Goal: Task Accomplishment & Management: Use online tool/utility

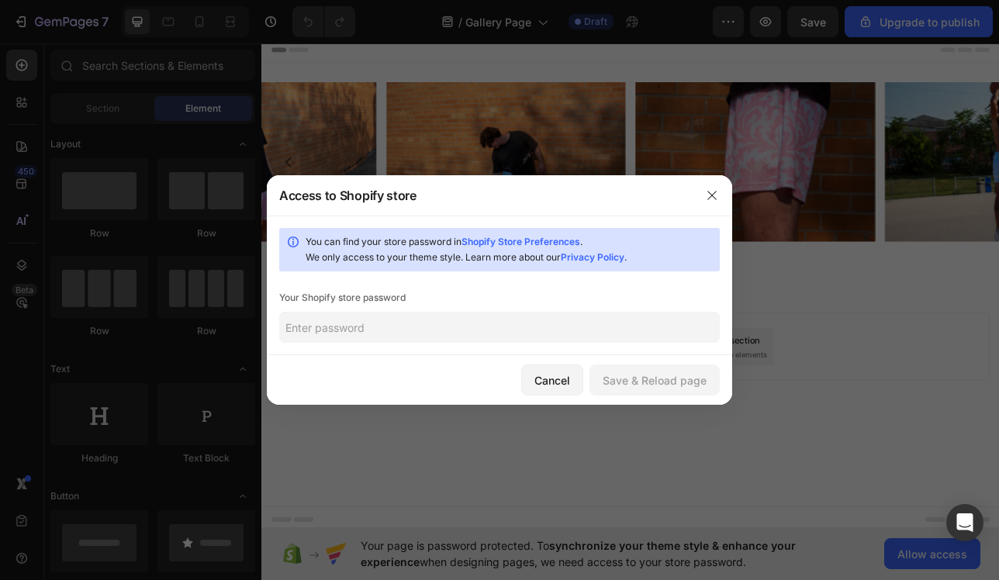
click at [477, 327] on input "text" at bounding box center [499, 327] width 441 height 31
type input "Royalty"
click at [656, 372] on div "Save & Reload page" at bounding box center [655, 380] width 104 height 16
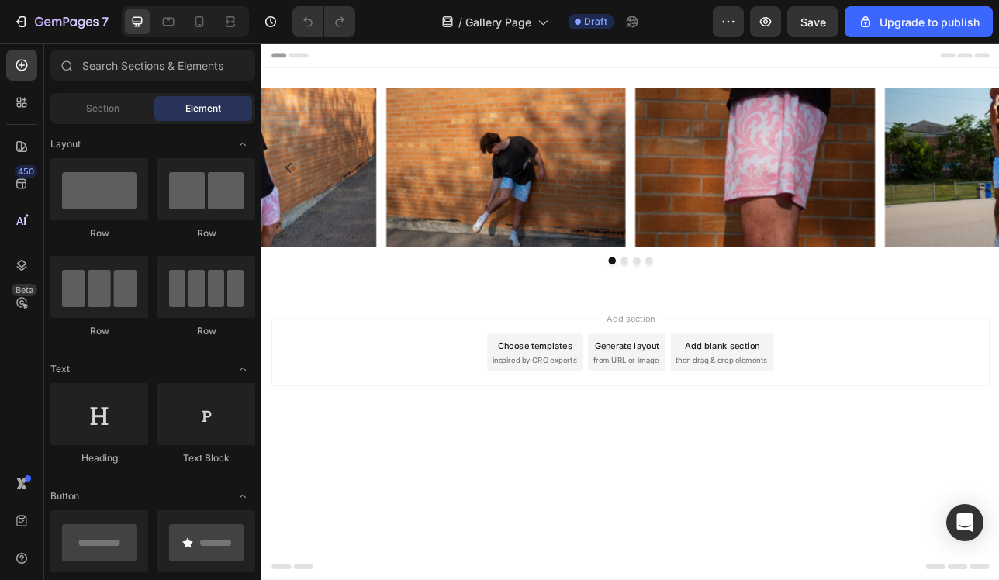
click at [411, 410] on div "Add section Choose templates inspired by CRO experts Generate layout from URL o…" at bounding box center [727, 433] width 906 height 85
click at [32, 22] on div "7" at bounding box center [60, 21] width 95 height 19
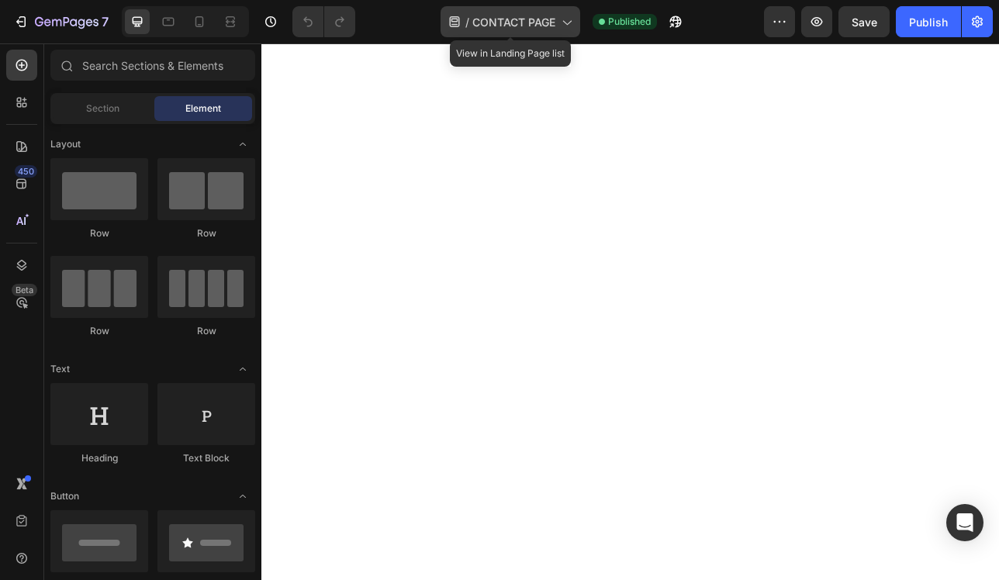
click at [569, 18] on icon at bounding box center [567, 22] width 16 height 16
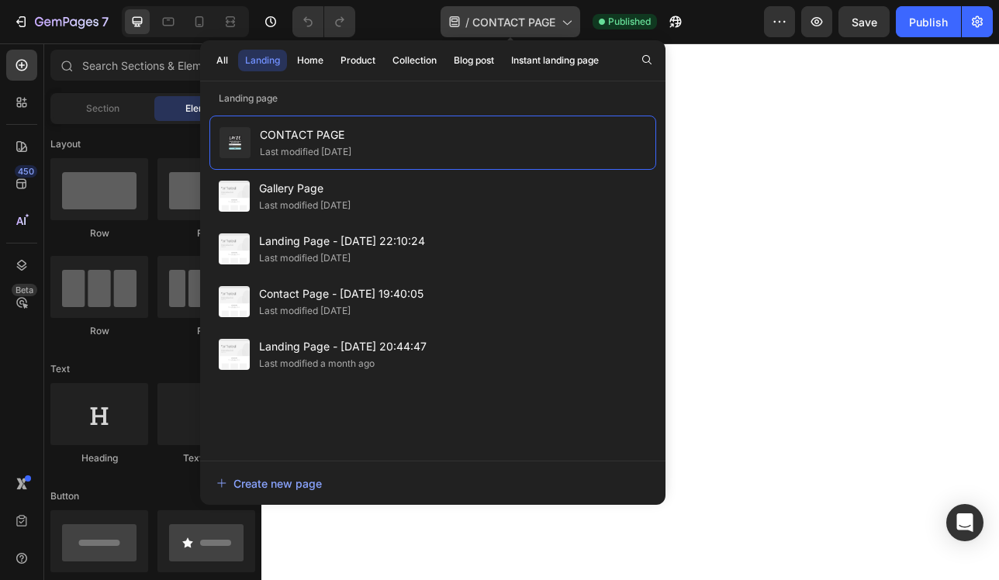
click at [563, 25] on icon at bounding box center [567, 22] width 16 height 16
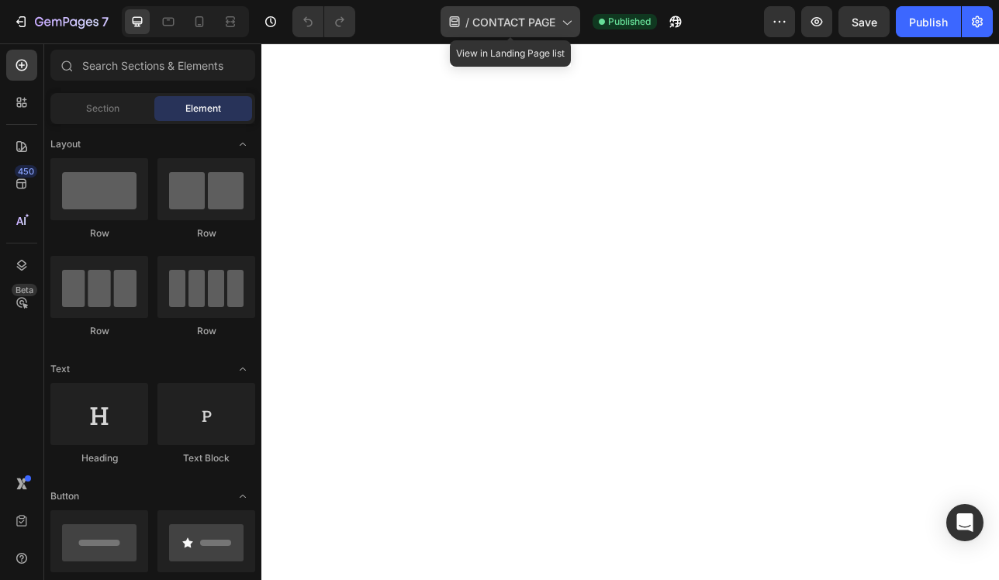
click at [563, 25] on icon at bounding box center [567, 22] width 16 height 16
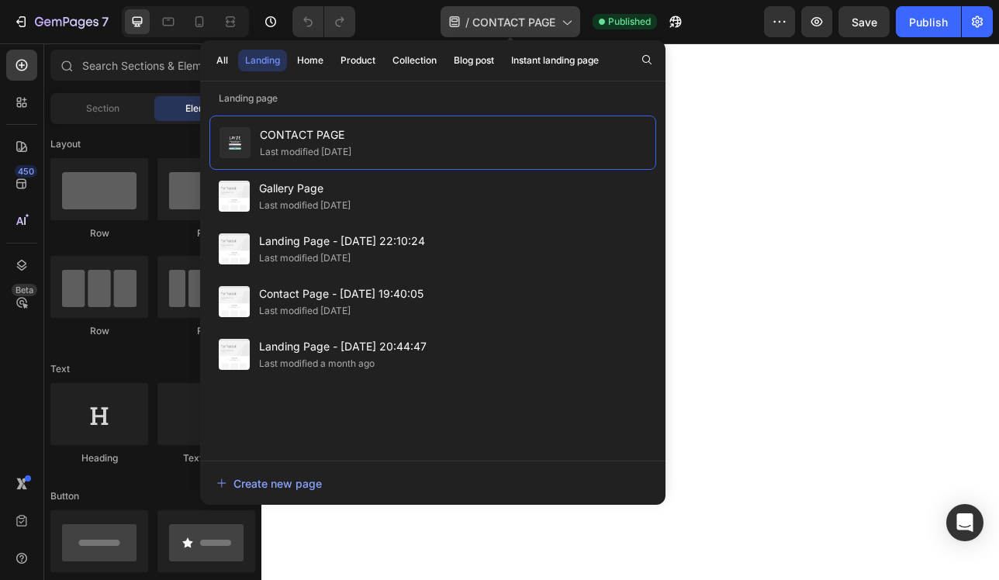
click at [563, 25] on icon at bounding box center [567, 22] width 16 height 16
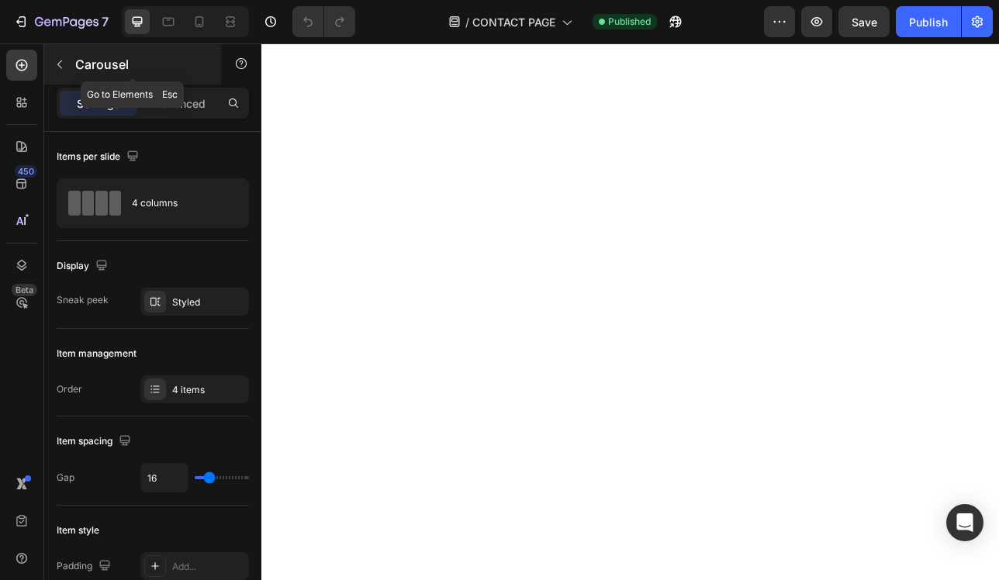
click at [61, 59] on icon "button" at bounding box center [60, 64] width 12 height 12
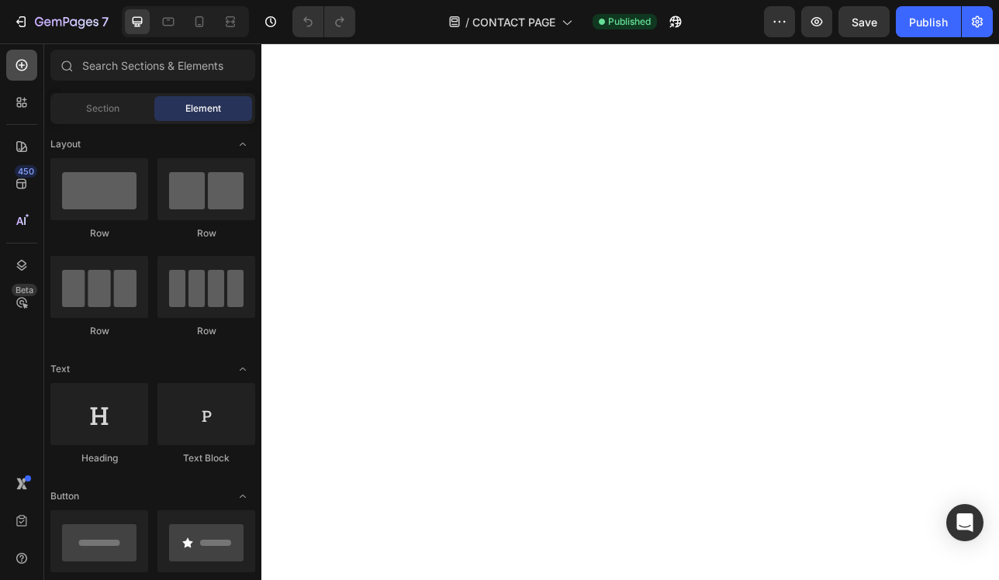
click at [29, 58] on icon at bounding box center [22, 65] width 16 height 16
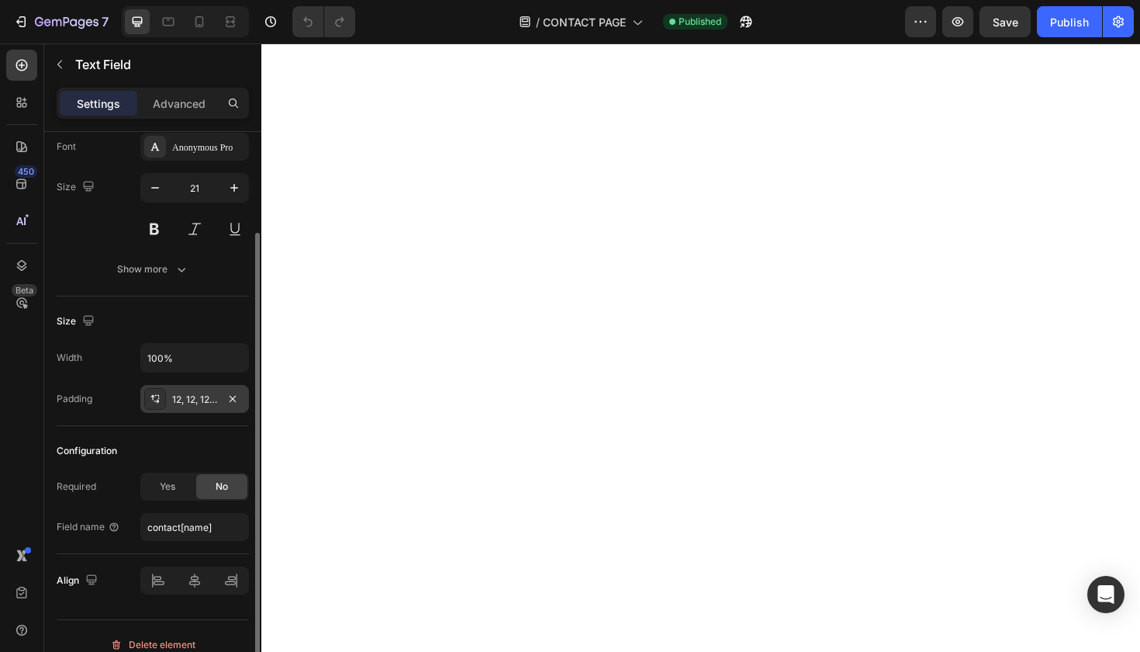
scroll to position [144, 0]
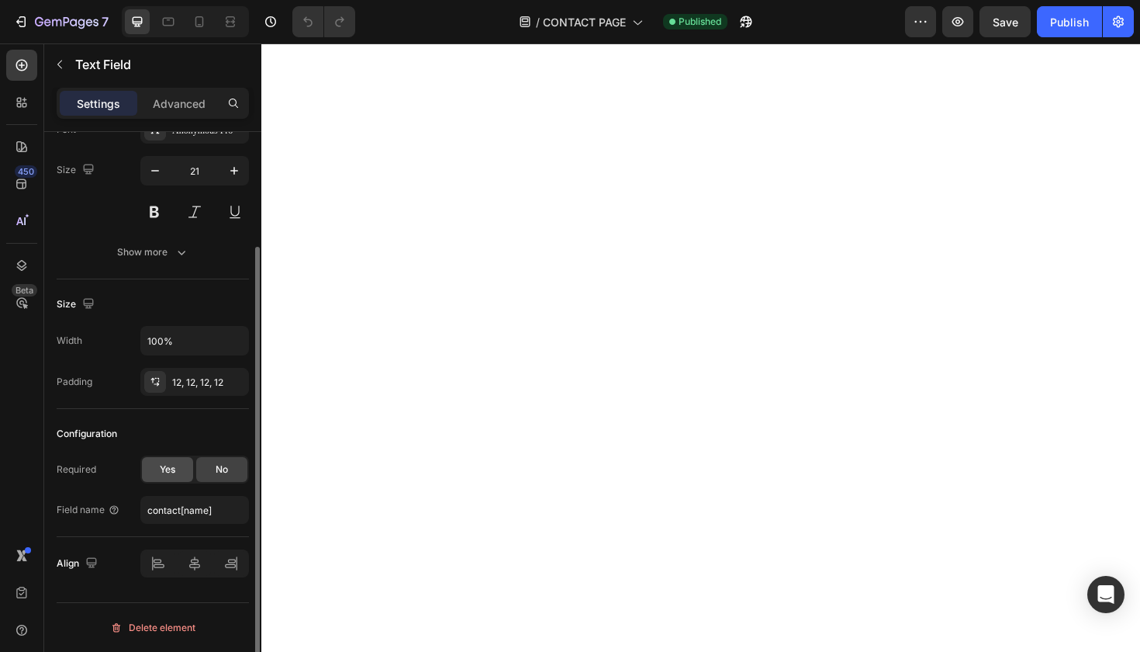
click at [182, 467] on div "Yes" at bounding box center [167, 469] width 51 height 25
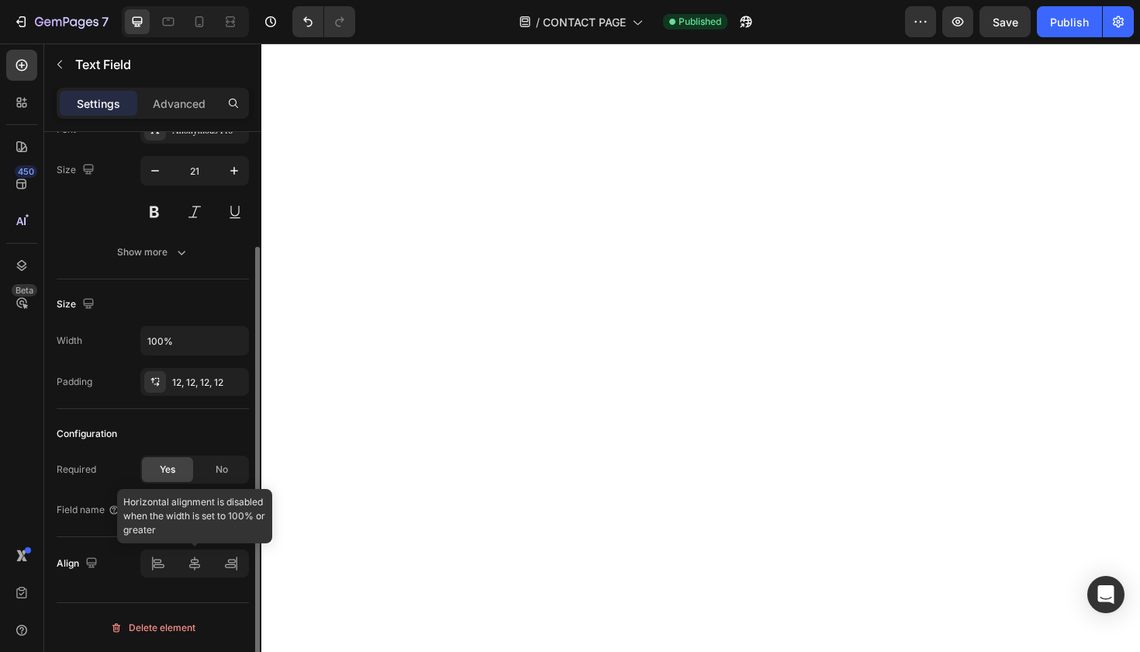
click at [193, 562] on div at bounding box center [194, 563] width 109 height 28
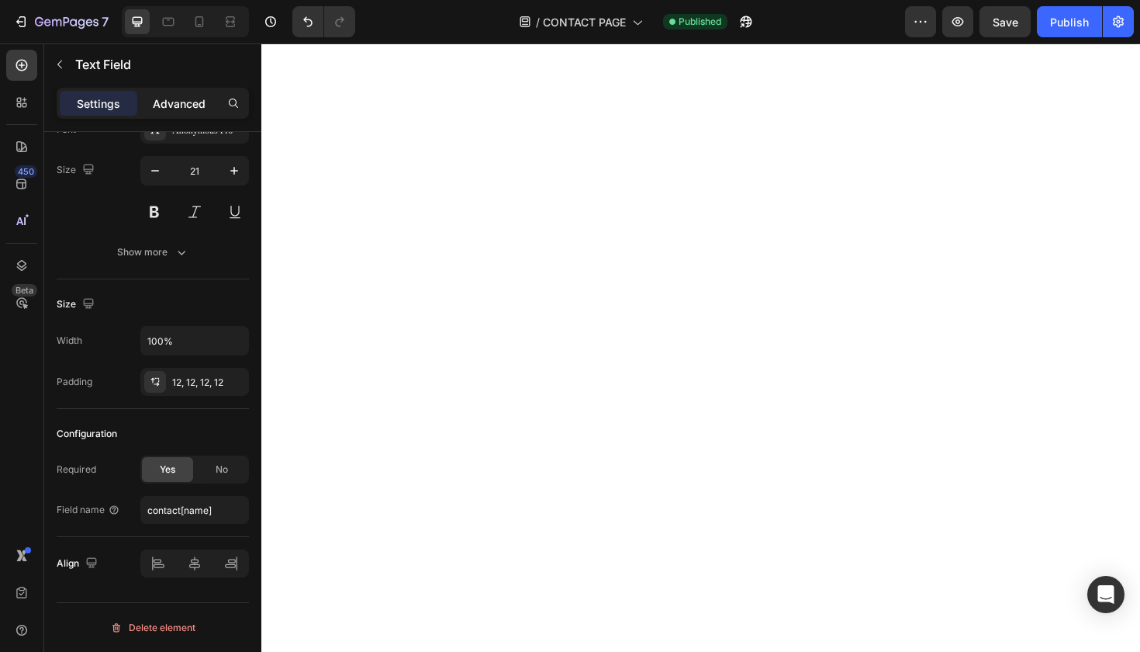
click at [182, 110] on p "Advanced" at bounding box center [179, 103] width 53 height 16
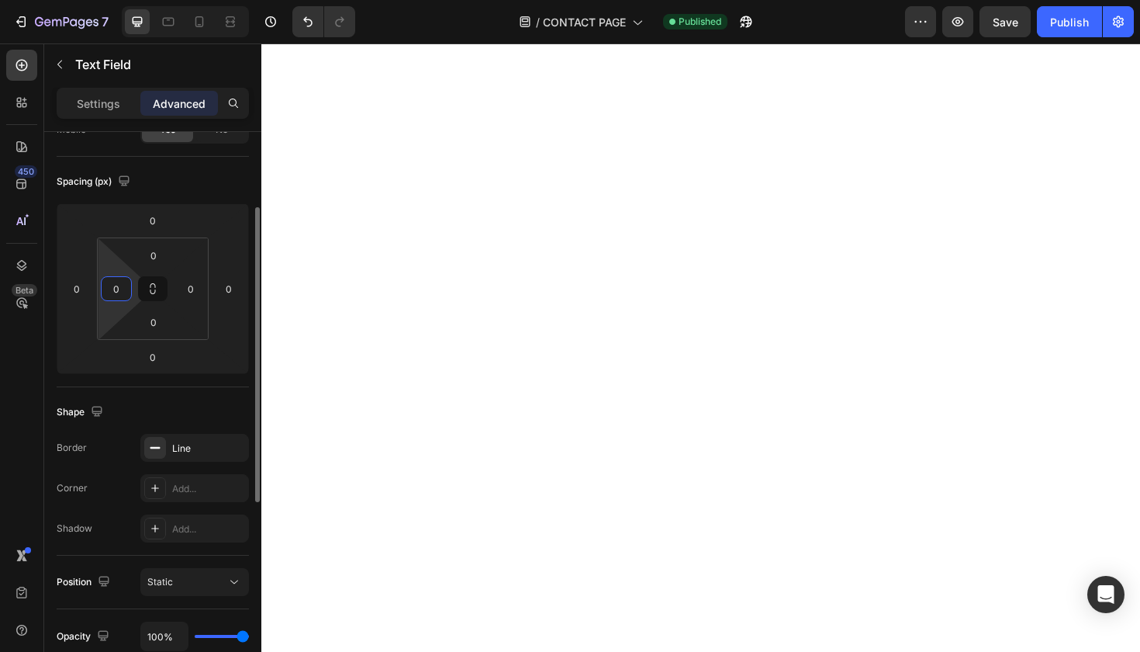
click at [116, 287] on input "0" at bounding box center [116, 288] width 23 height 23
type input "1"
type input "0"
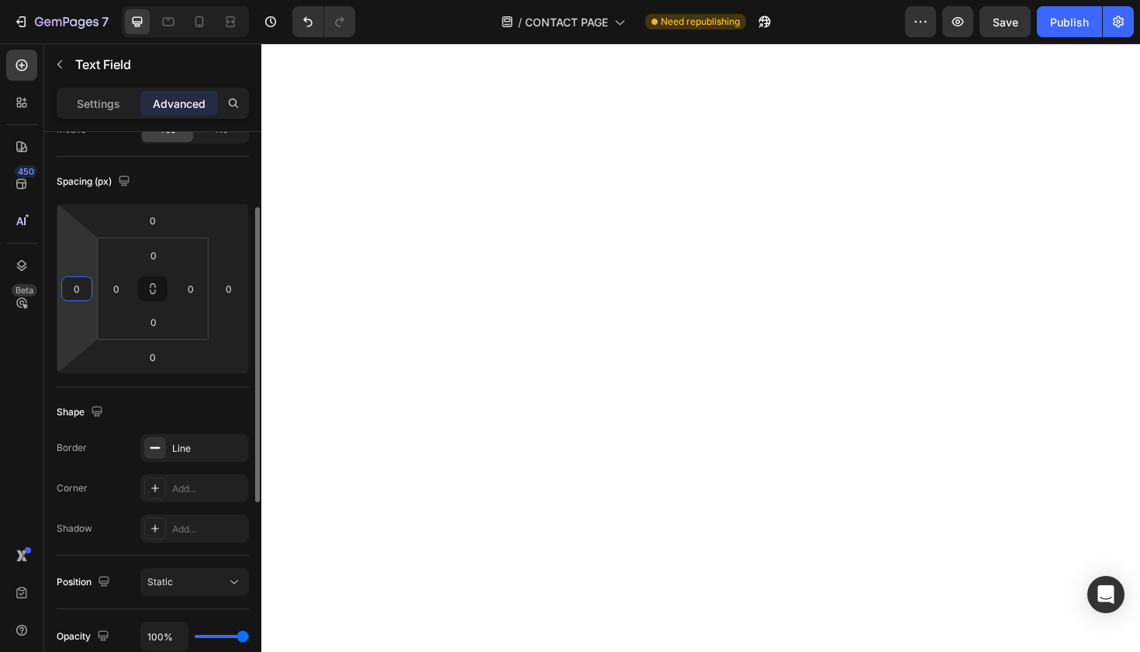
click at [81, 291] on input "0" at bounding box center [76, 288] width 23 height 23
type input "1"
type input "420"
click at [221, 293] on input "0" at bounding box center [228, 288] width 23 height 23
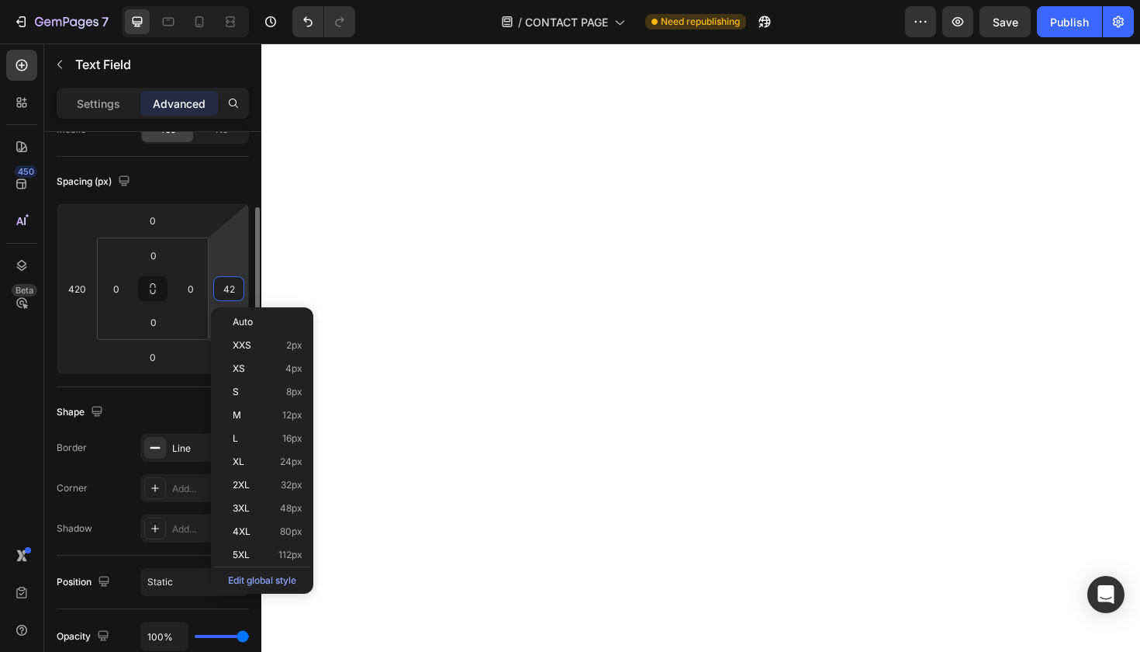
type input "420"
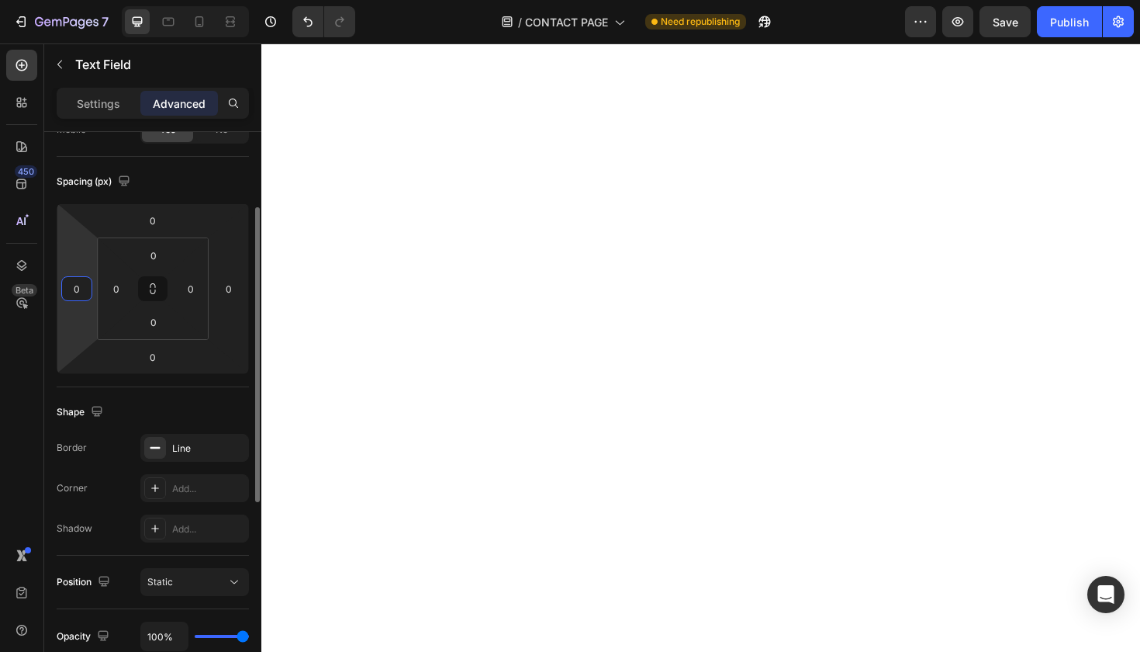
click at [74, 290] on input "0" at bounding box center [76, 288] width 23 height 23
type input "420"
click at [234, 288] on input "0" at bounding box center [228, 288] width 23 height 23
type input "420"
click at [81, 292] on input "420" at bounding box center [76, 288] width 23 height 23
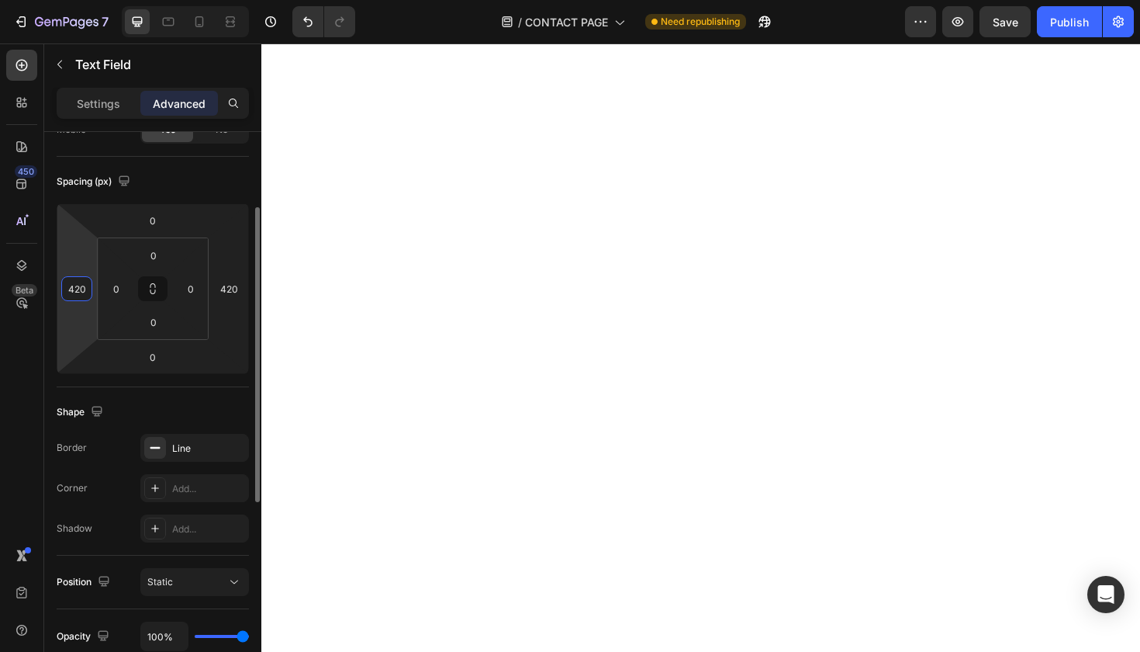
click at [81, 292] on input "420" at bounding box center [76, 288] width 23 height 23
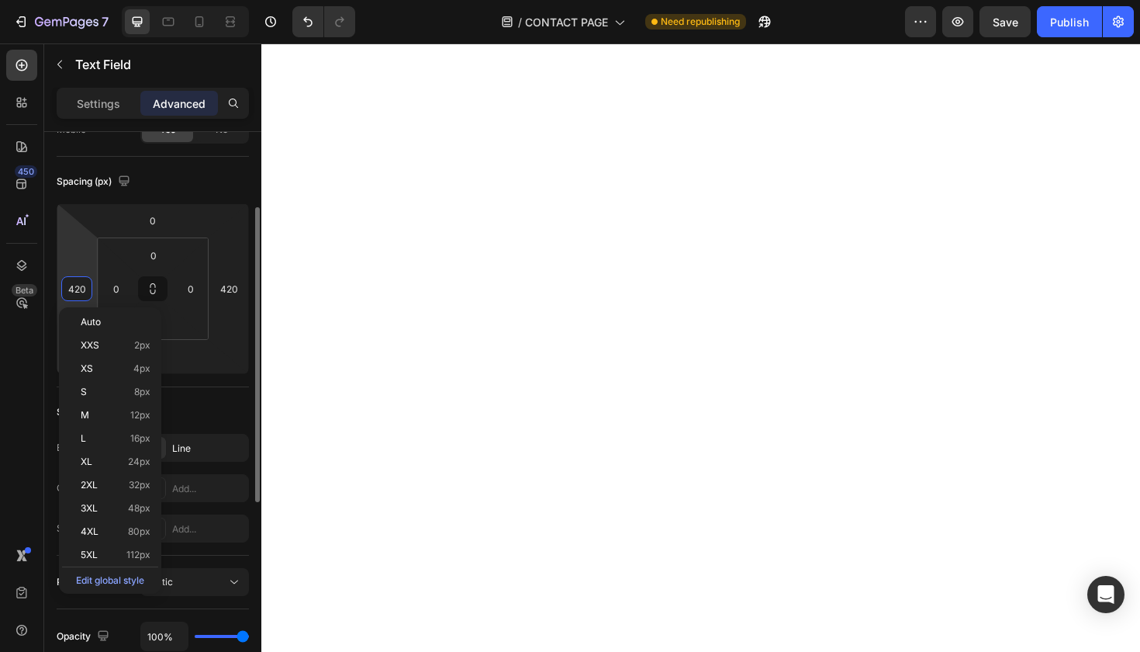
click at [81, 292] on input "420" at bounding box center [76, 288] width 23 height 23
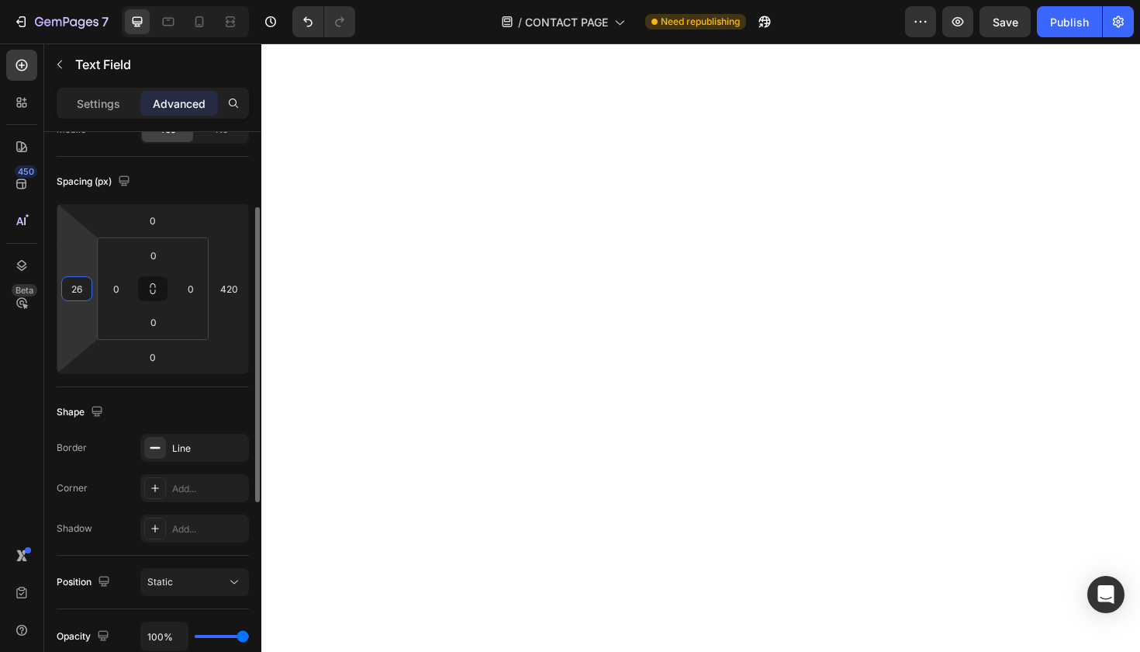
type input "2"
type input "4"
type input "5"
type input "480"
click at [237, 291] on input "420" at bounding box center [228, 288] width 23 height 23
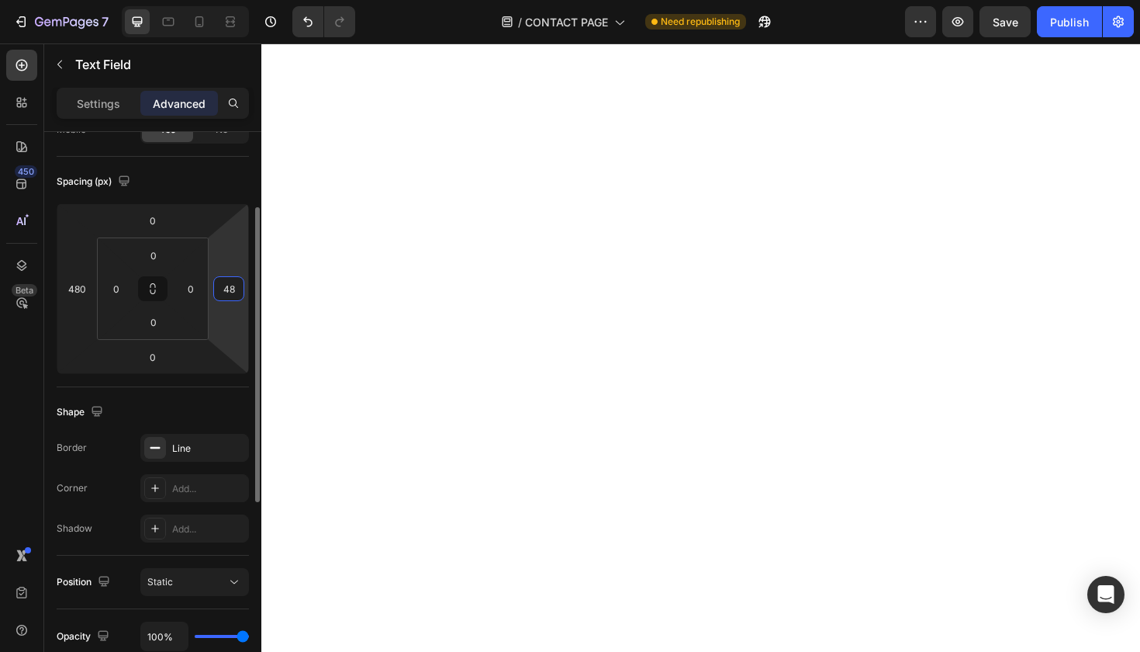
type input "480"
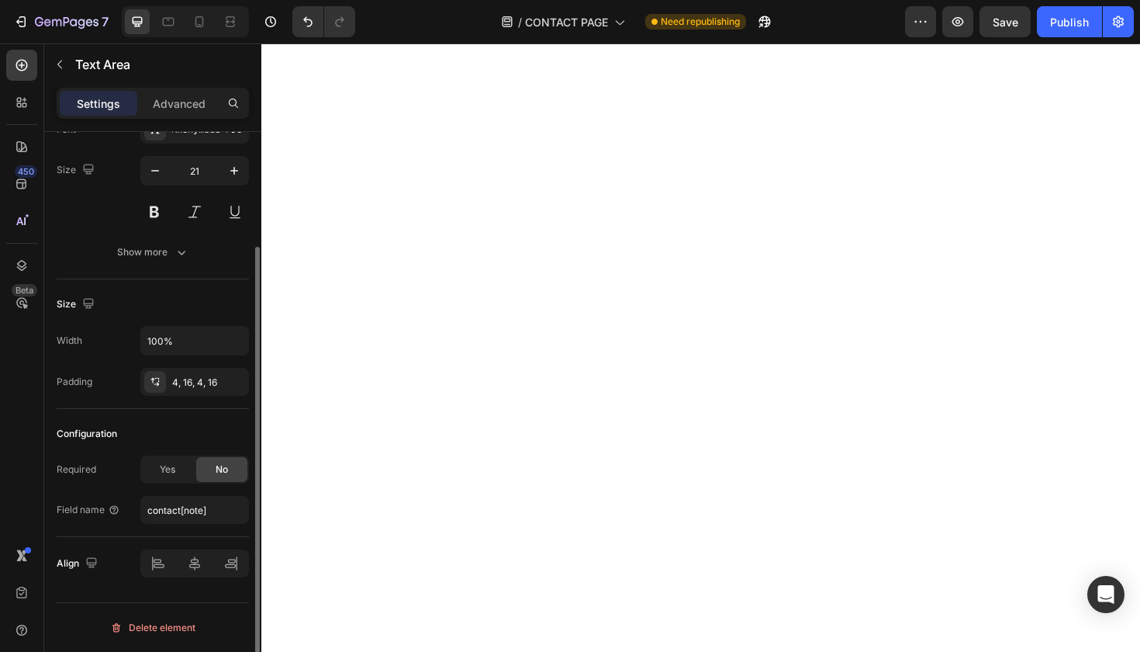
scroll to position [0, 0]
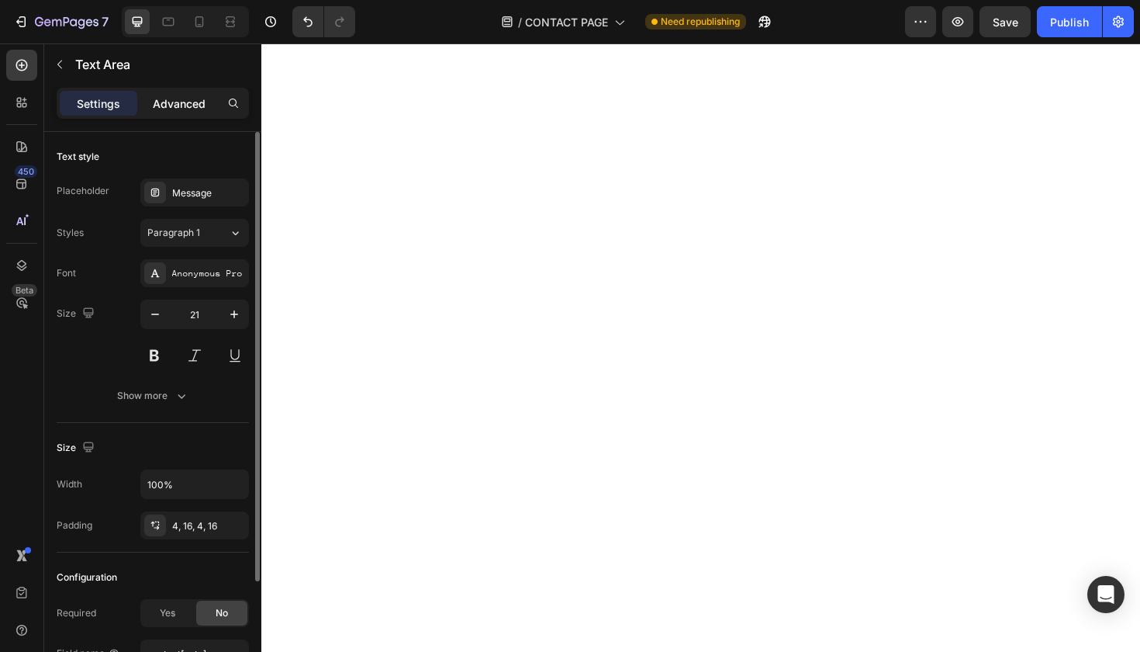
click at [186, 105] on p "Advanced" at bounding box center [179, 103] width 53 height 16
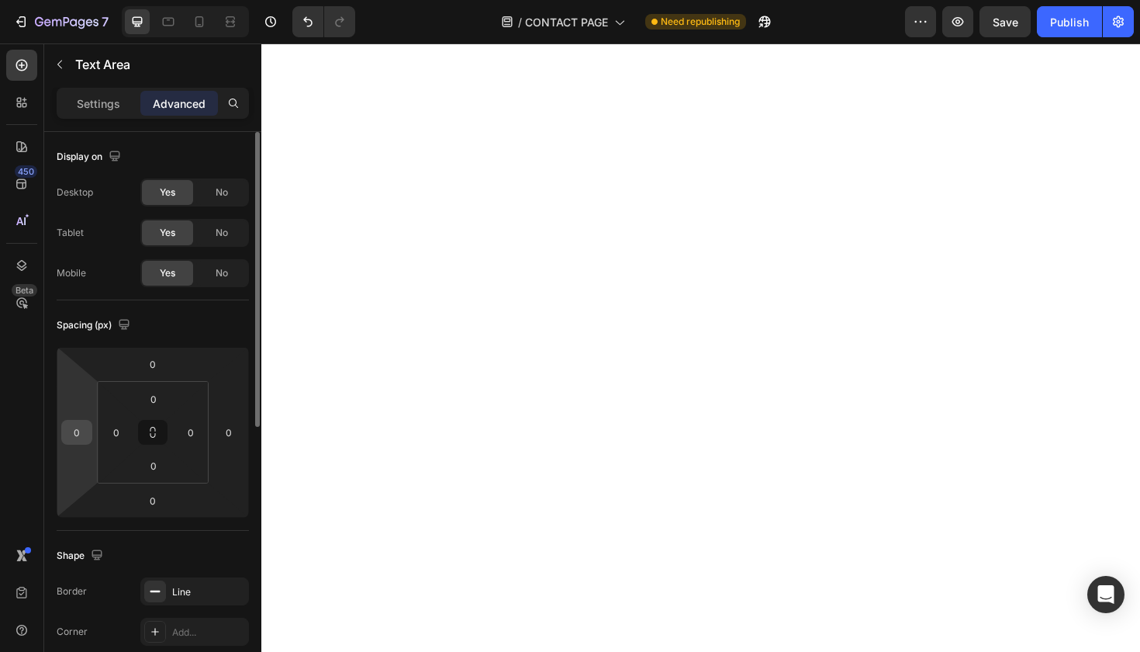
click at [78, 434] on input "0" at bounding box center [76, 431] width 23 height 23
type input "220"
click at [234, 434] on input "0" at bounding box center [228, 431] width 23 height 23
type input "220"
click at [81, 437] on input "480" at bounding box center [76, 431] width 23 height 23
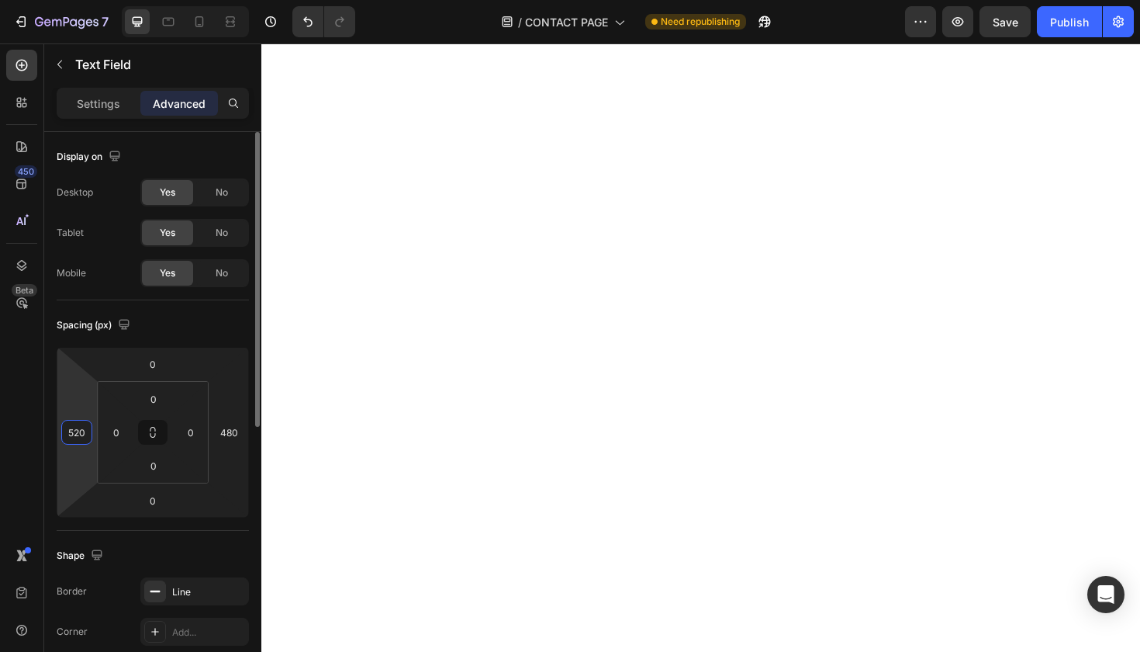
type input "520"
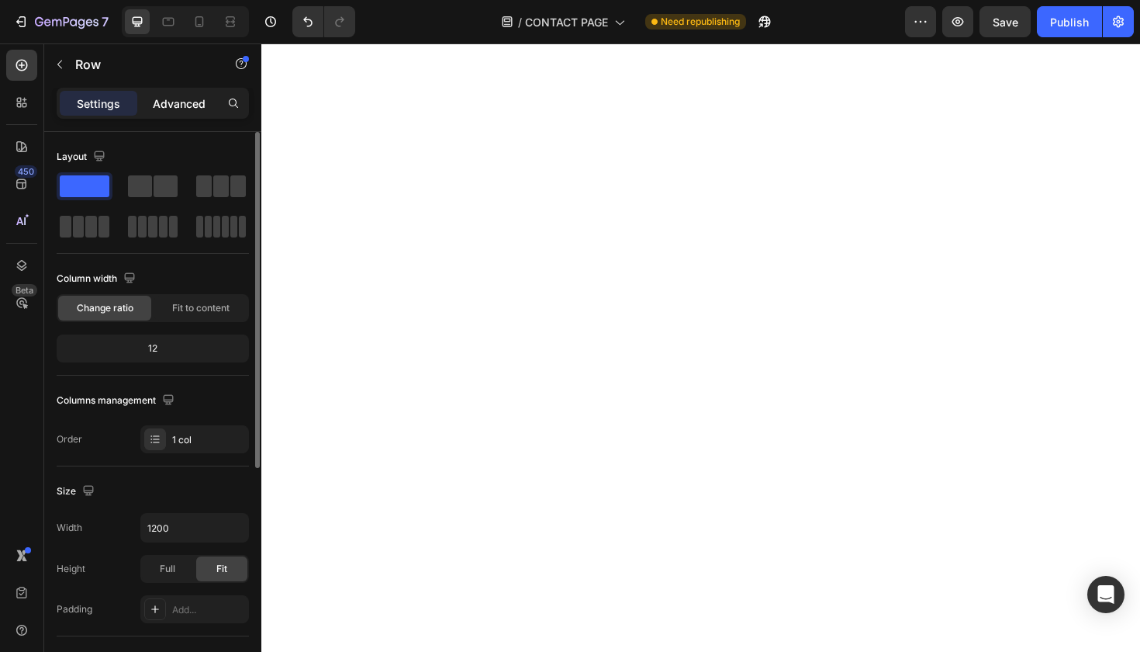
click at [191, 92] on div "Advanced" at bounding box center [179, 103] width 78 height 25
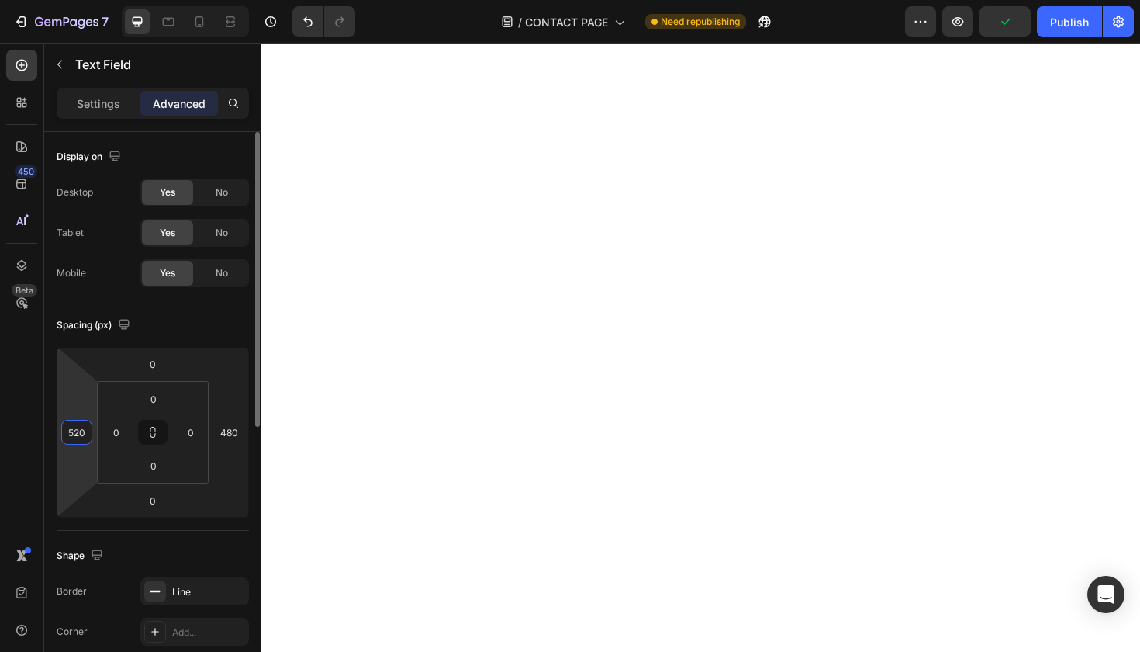
click at [77, 436] on input "520" at bounding box center [76, 431] width 23 height 23
type input "530"
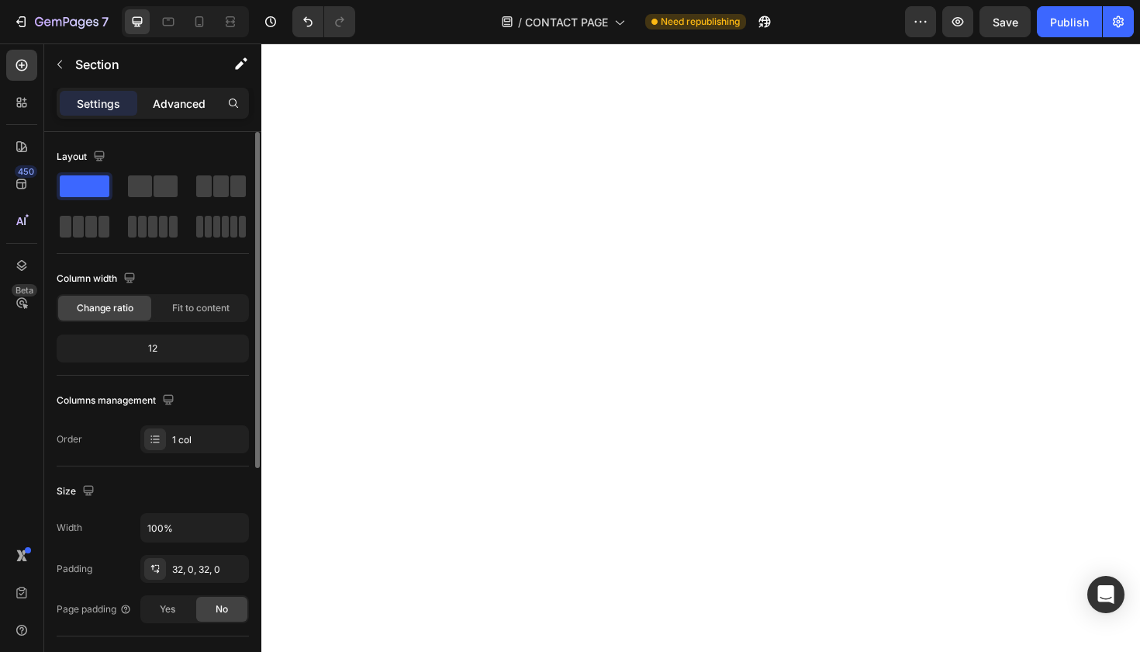
click at [164, 97] on p "Advanced" at bounding box center [179, 103] width 53 height 16
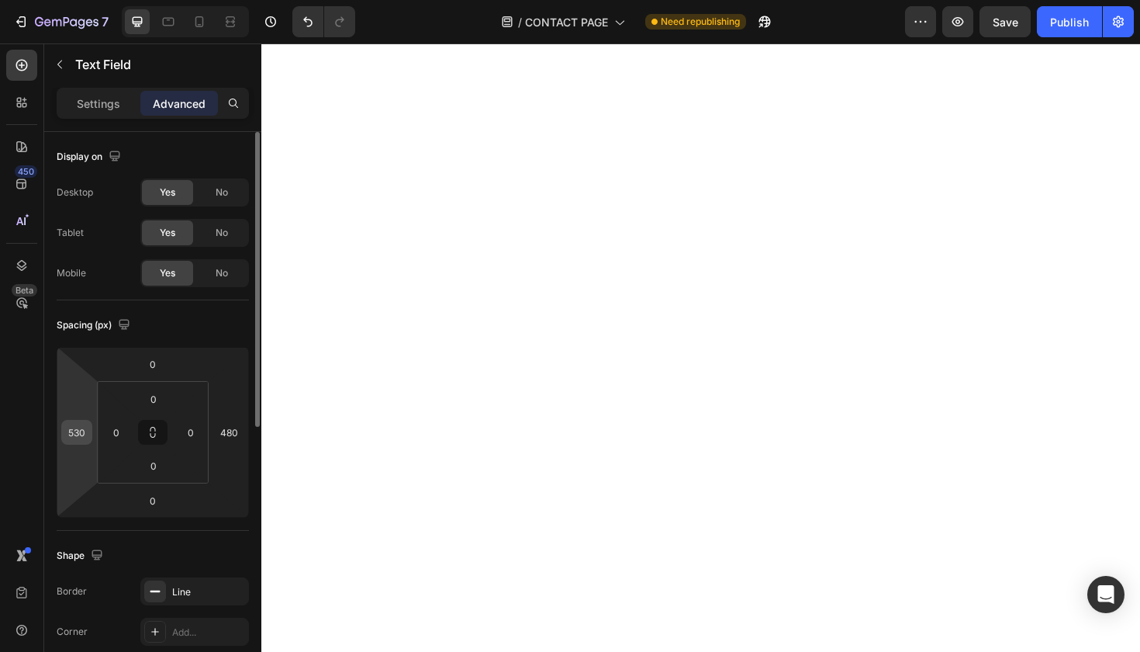
click at [84, 434] on input "530" at bounding box center [76, 431] width 23 height 23
type input "520"
click at [238, 433] on input "480" at bounding box center [228, 431] width 23 height 23
type input "470"
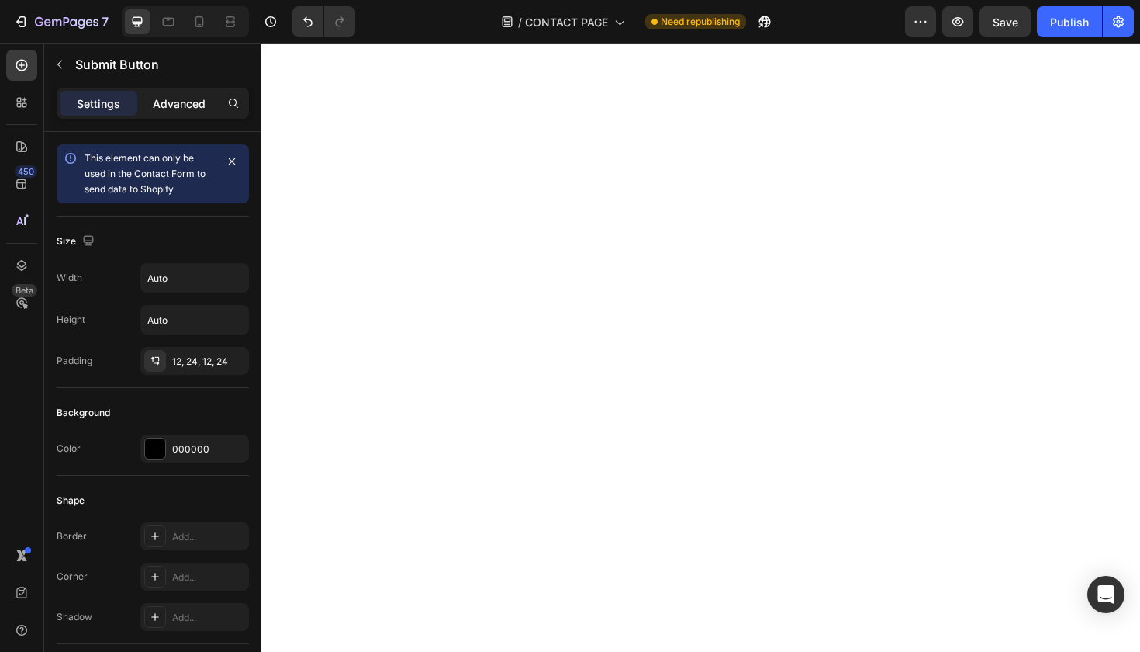
click at [177, 111] on p "Advanced" at bounding box center [179, 103] width 53 height 16
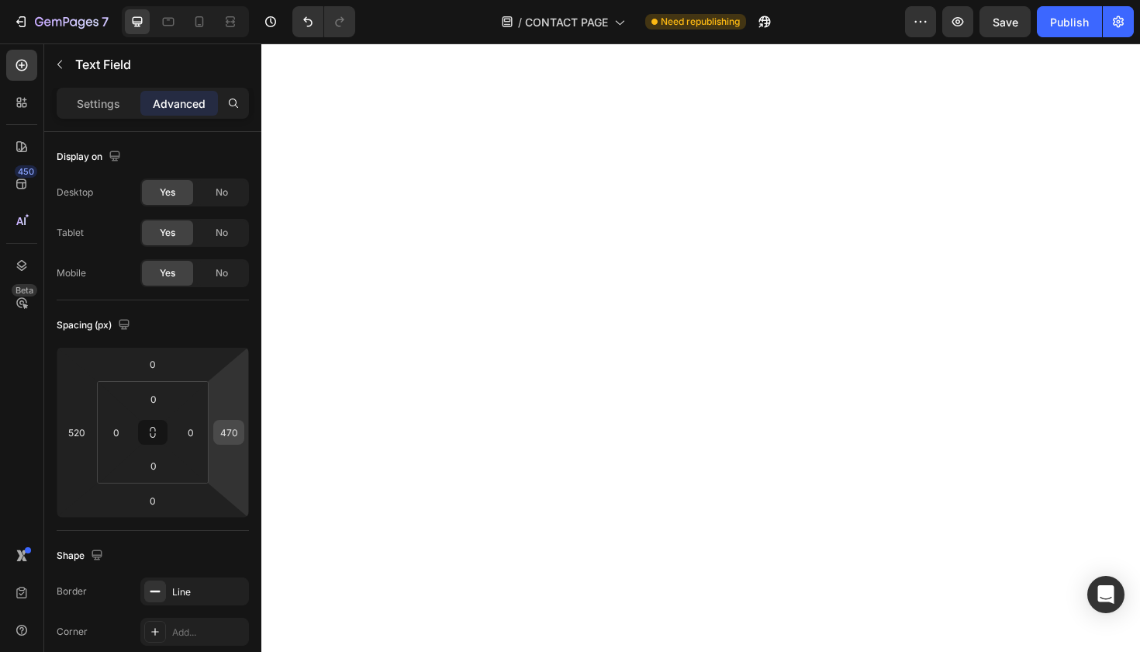
click at [237, 433] on input "470" at bounding box center [228, 431] width 23 height 23
type input "400"
click at [87, 434] on input "520" at bounding box center [76, 431] width 23 height 23
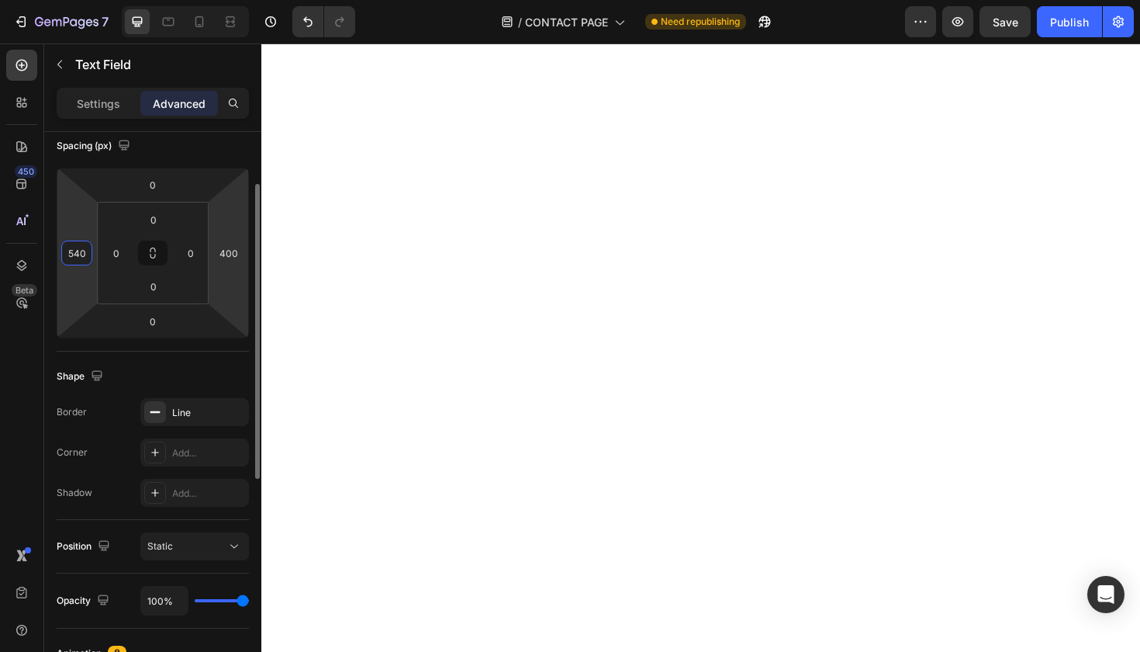
scroll to position [180, 0]
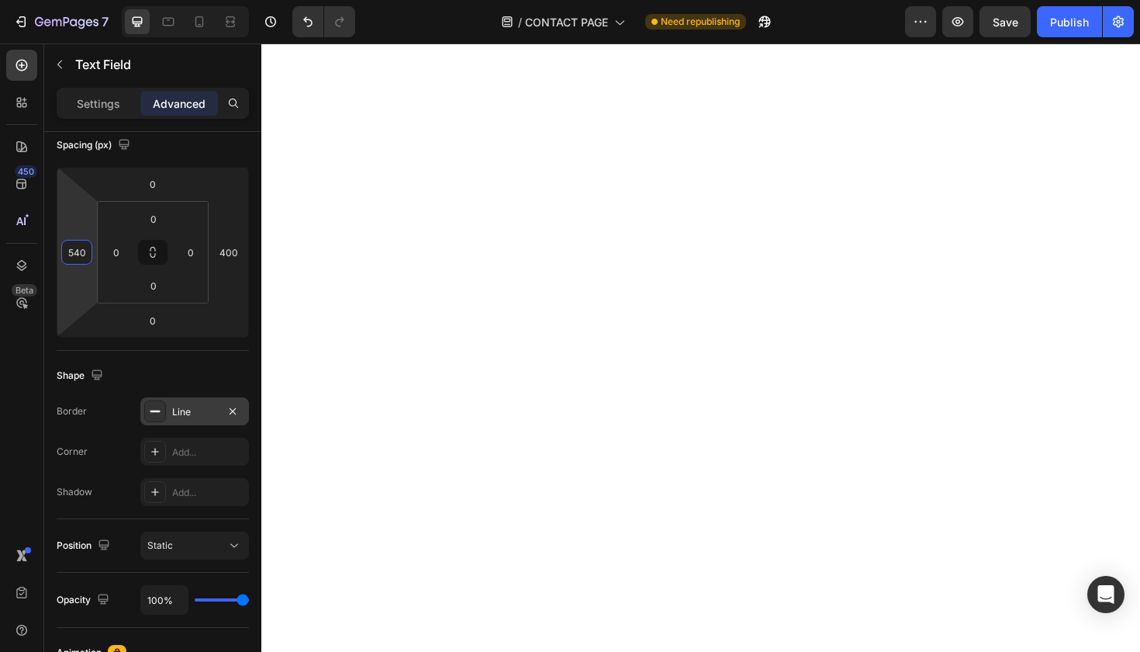
type input "540"
click at [216, 413] on div "Line" at bounding box center [194, 412] width 45 height 14
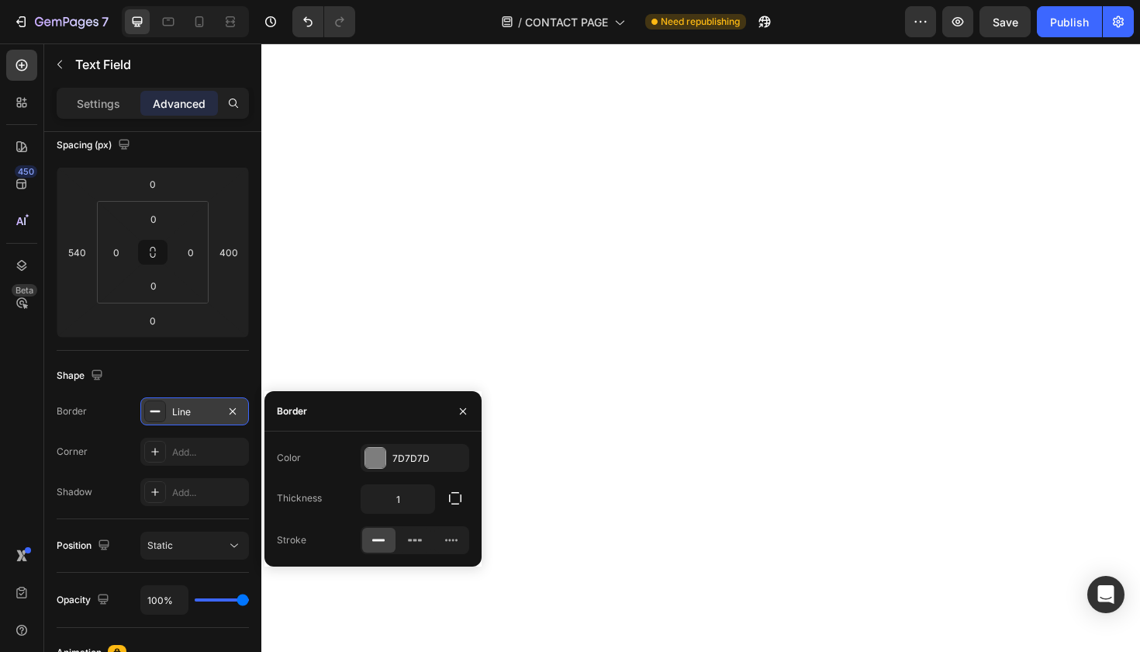
click at [215, 414] on div "Line" at bounding box center [194, 412] width 45 height 14
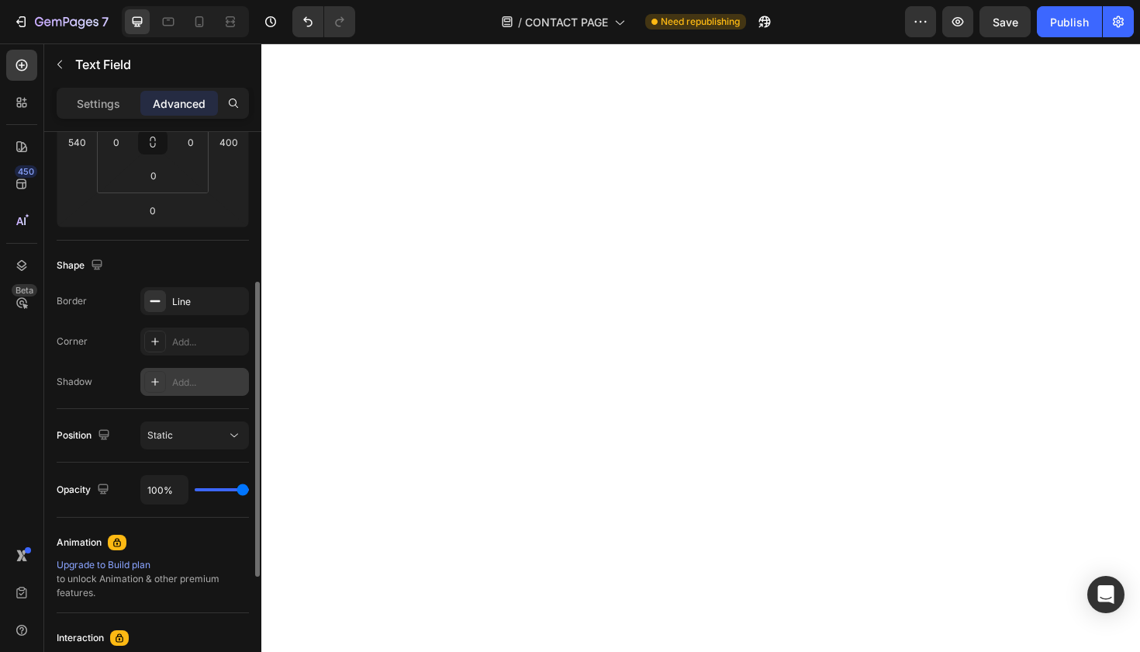
scroll to position [297, 0]
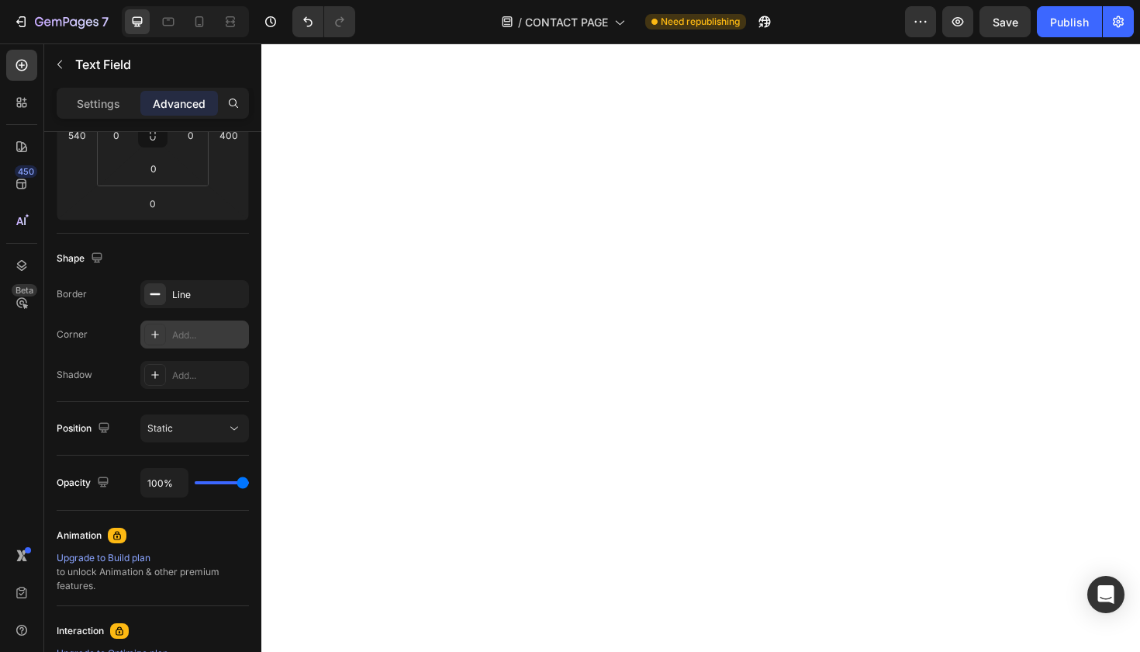
click at [155, 333] on icon at bounding box center [155, 334] width 8 height 8
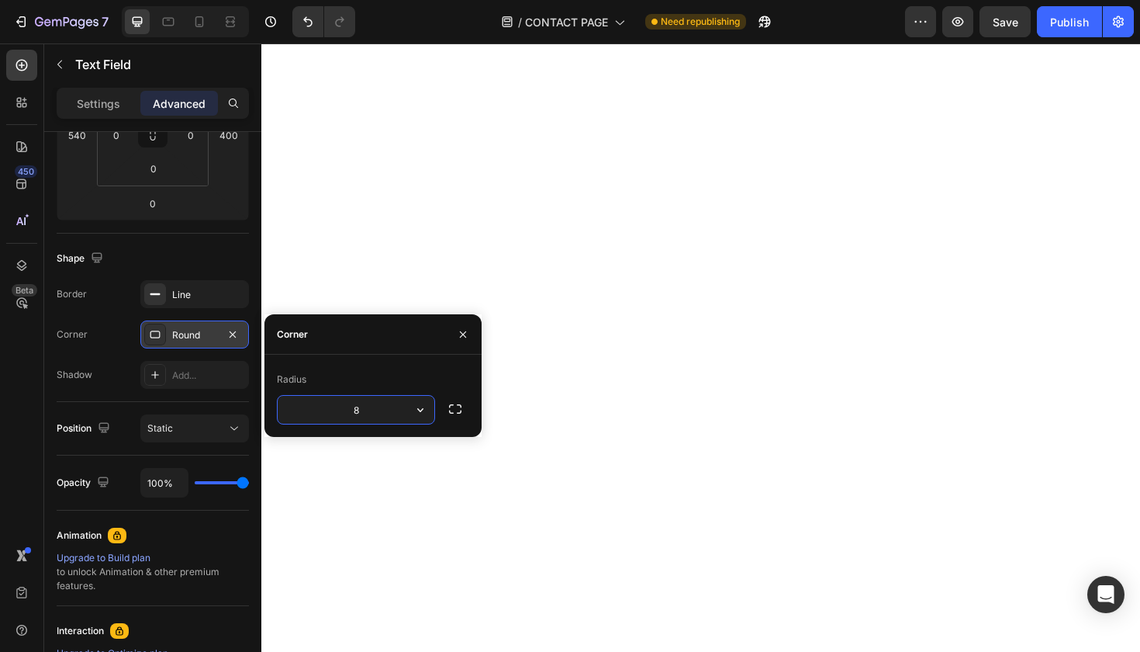
click at [365, 413] on input "8" at bounding box center [356, 410] width 157 height 28
type input "2"
type input "20"
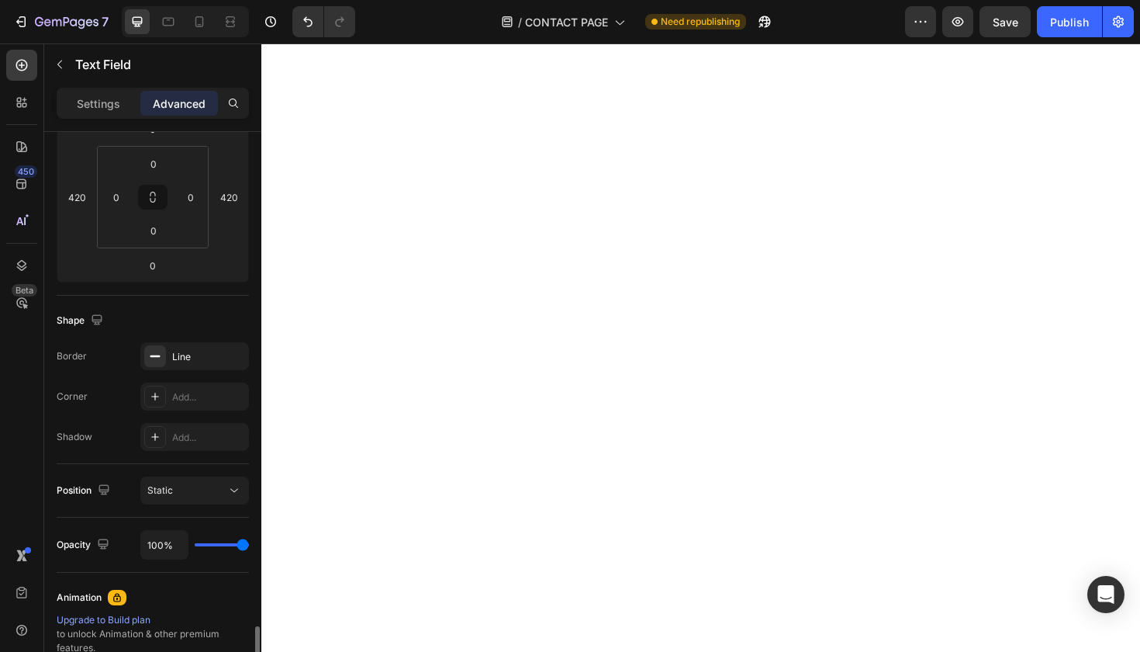
scroll to position [513, 0]
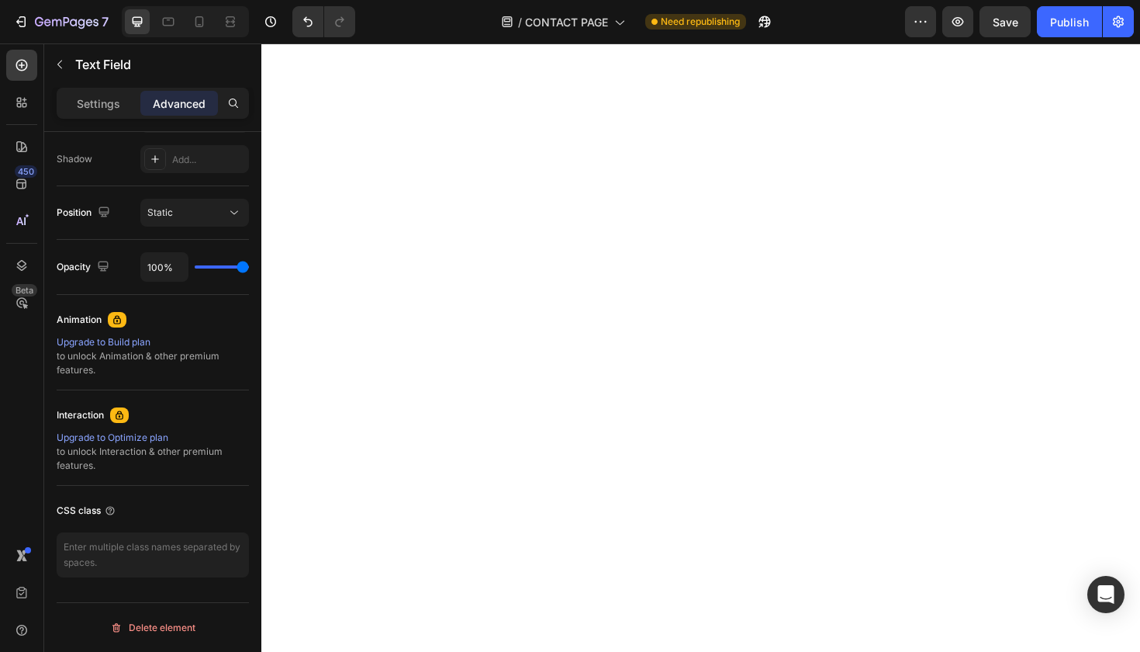
click at [200, 108] on p "Advanced" at bounding box center [179, 103] width 53 height 16
click at [105, 99] on p "Settings" at bounding box center [98, 103] width 43 height 16
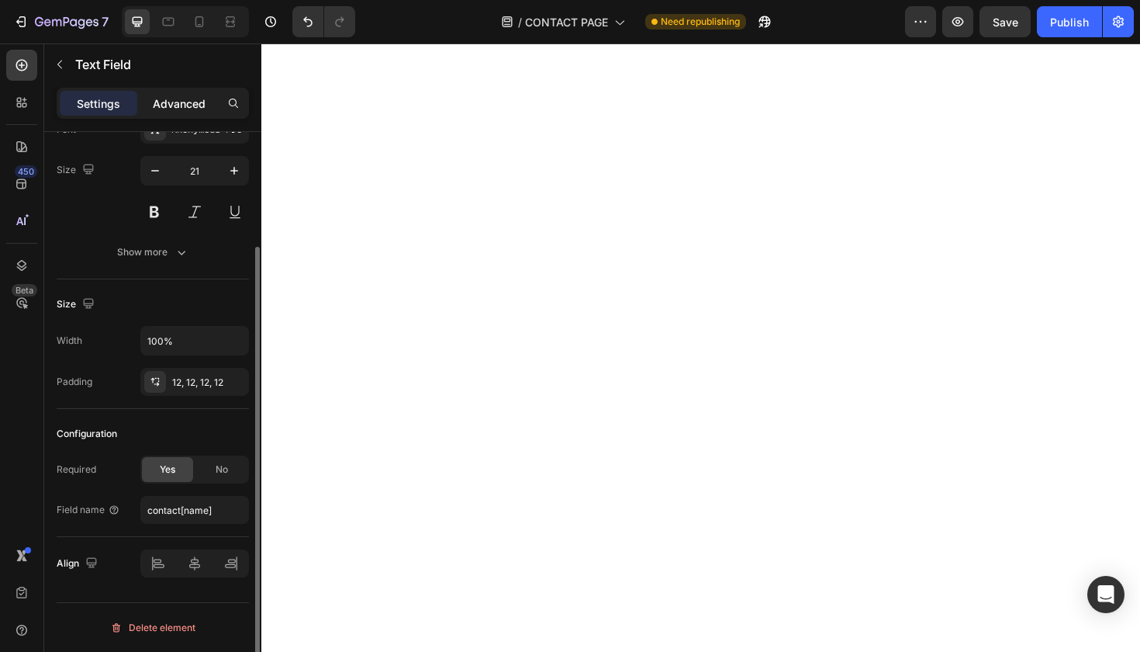
scroll to position [144, 0]
click at [182, 95] on p "Advanced" at bounding box center [179, 103] width 53 height 16
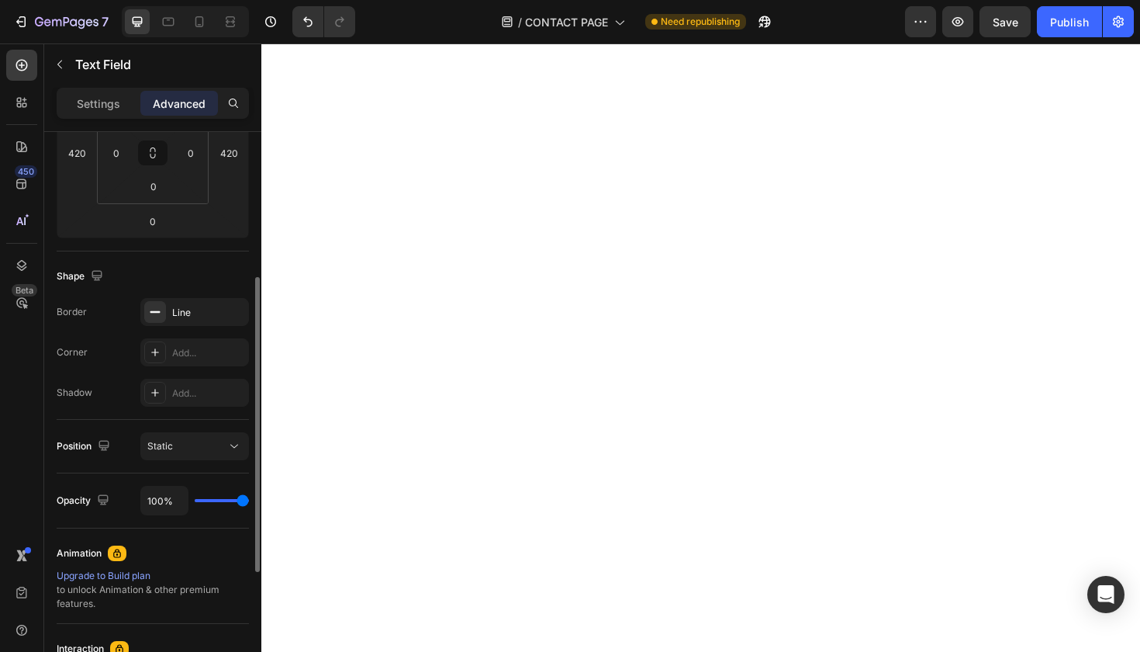
scroll to position [278, 0]
click at [192, 355] on div "Add..." at bounding box center [208, 354] width 73 height 14
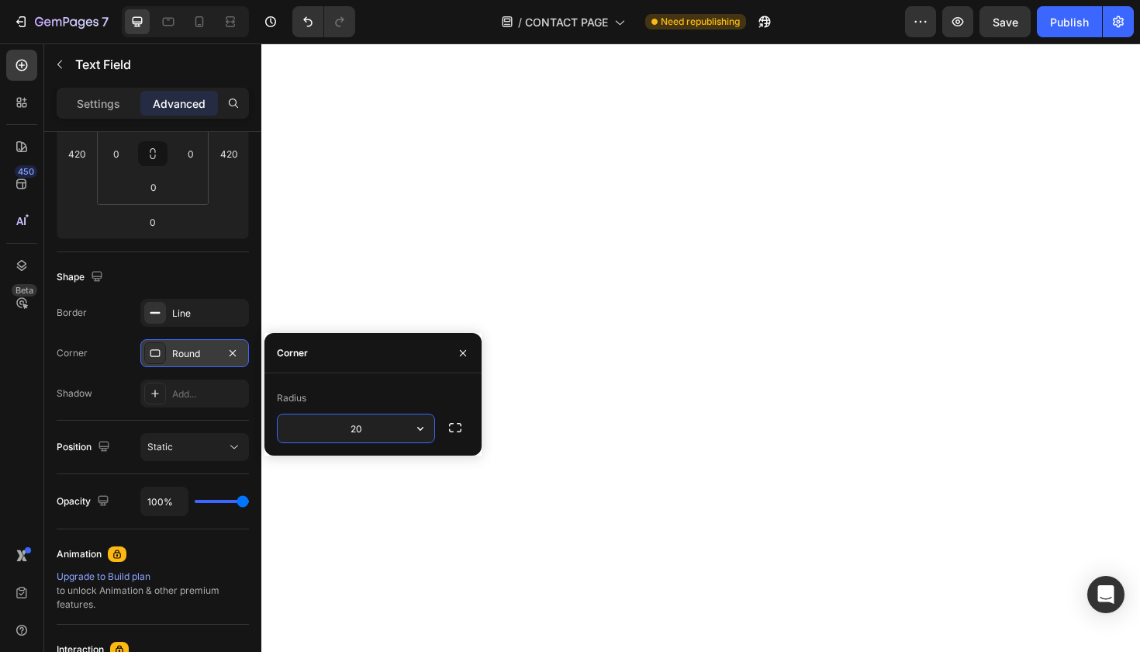
type input "20"
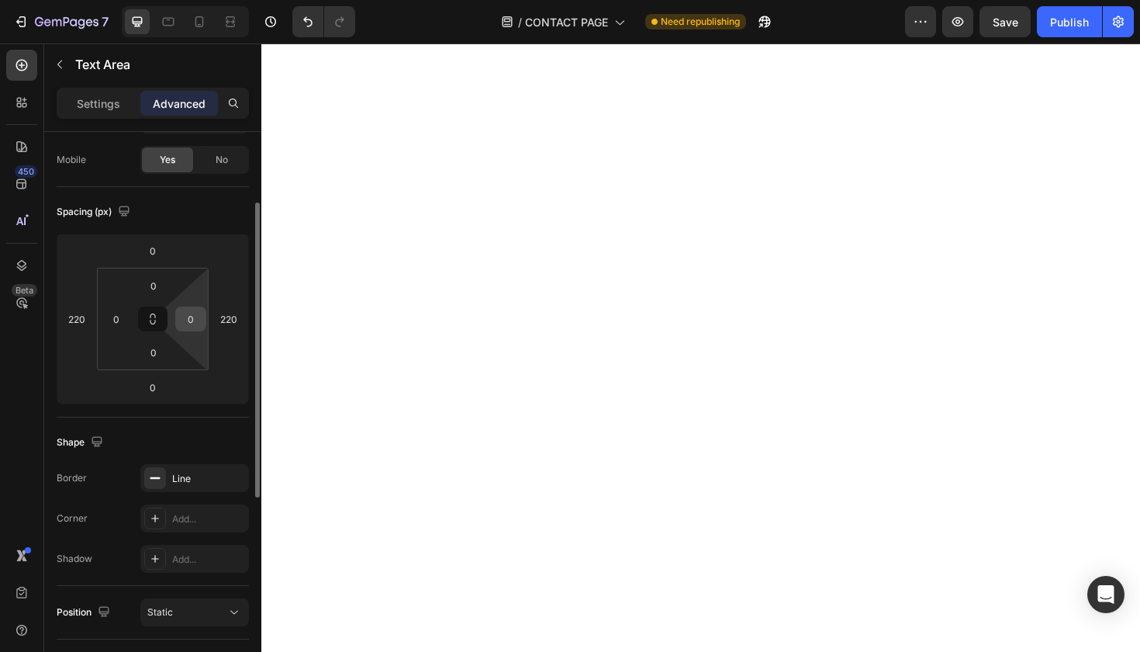
scroll to position [123, 0]
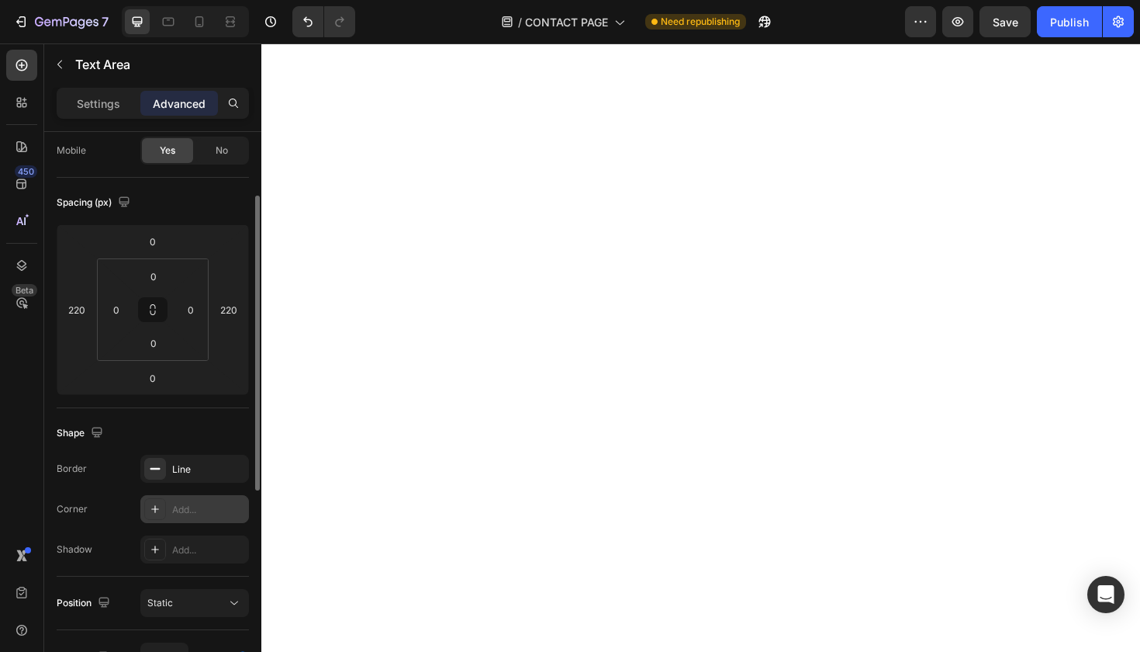
click at [191, 509] on div "Add..." at bounding box center [208, 510] width 73 height 14
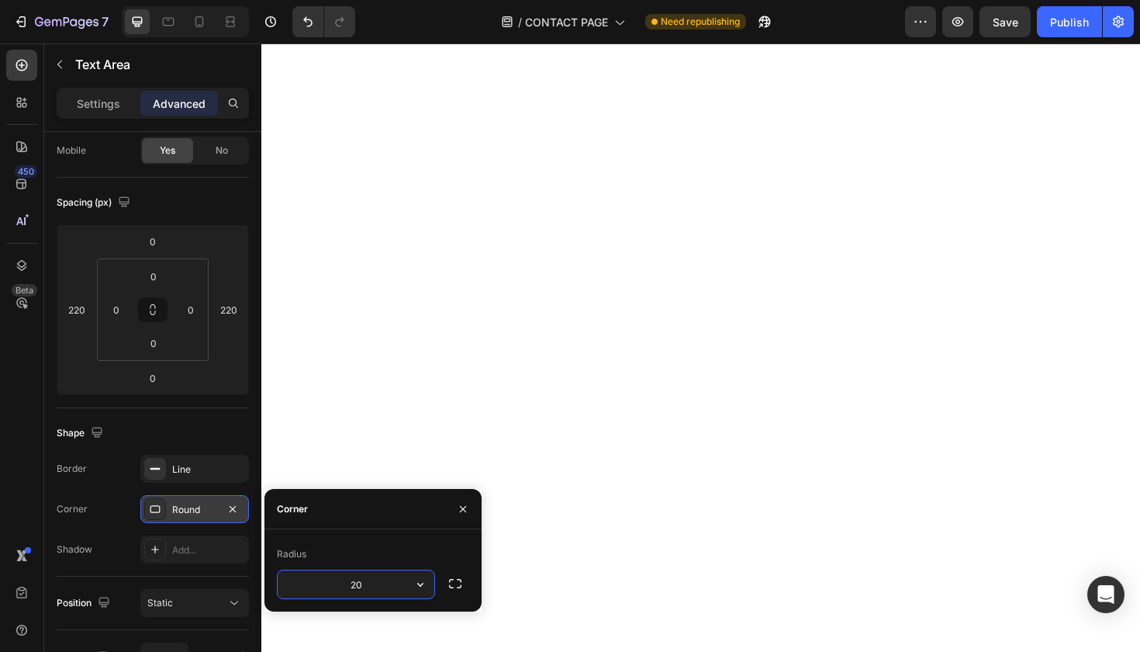
type input "20"
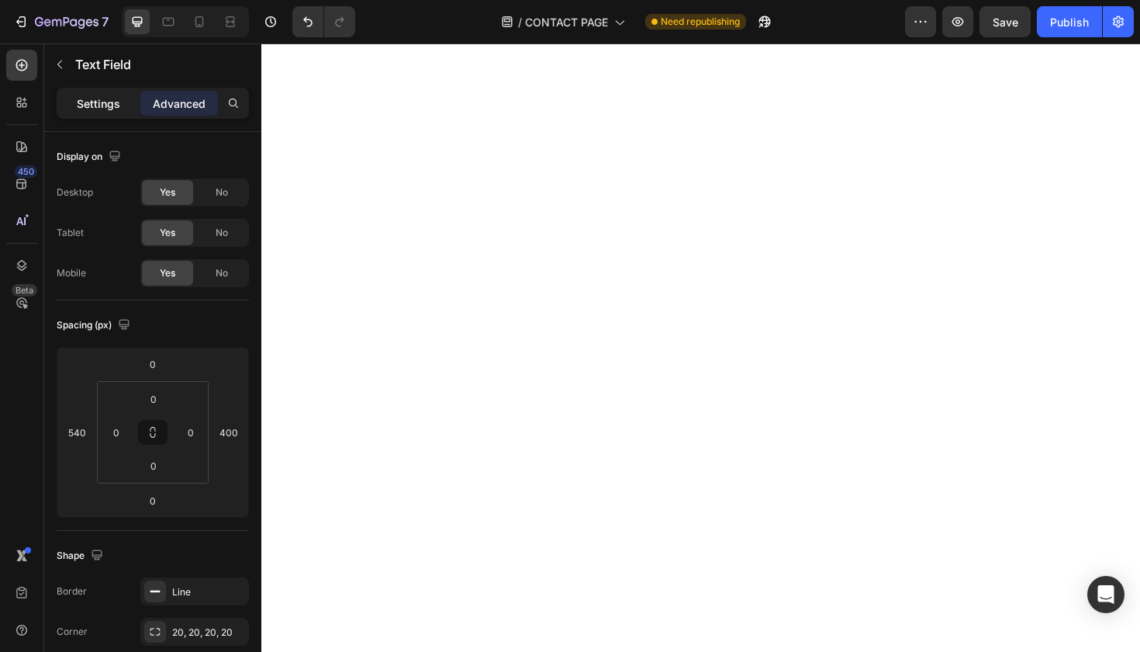
click at [108, 95] on p "Settings" at bounding box center [98, 103] width 43 height 16
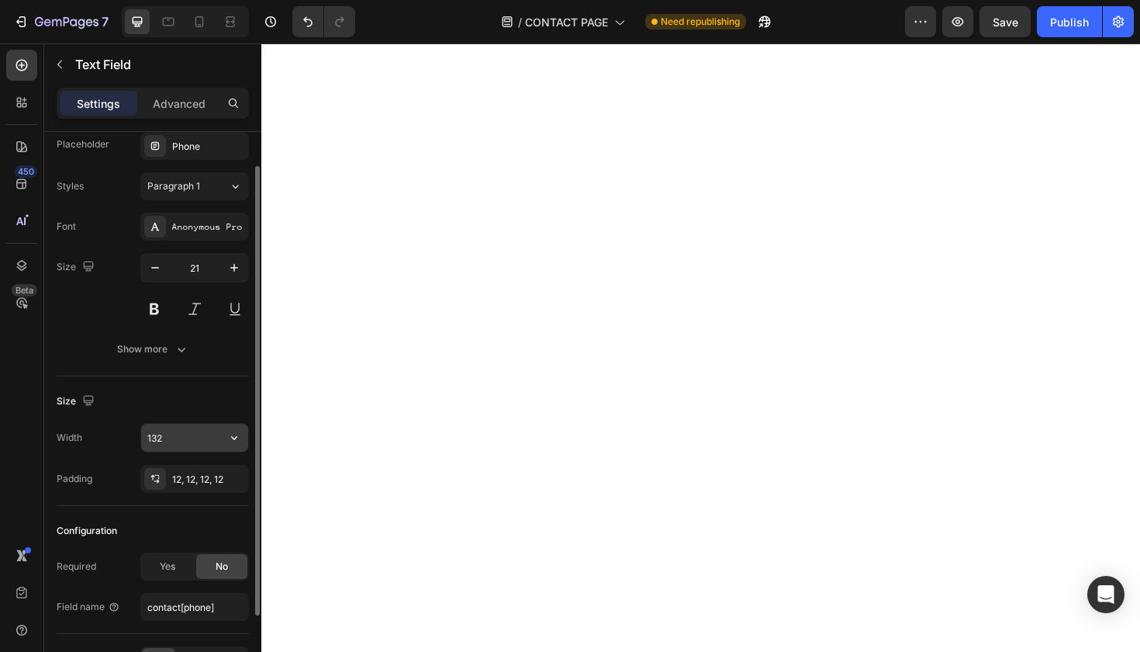
scroll to position [47, 0]
click at [174, 565] on span "Yes" at bounding box center [168, 566] width 16 height 14
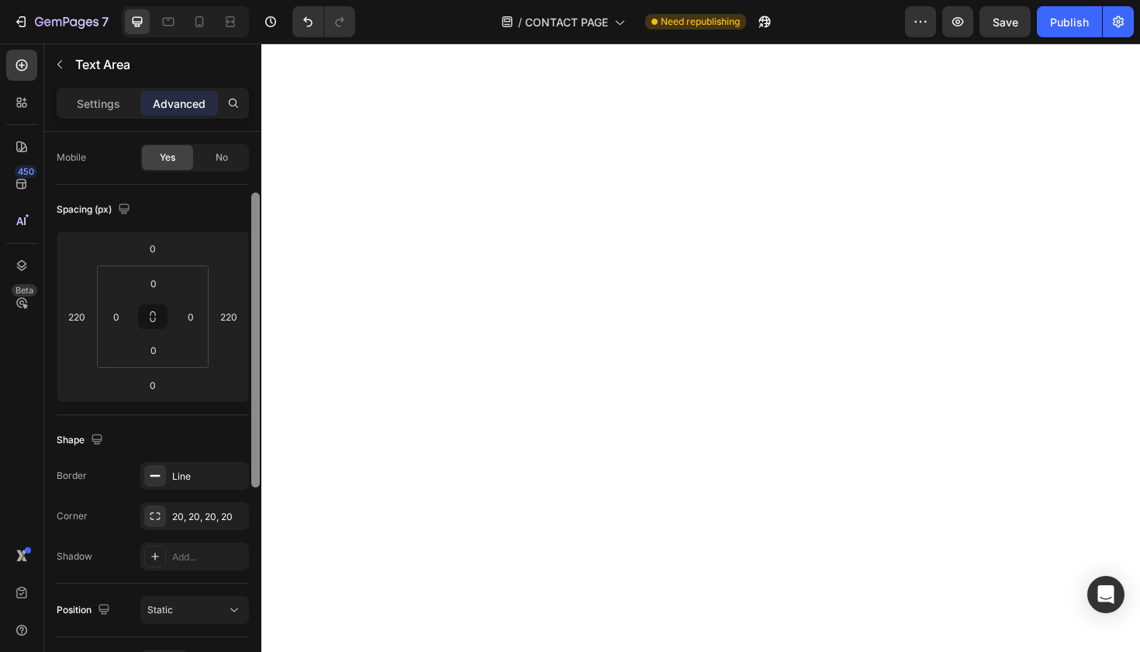
scroll to position [0, 0]
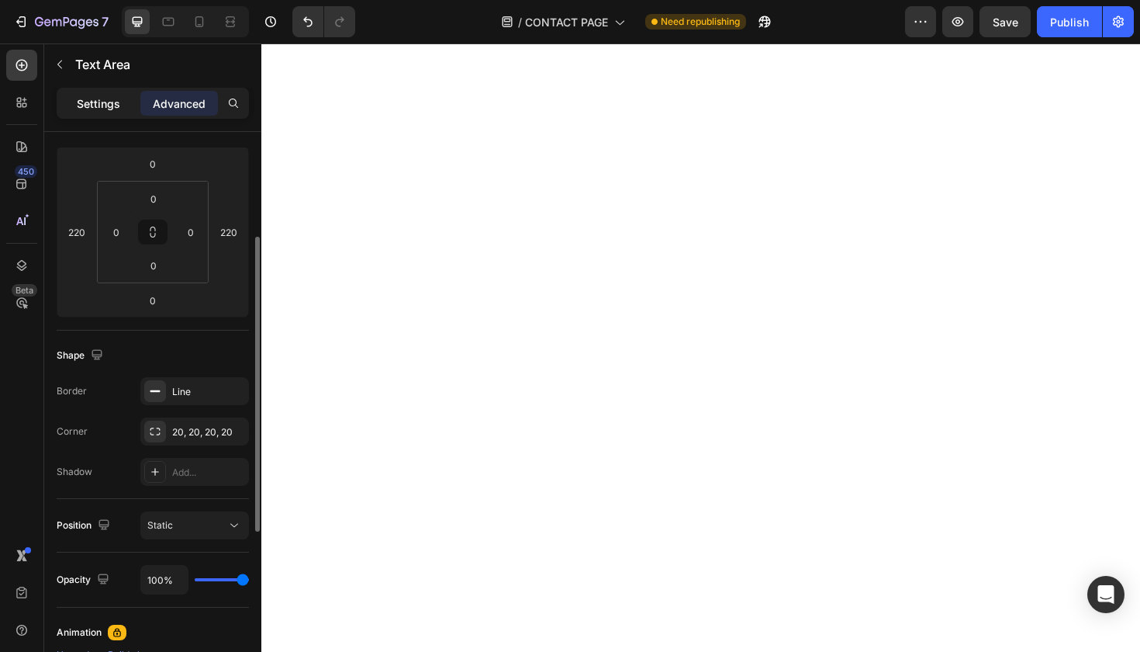
click at [103, 95] on p "Settings" at bounding box center [98, 103] width 43 height 16
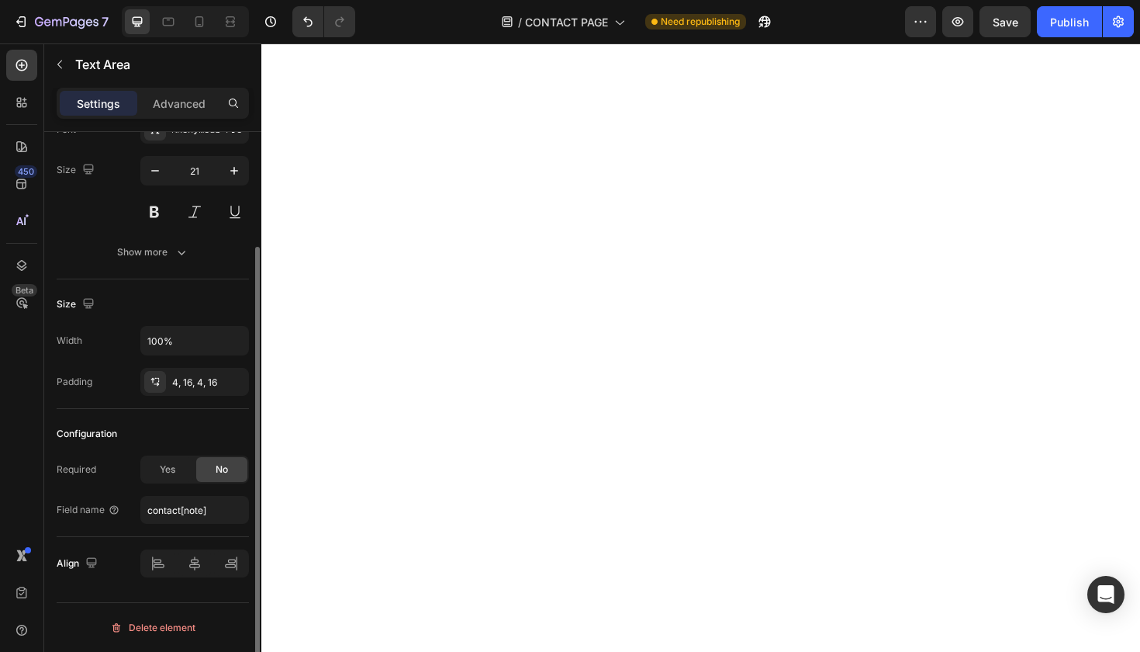
scroll to position [144, 0]
click at [165, 470] on span "Yes" at bounding box center [168, 469] width 16 height 14
click at [180, 103] on p "Advanced" at bounding box center [179, 103] width 53 height 16
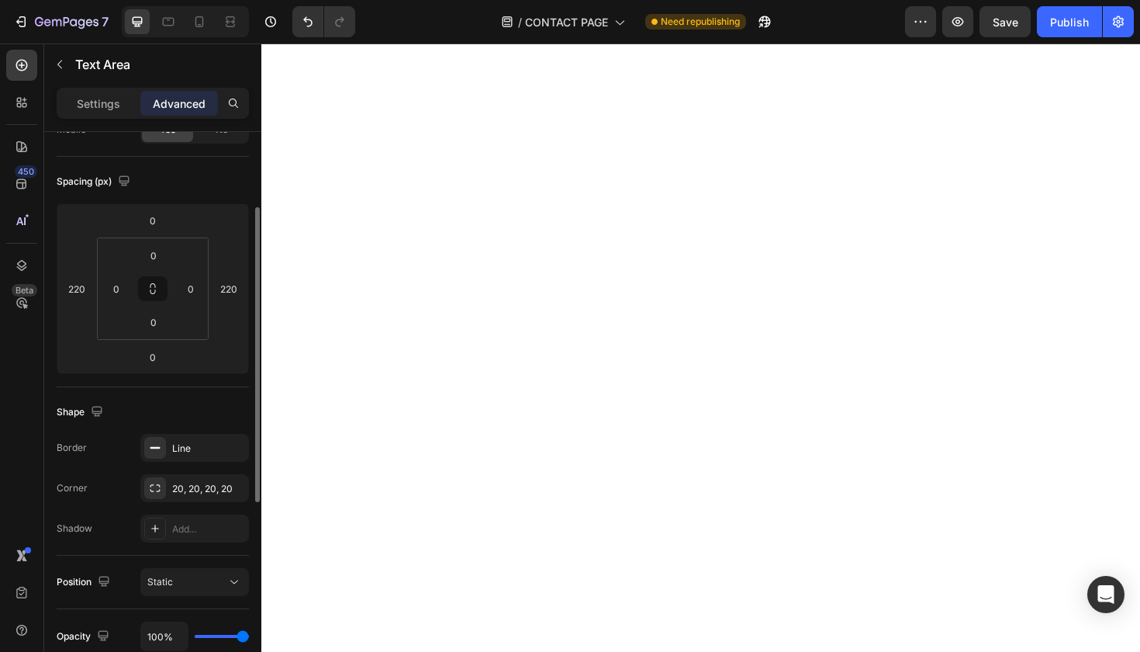
scroll to position [513, 0]
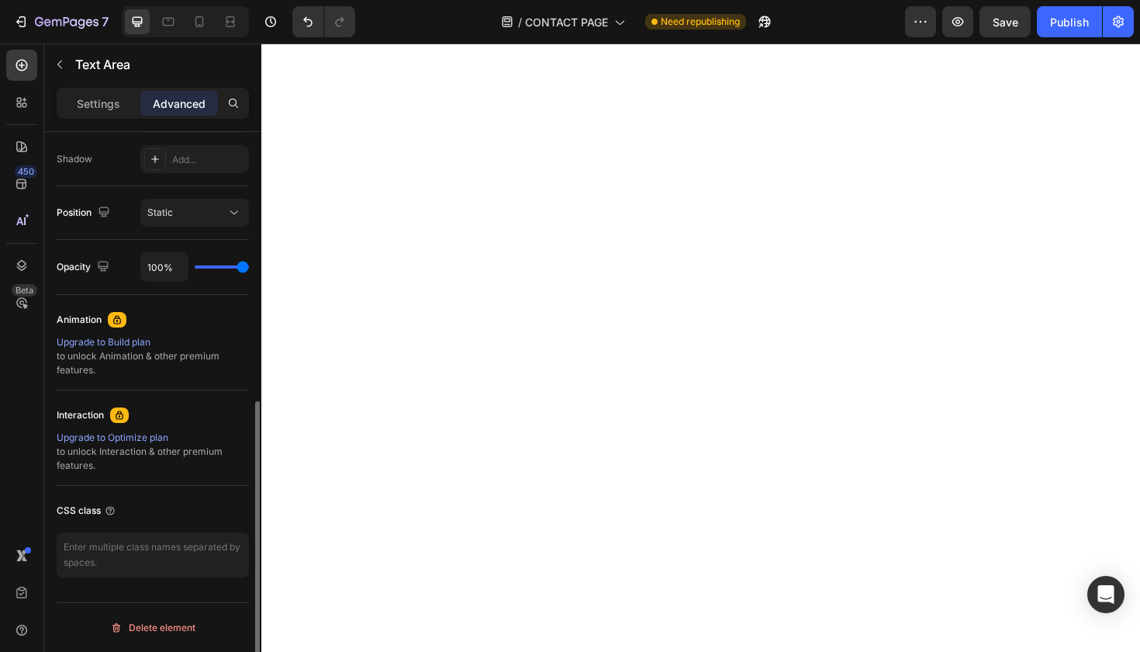
click at [133, 340] on div "Upgrade to Build plan" at bounding box center [153, 342] width 192 height 14
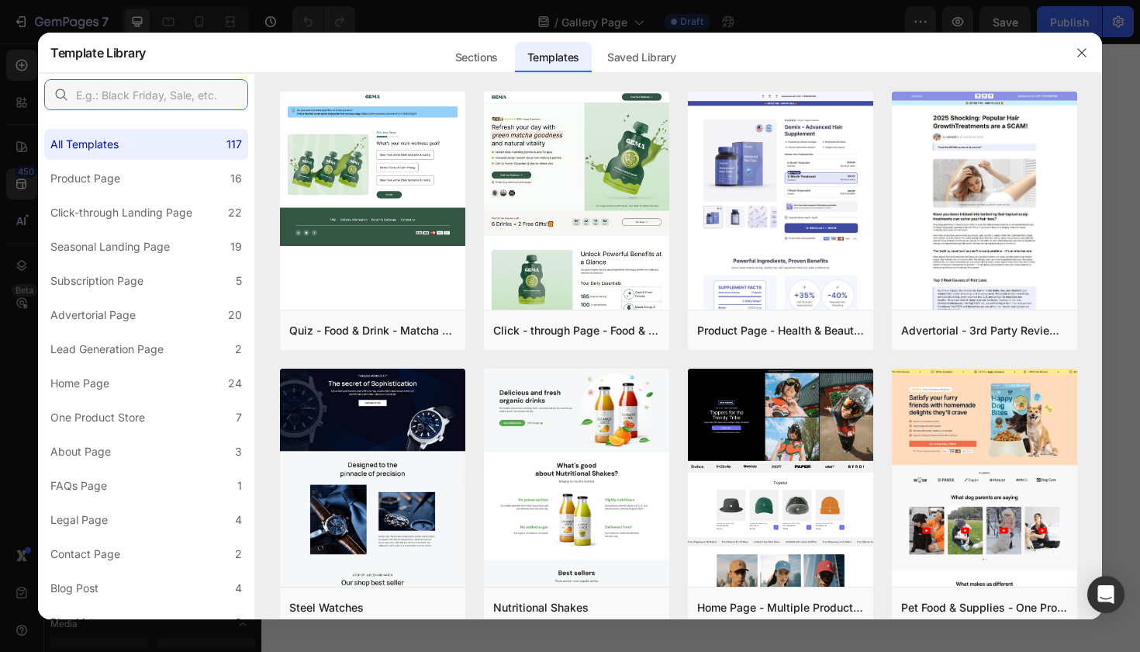
click at [148, 93] on input "text" at bounding box center [146, 94] width 204 height 31
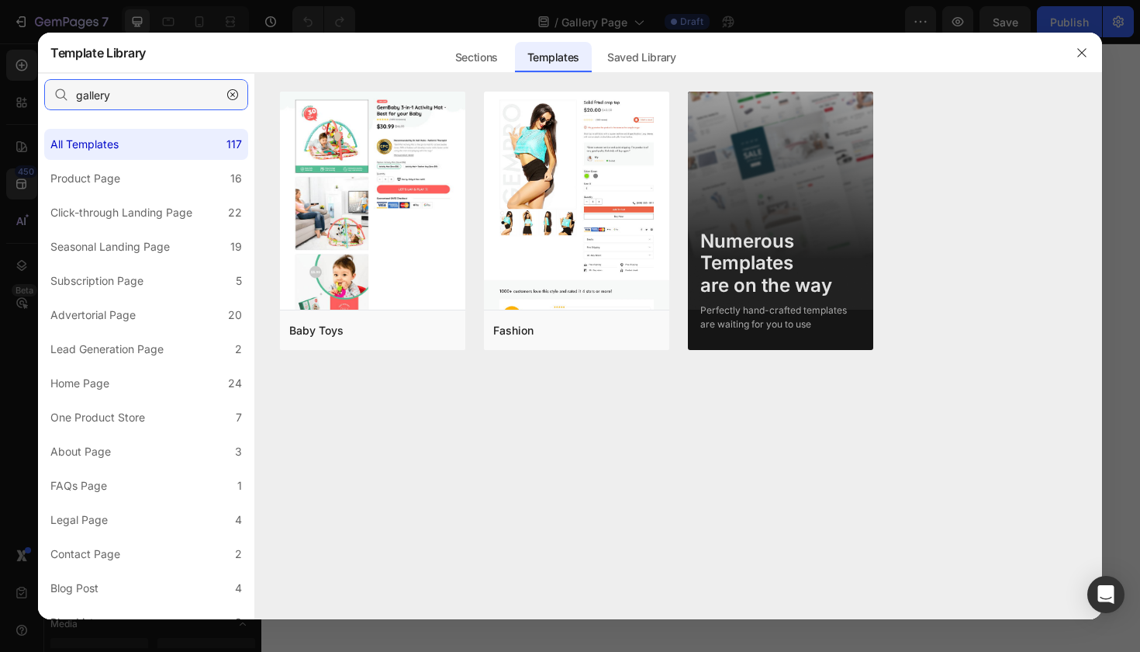
drag, startPoint x: 175, startPoint y: 93, endPoint x: 12, endPoint y: 95, distance: 162.9
click at [12, 95] on div "Template Library Sections Templates Existing pages Saved Library Templates Save…" at bounding box center [570, 326] width 1140 height 652
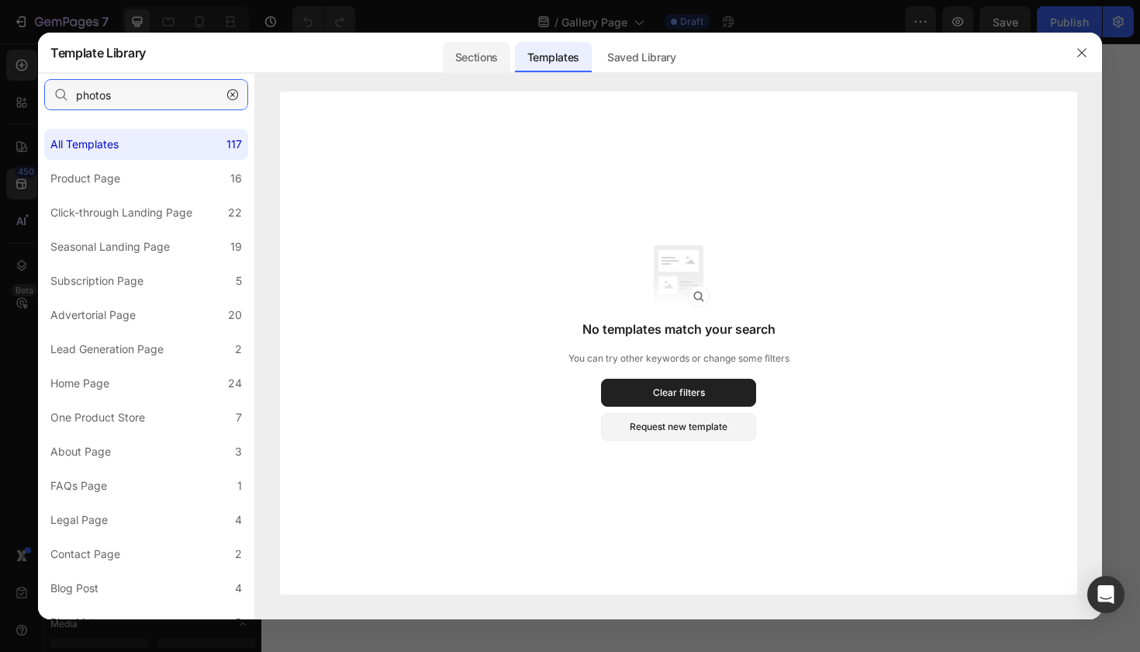
type input "photos"
click at [472, 66] on div "Sections" at bounding box center [476, 57] width 67 height 31
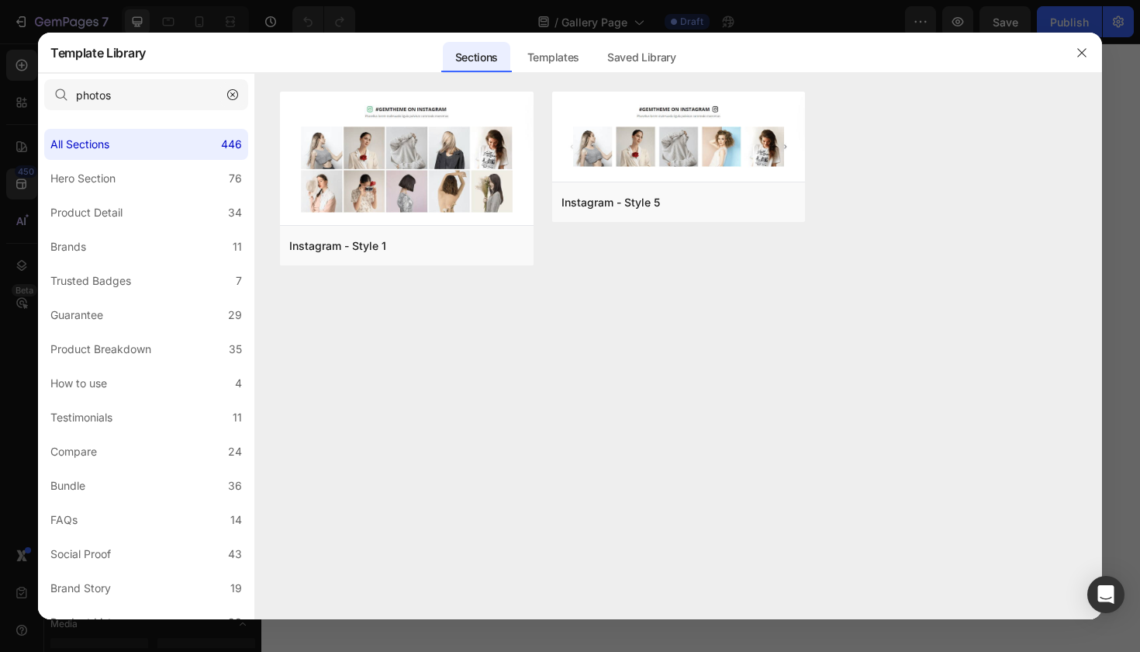
click at [232, 95] on icon "button" at bounding box center [232, 94] width 11 height 11
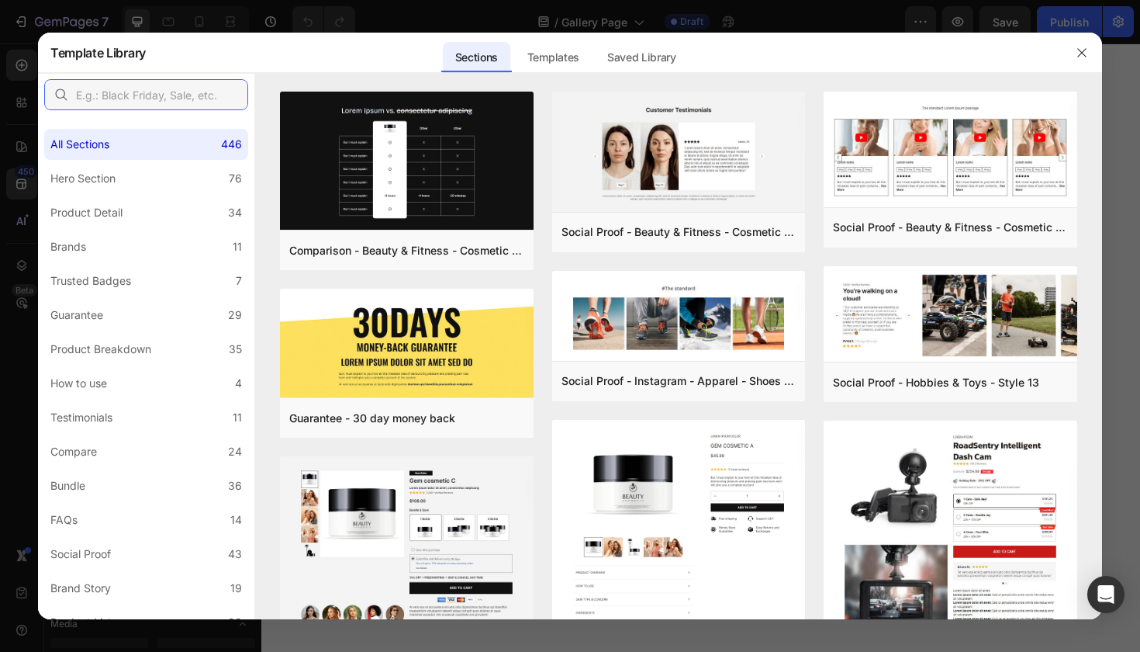
click at [207, 100] on input "text" at bounding box center [146, 94] width 204 height 31
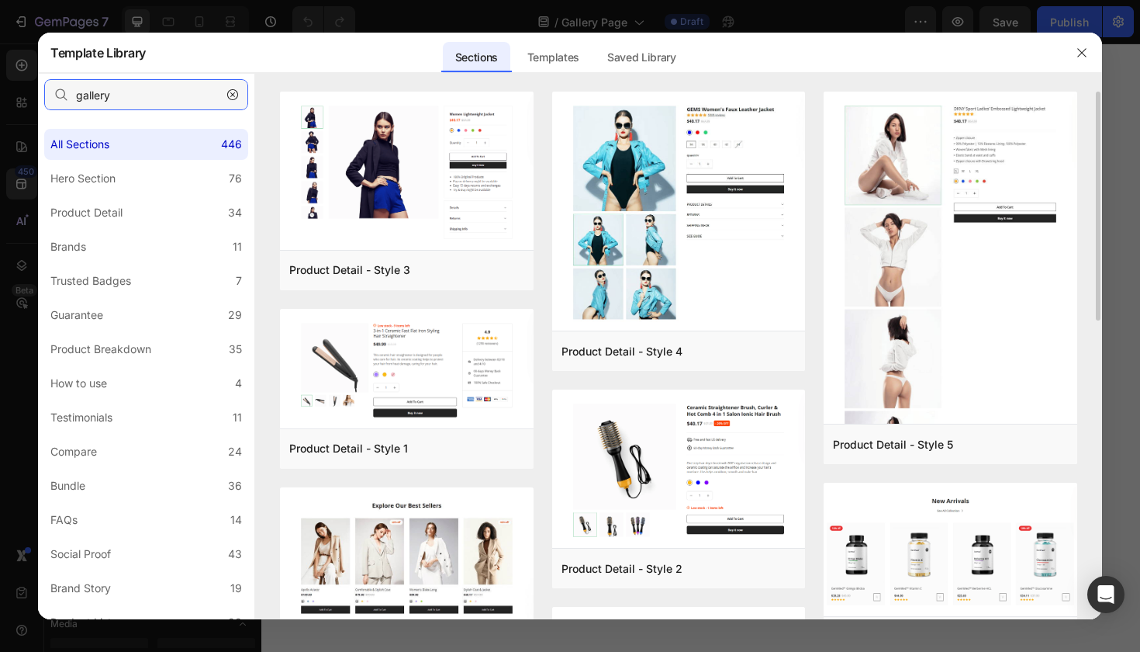
drag, startPoint x: 190, startPoint y: 95, endPoint x: 0, endPoint y: 95, distance: 190.1
click at [0, 95] on div "Template Library Sections Templates Existing pages Saved Library Templates Save…" at bounding box center [570, 326] width 1140 height 652
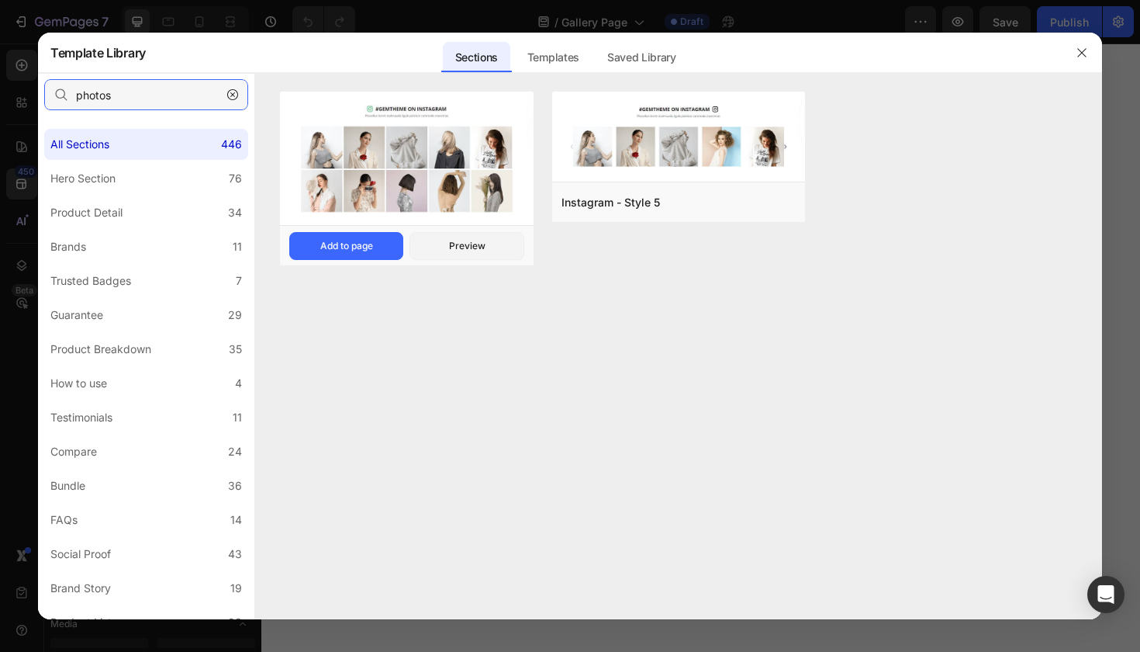
type input "photos"
click at [355, 176] on img at bounding box center [407, 160] width 254 height 137
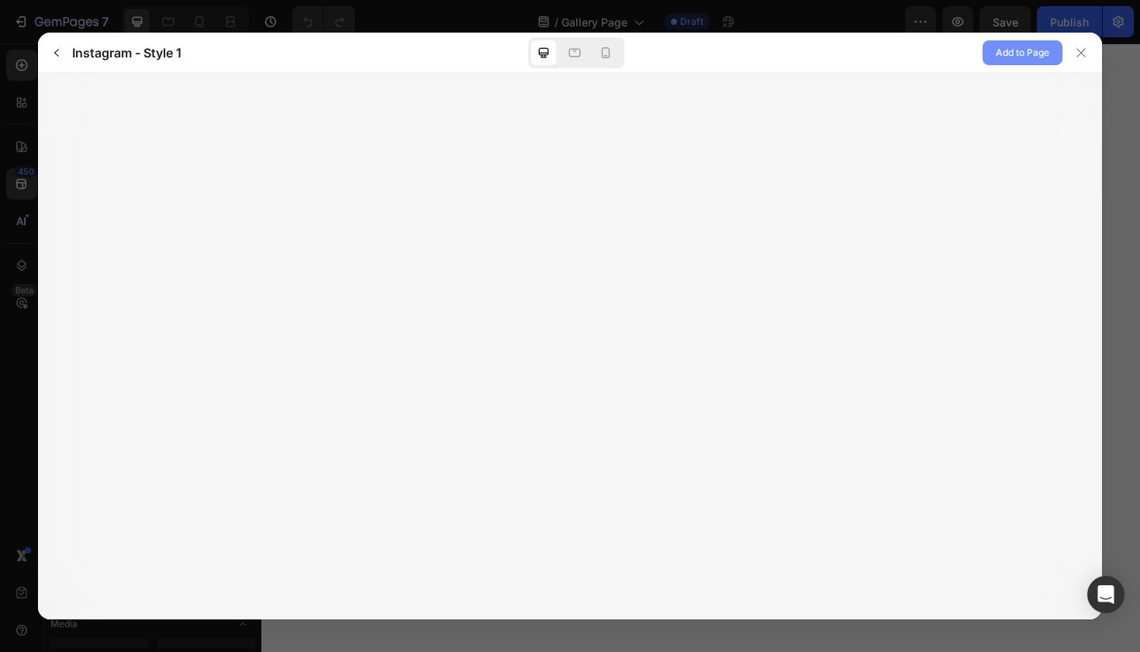
click at [1012, 48] on span "Add to Page" at bounding box center [1023, 52] width 54 height 19
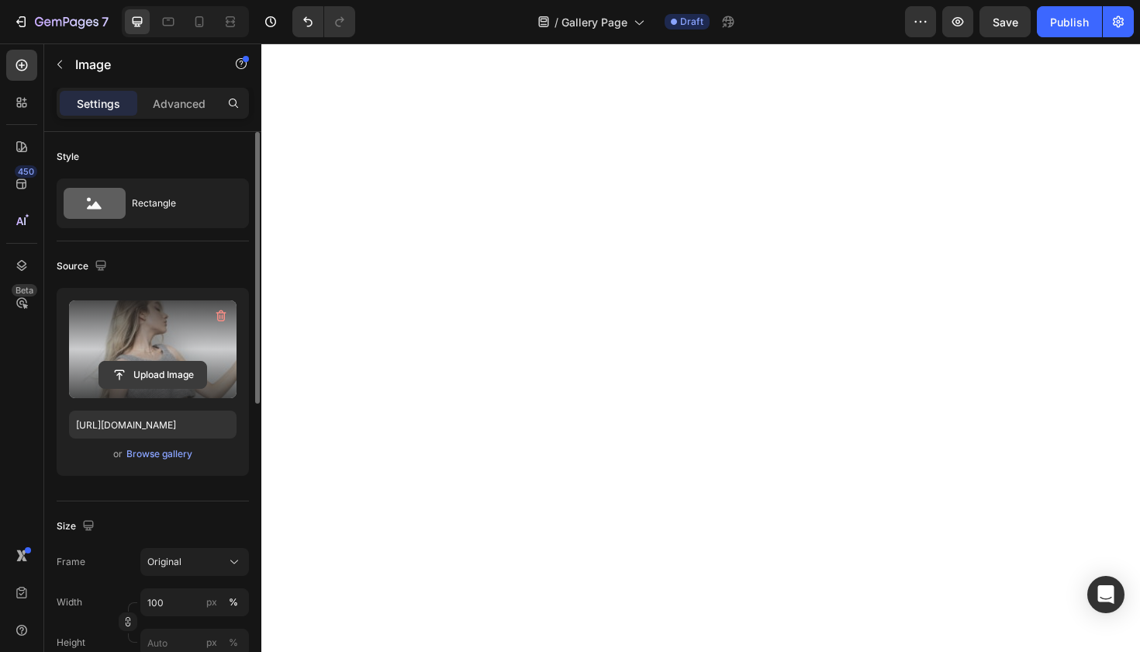
click at [175, 373] on input "file" at bounding box center [152, 374] width 107 height 26
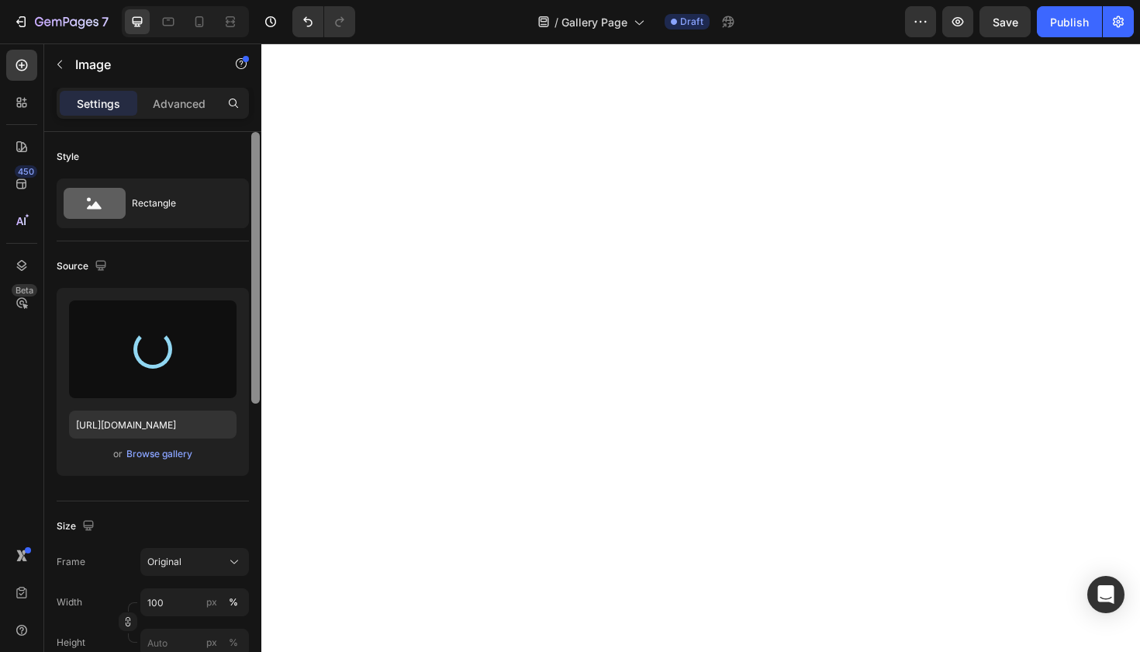
type input "[URL][DOMAIN_NAME]"
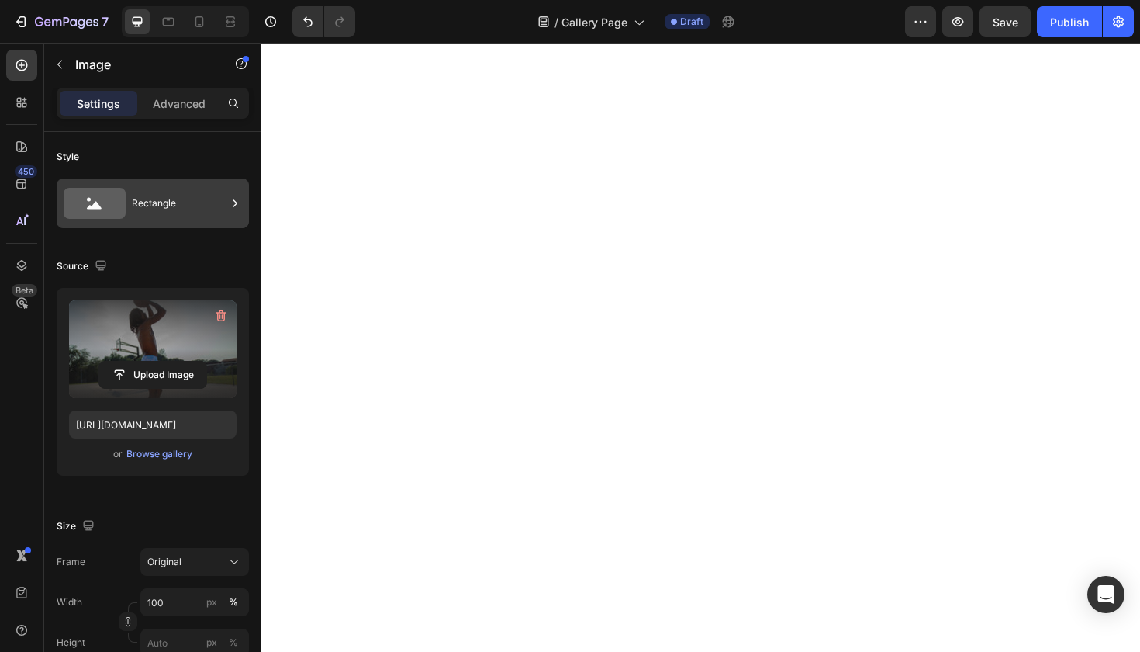
click at [166, 202] on div "Rectangle" at bounding box center [179, 203] width 95 height 36
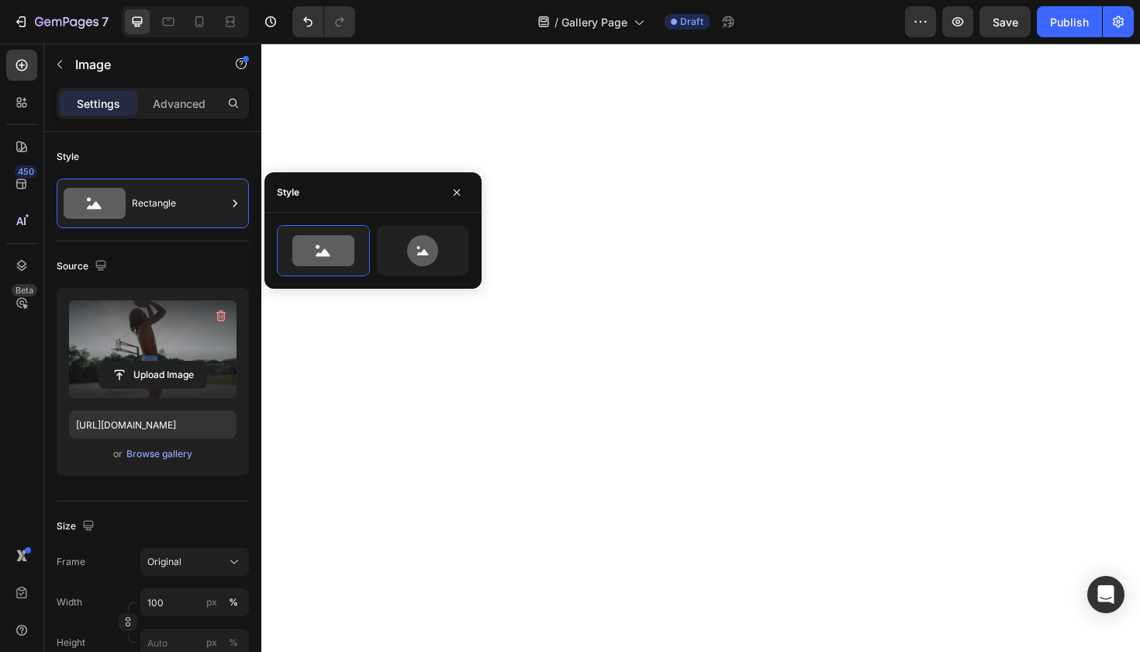
click at [182, 255] on div "Source" at bounding box center [153, 266] width 192 height 25
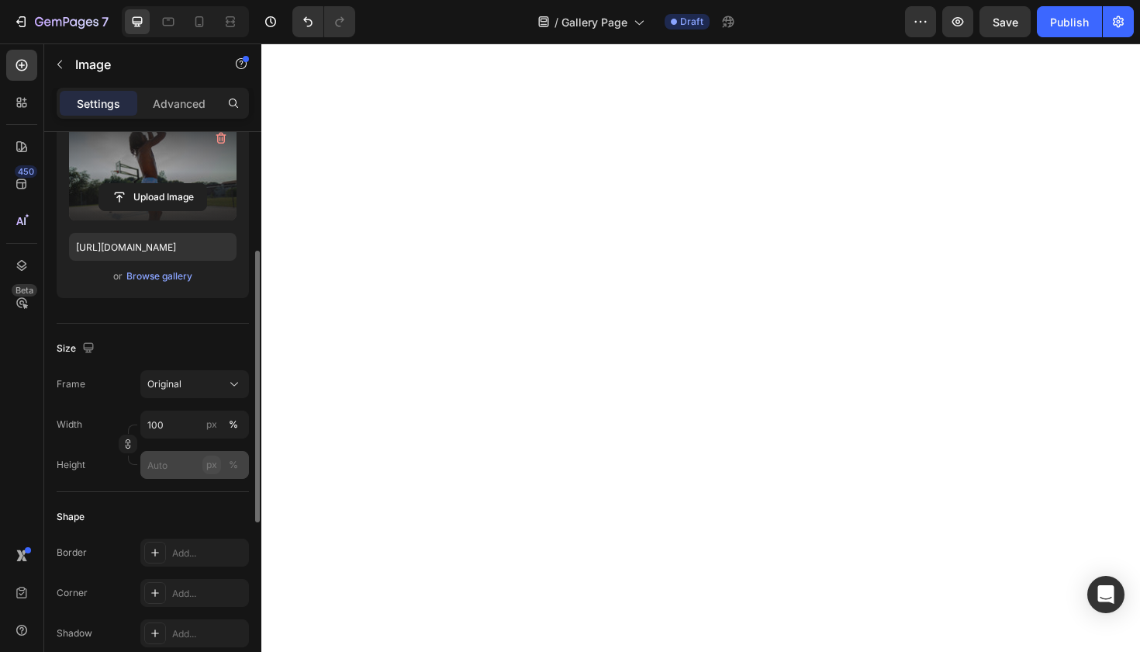
scroll to position [217, 0]
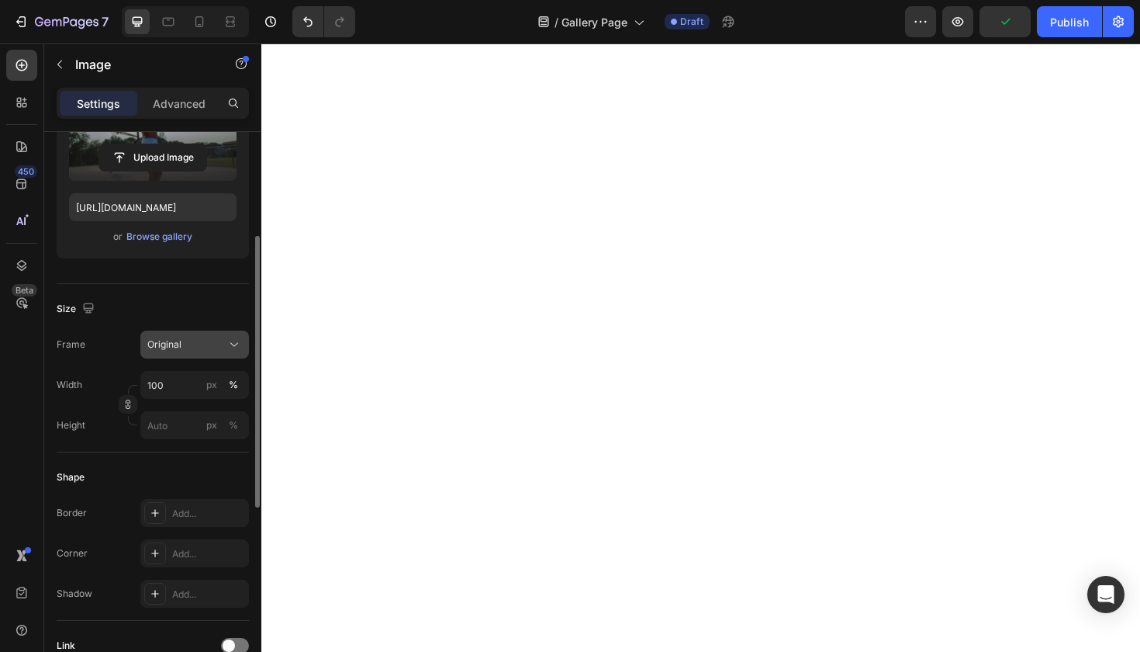
click at [217, 346] on div "Original" at bounding box center [185, 344] width 76 height 14
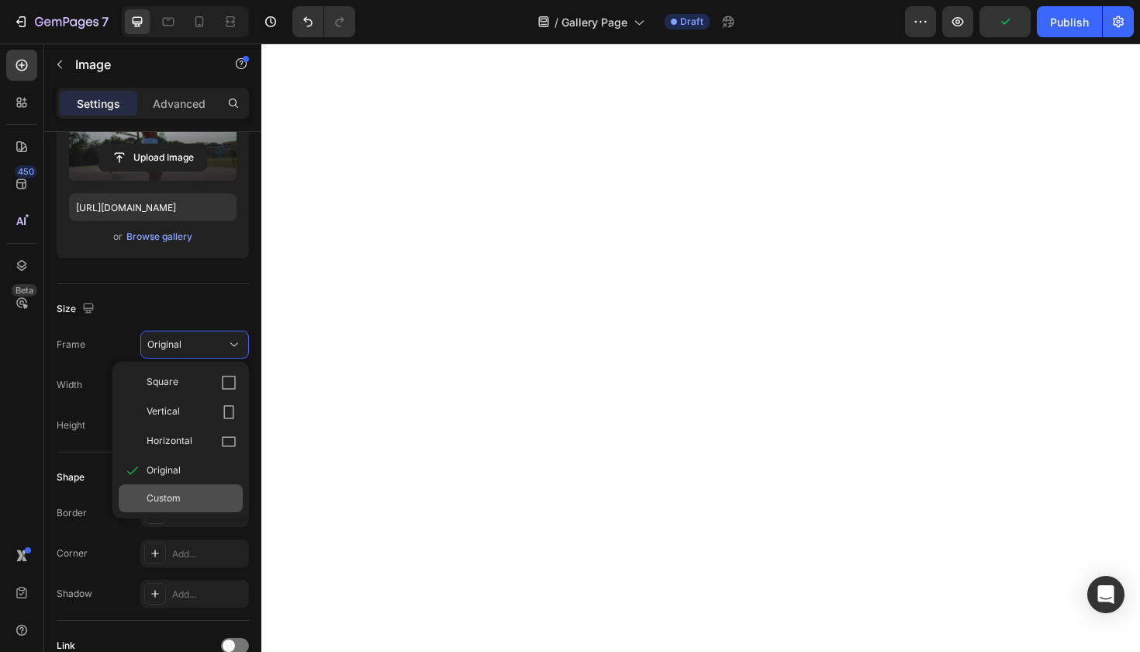
click at [191, 500] on div "Custom" at bounding box center [192, 498] width 90 height 14
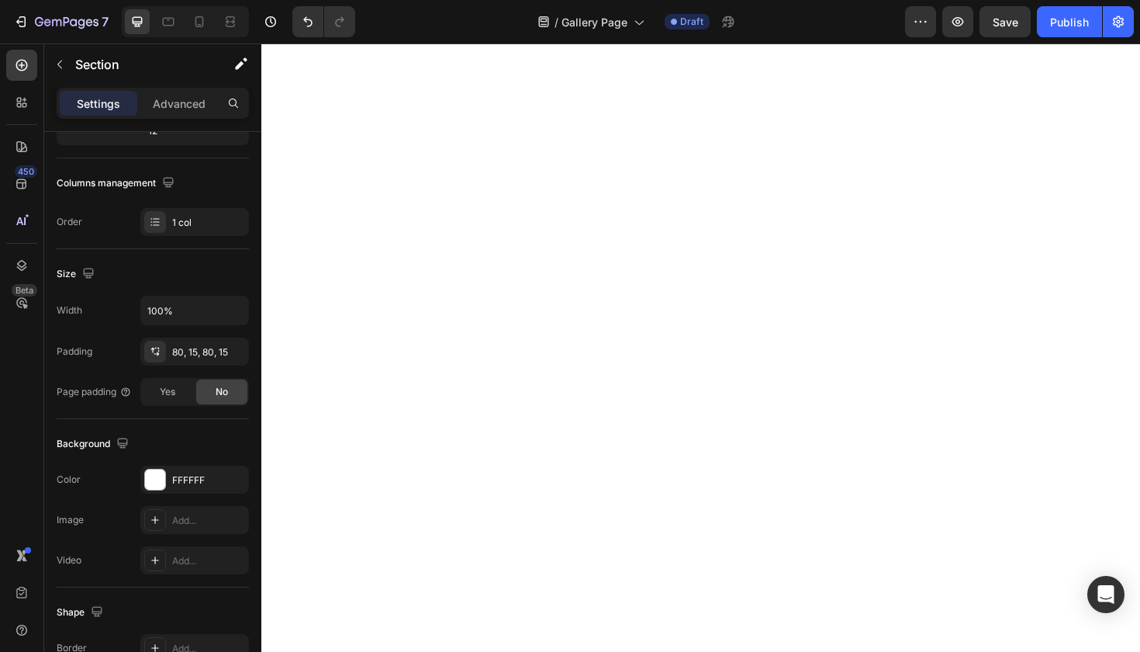
scroll to position [0, 0]
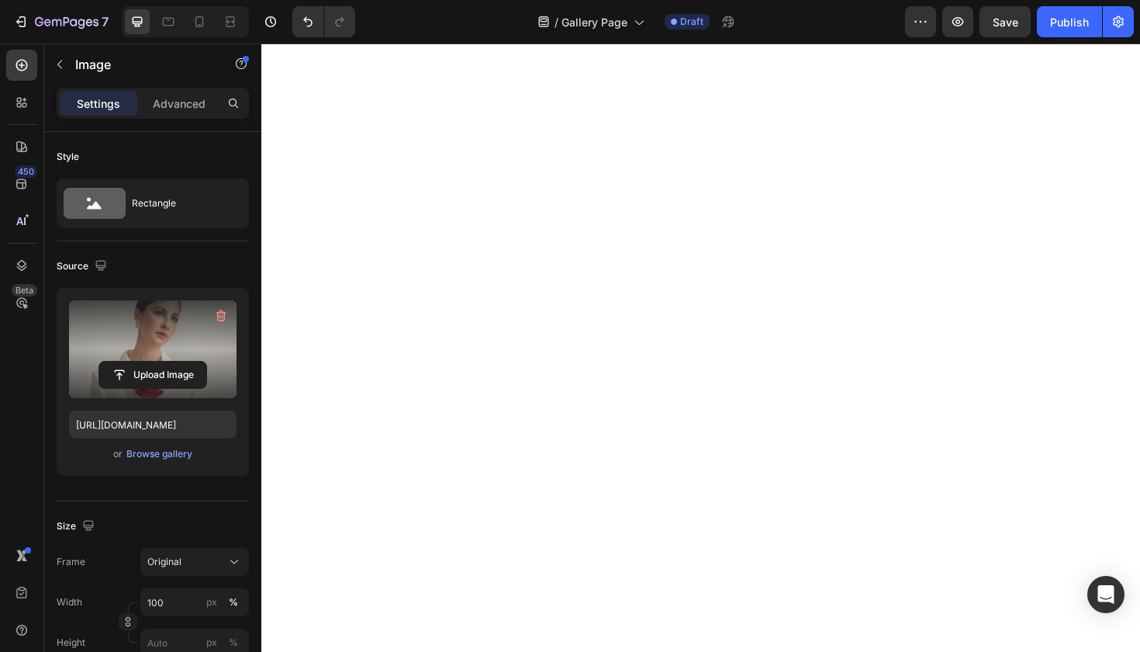
click at [173, 358] on label at bounding box center [153, 349] width 168 height 98
click at [173, 361] on input "file" at bounding box center [152, 374] width 107 height 26
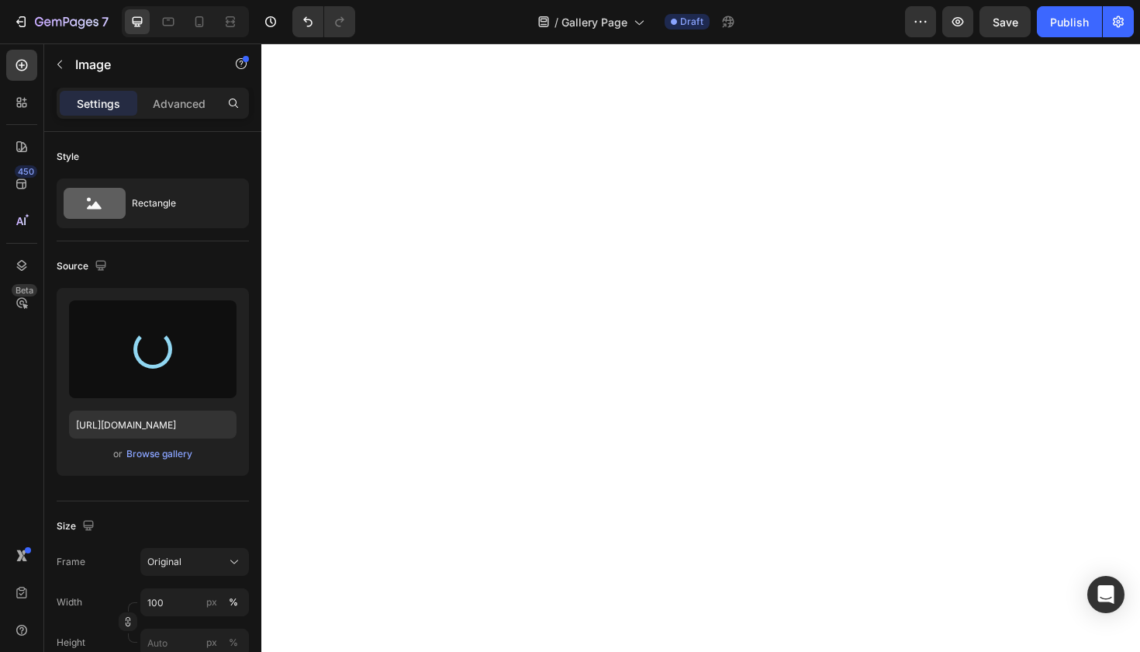
type input "[URL][DOMAIN_NAME]"
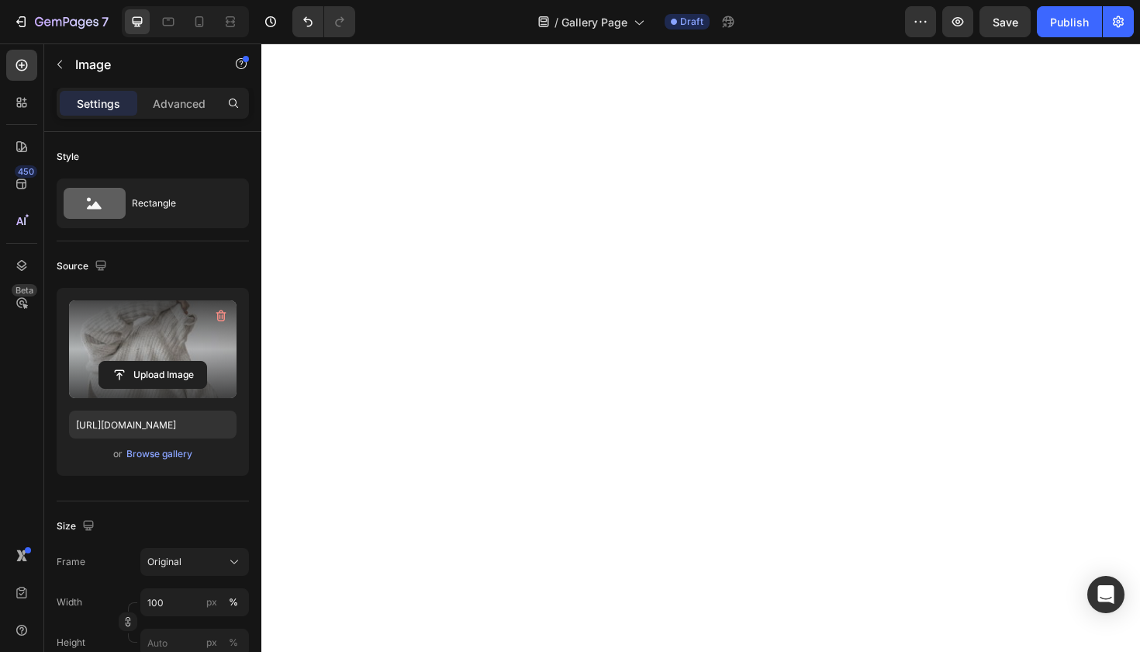
click at [150, 360] on label at bounding box center [153, 349] width 168 height 98
click at [150, 361] on input "file" at bounding box center [152, 374] width 107 height 26
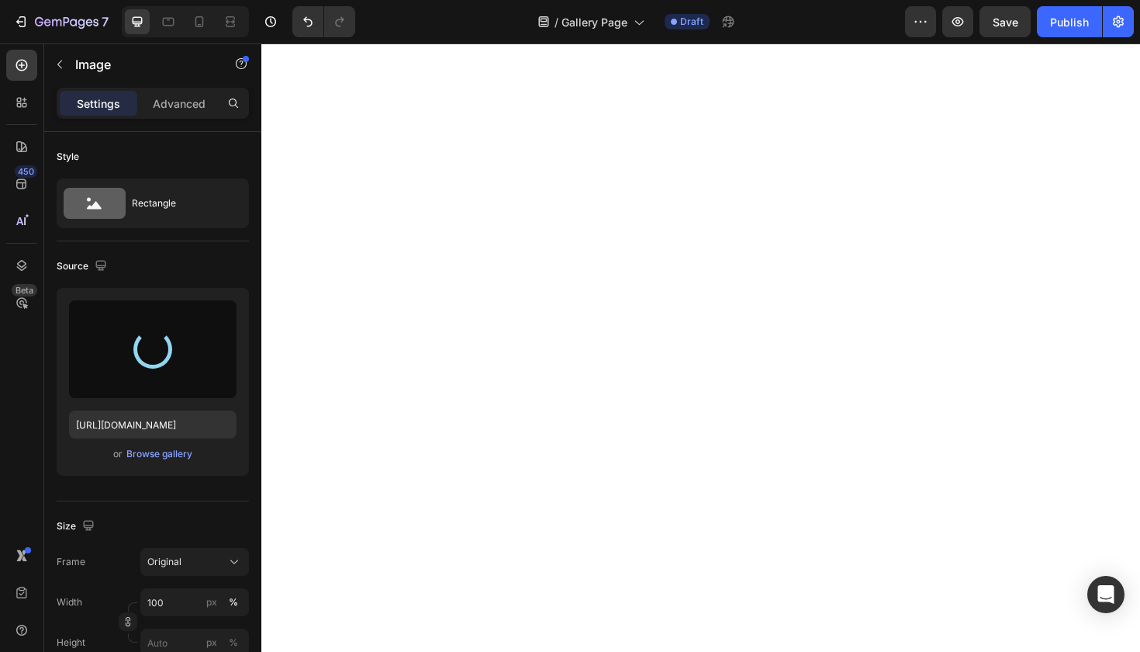
type input "[URL][DOMAIN_NAME]"
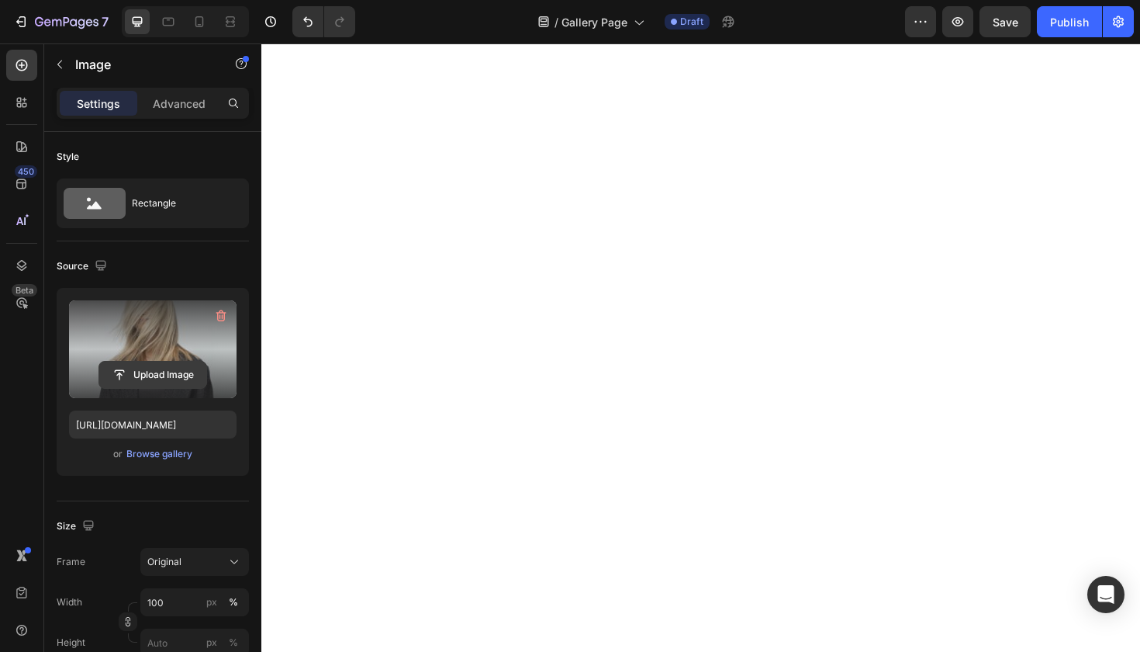
click at [175, 385] on input "file" at bounding box center [152, 374] width 107 height 26
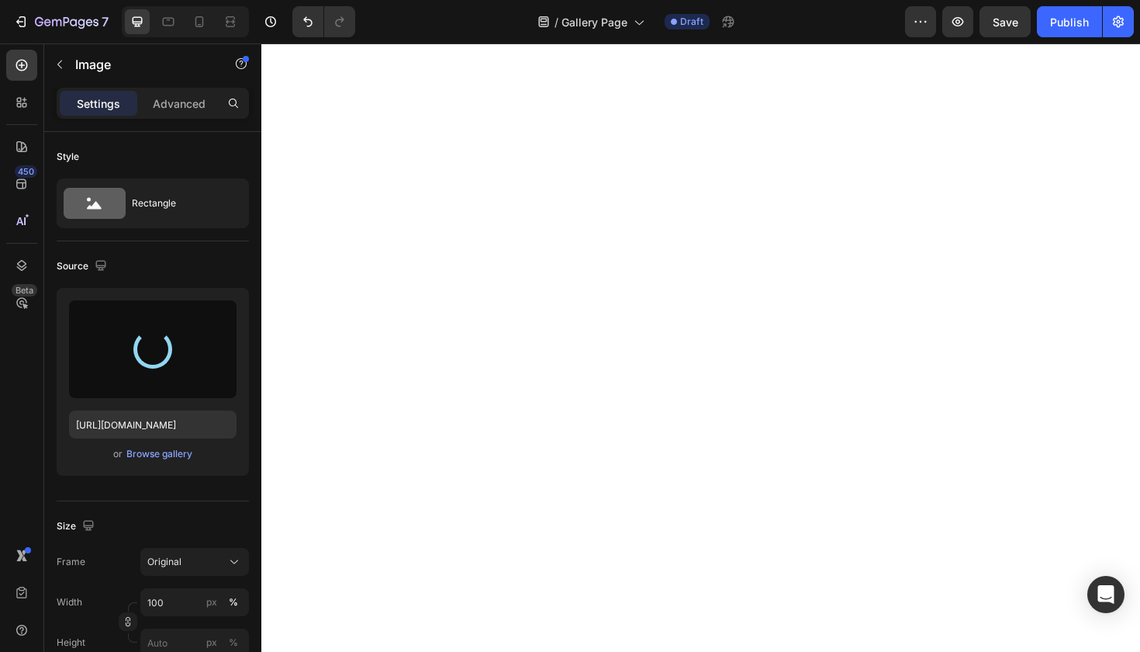
type input "[URL][DOMAIN_NAME]"
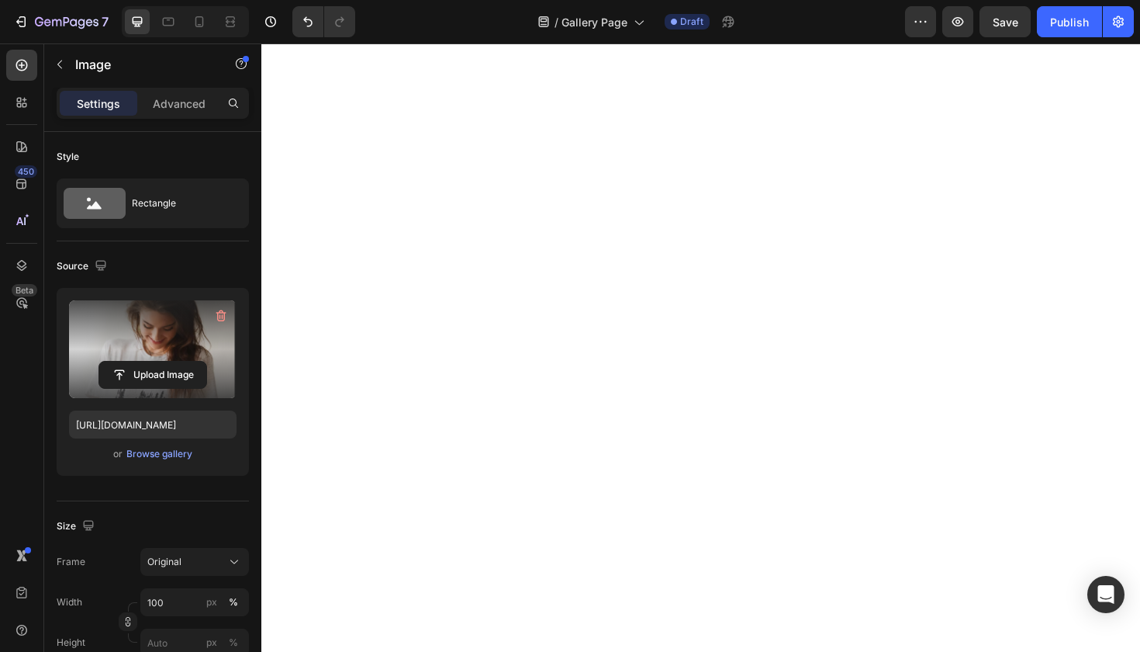
click at [165, 356] on label at bounding box center [153, 349] width 168 height 98
click at [165, 361] on input "file" at bounding box center [152, 374] width 107 height 26
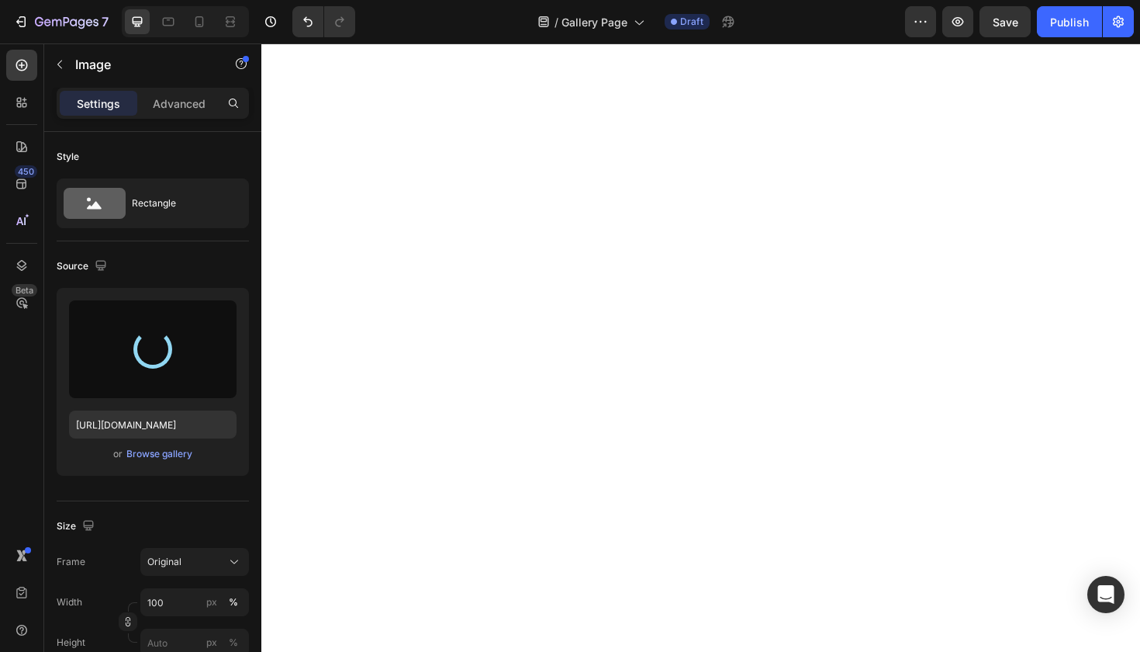
type input "[URL][DOMAIN_NAME]"
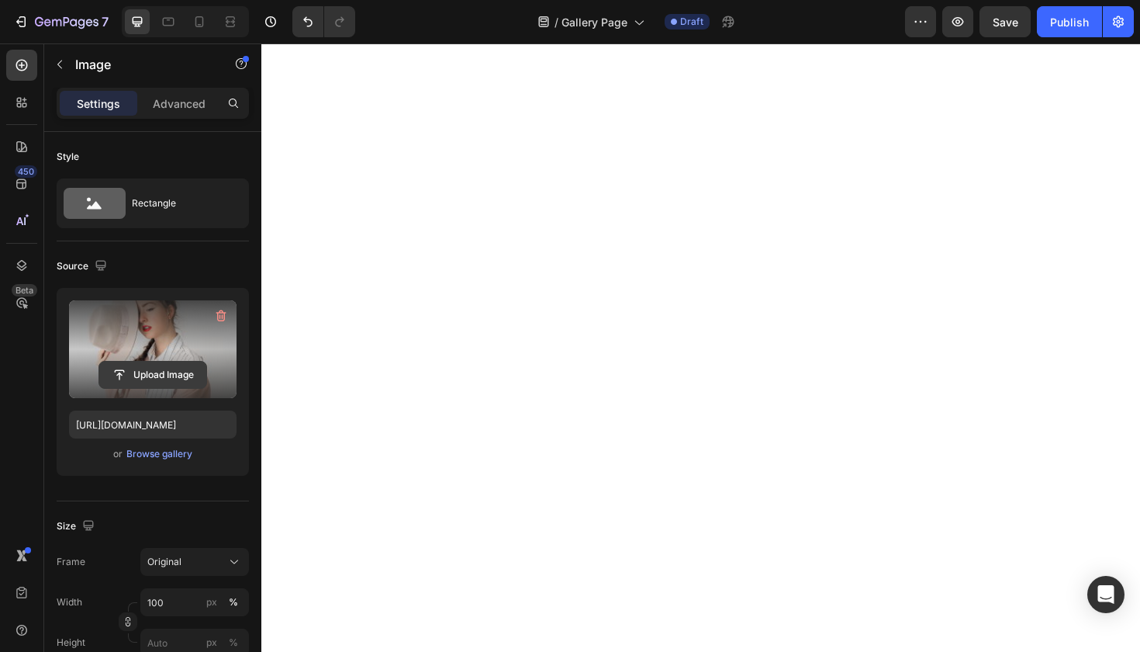
click at [150, 376] on input "file" at bounding box center [152, 374] width 107 height 26
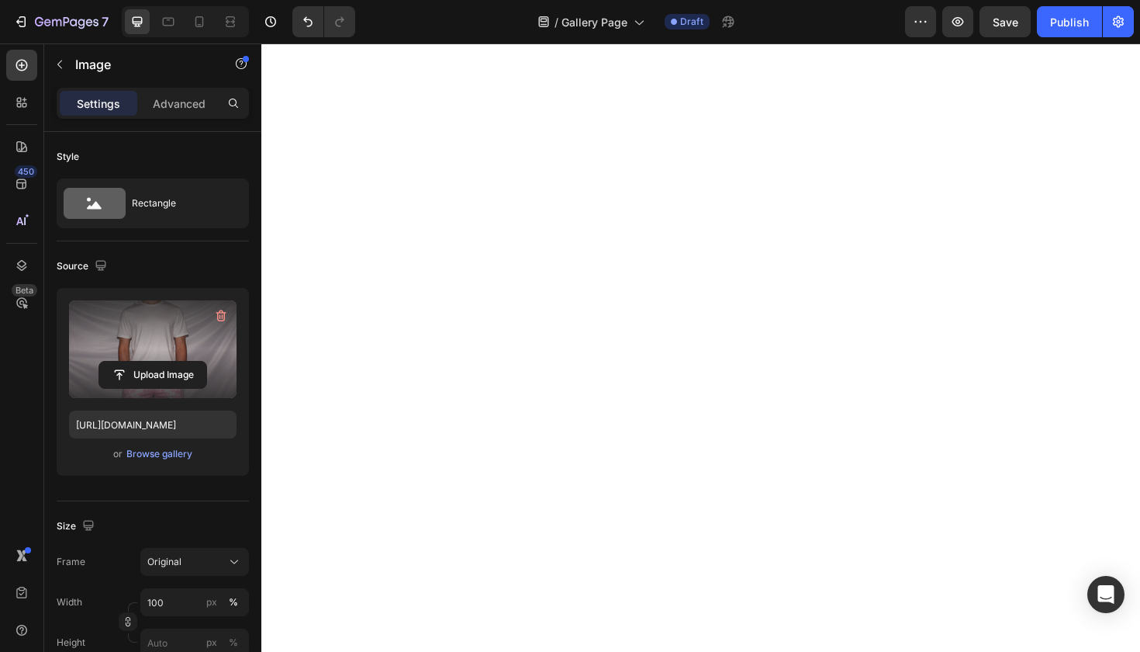
type input "[URL][DOMAIN_NAME]"
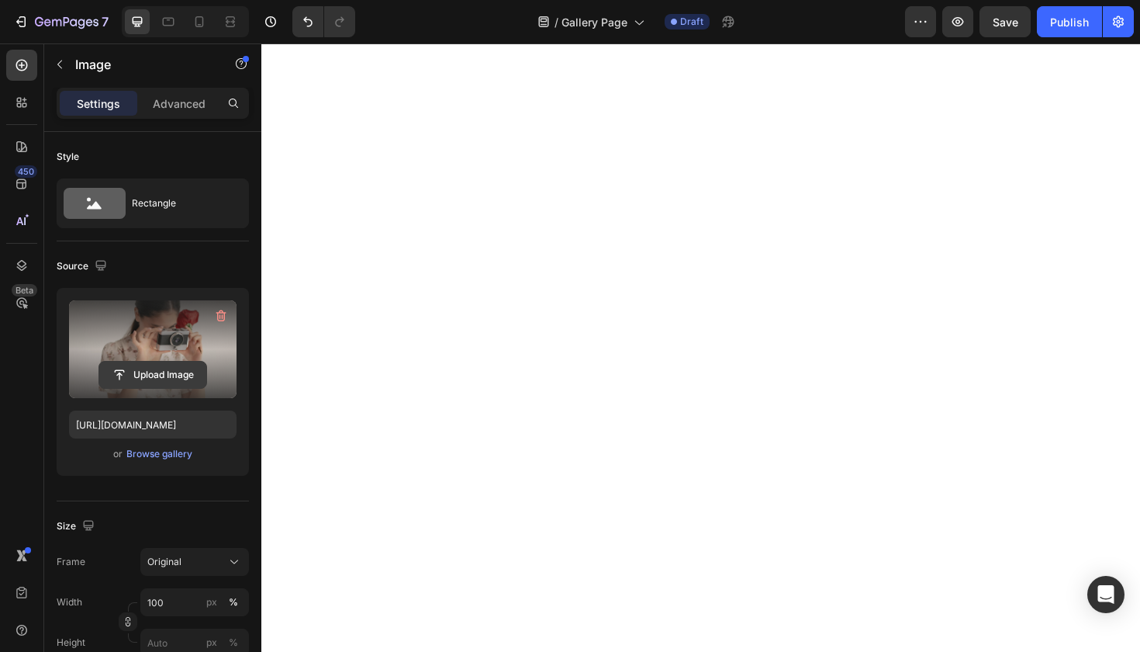
click at [165, 372] on input "file" at bounding box center [152, 374] width 107 height 26
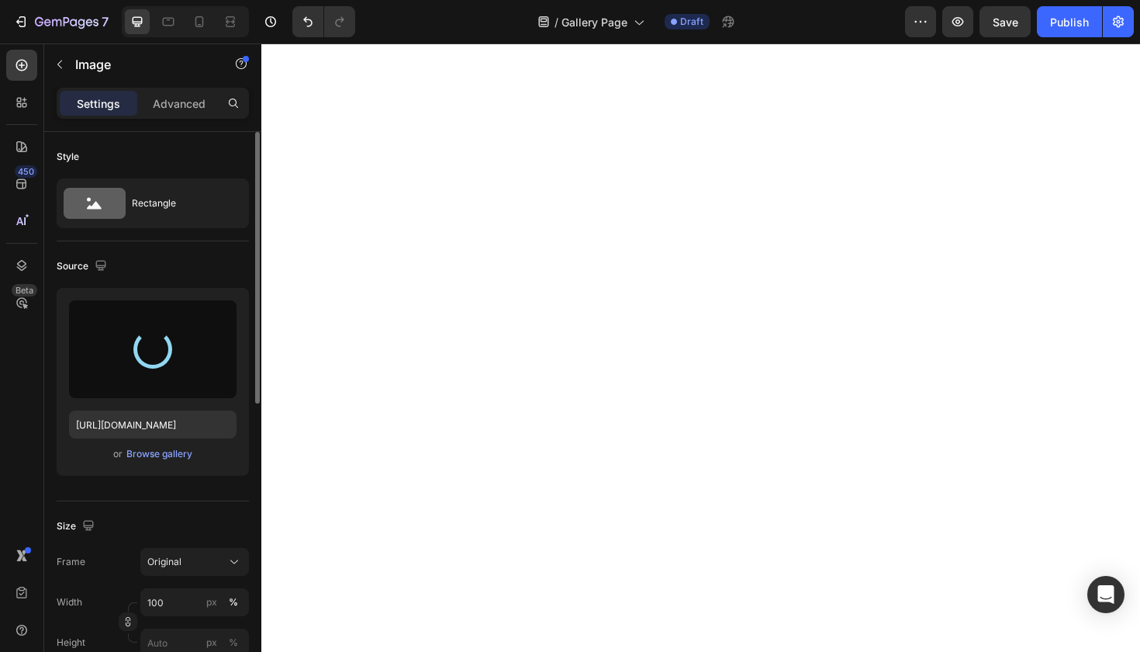
type input "[URL][DOMAIN_NAME]"
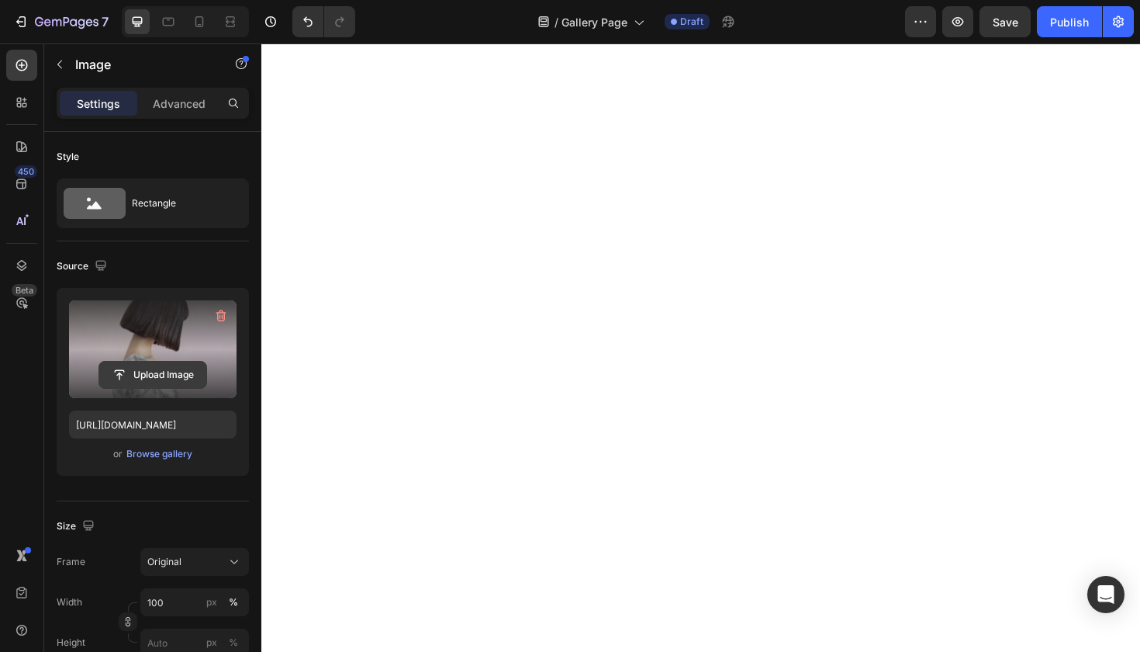
click at [187, 362] on input "file" at bounding box center [152, 374] width 107 height 26
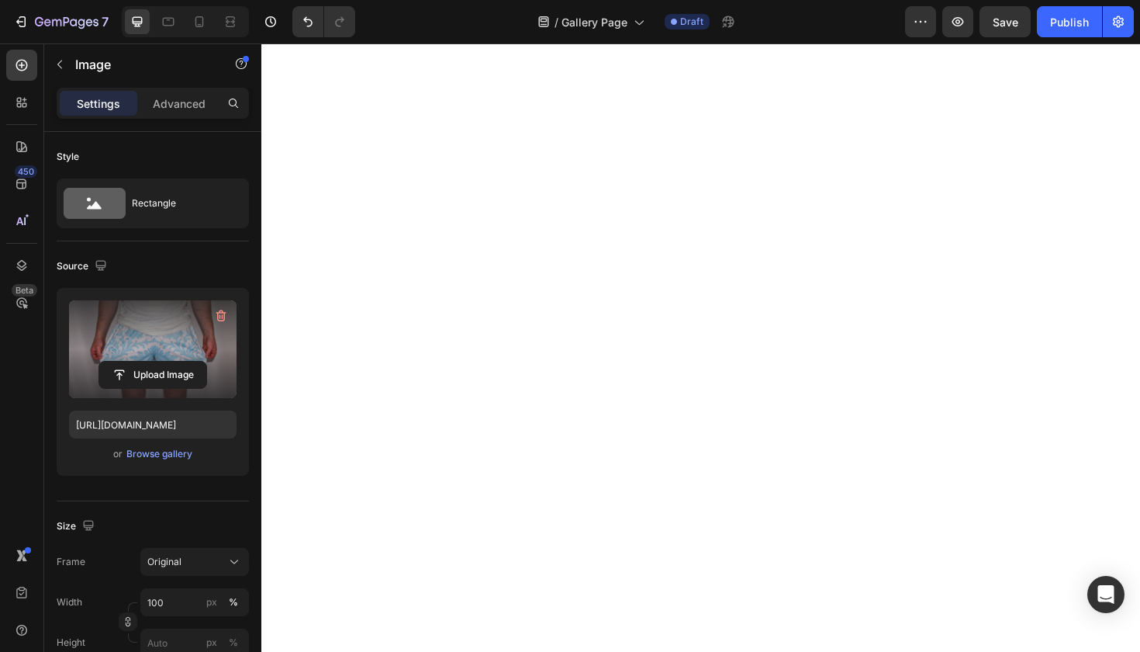
type input "[URL][DOMAIN_NAME]"
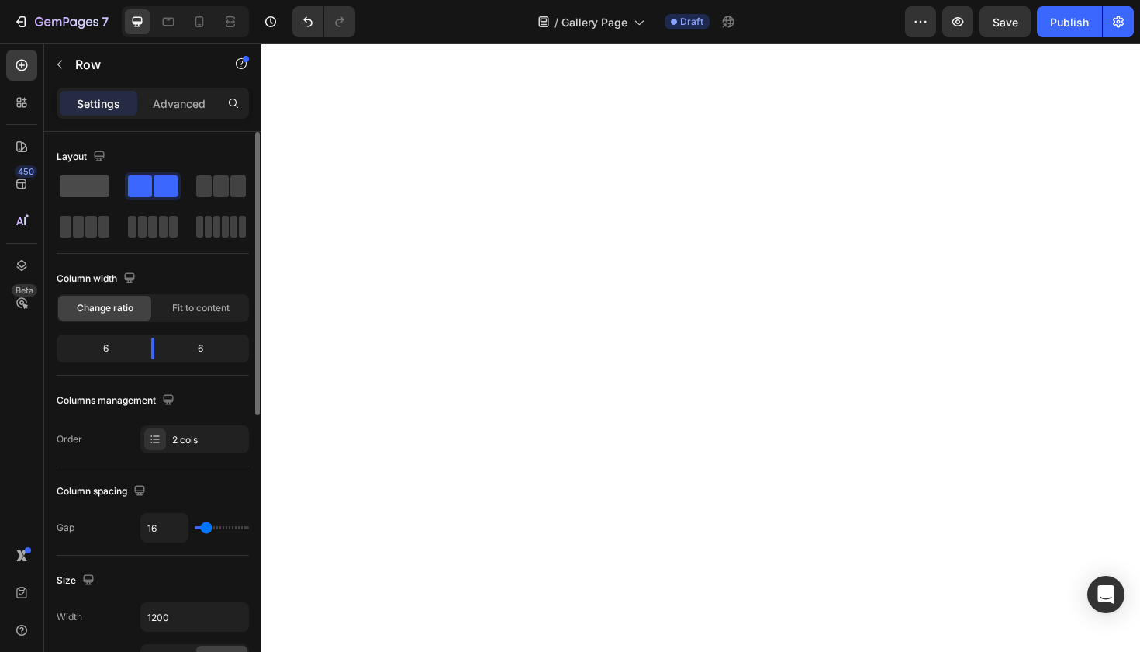
click at [99, 185] on span at bounding box center [85, 186] width 50 height 22
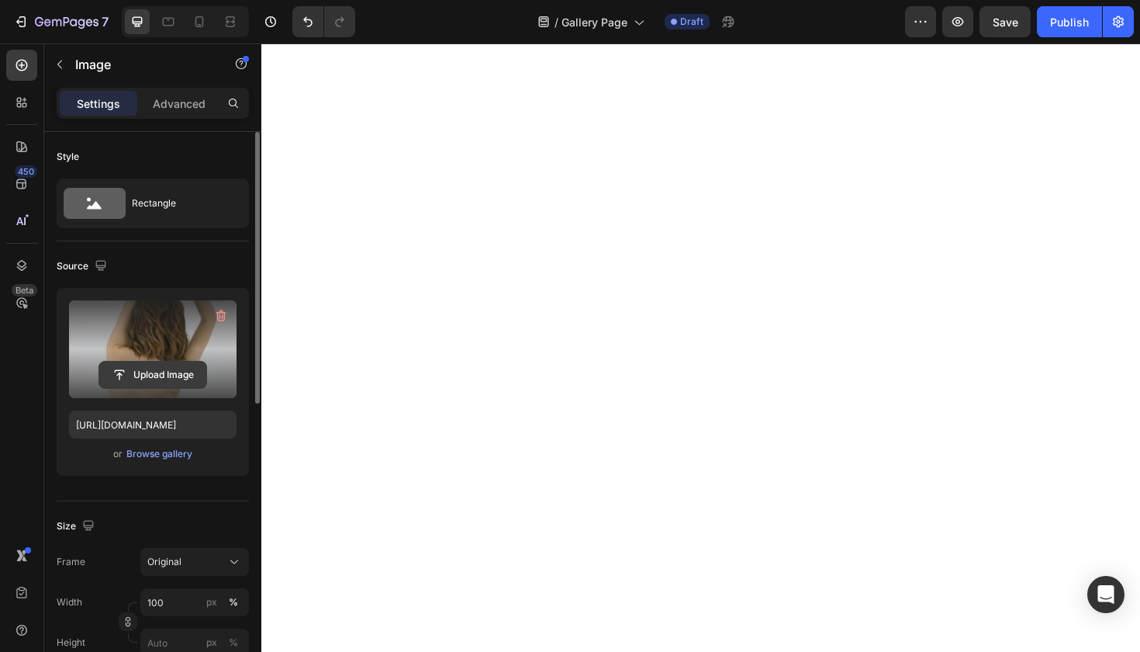
click at [170, 370] on input "file" at bounding box center [152, 374] width 107 height 26
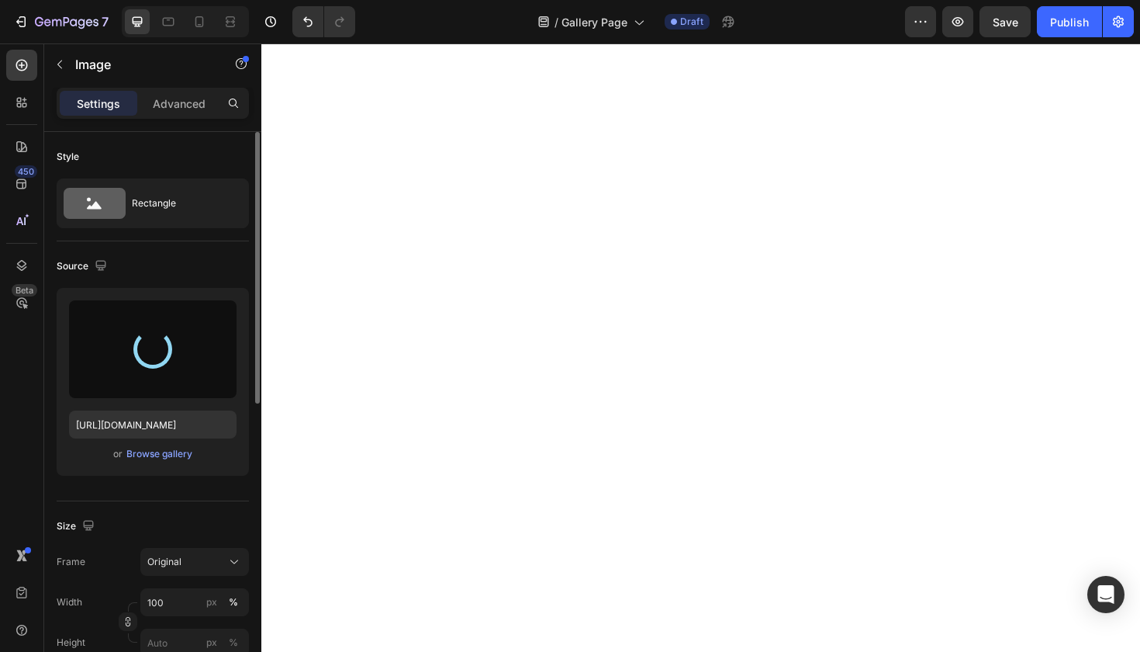
type input "[URL][DOMAIN_NAME]"
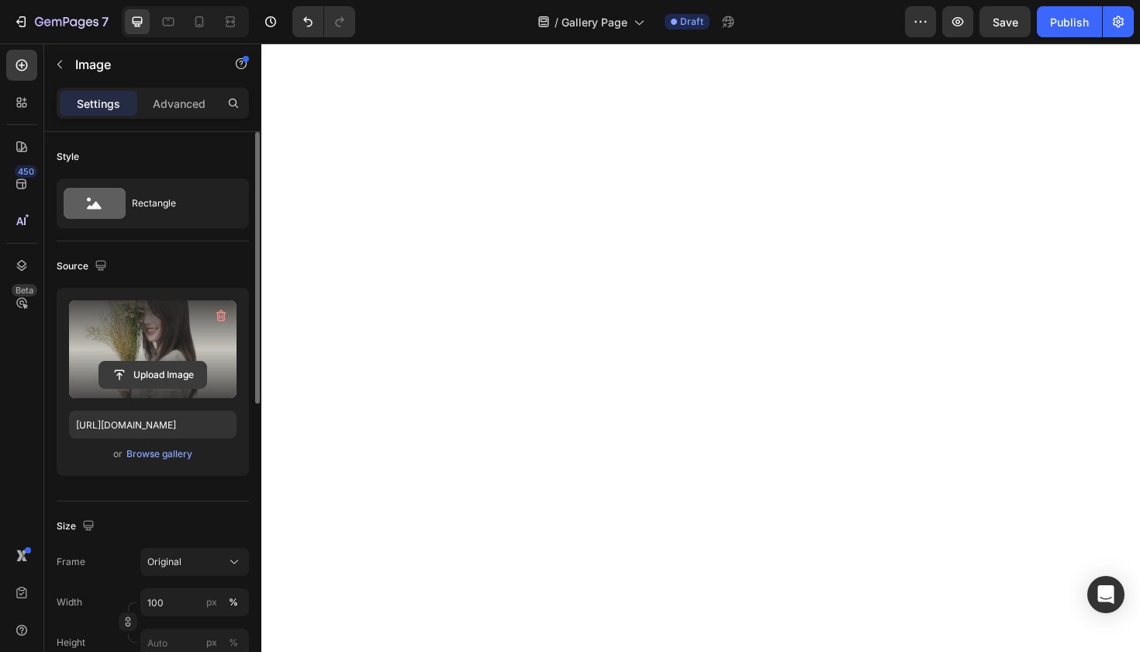
click at [163, 361] on button "Upload Image" at bounding box center [153, 375] width 109 height 28
click at [180, 366] on input "file" at bounding box center [152, 374] width 107 height 26
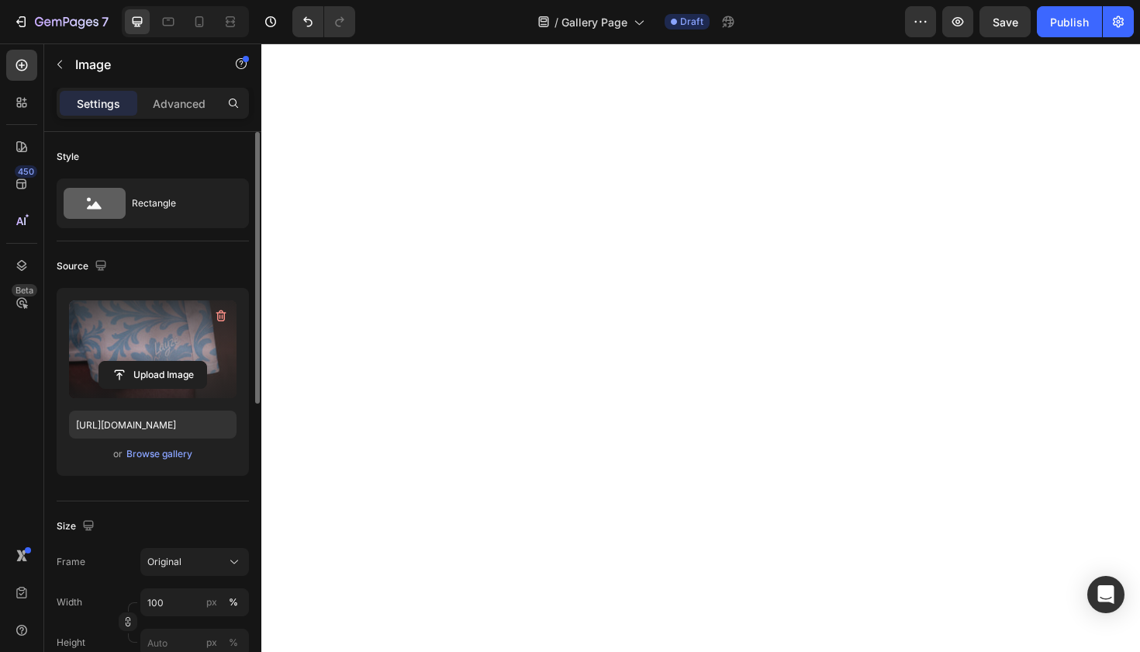
type input "[URL][DOMAIN_NAME]"
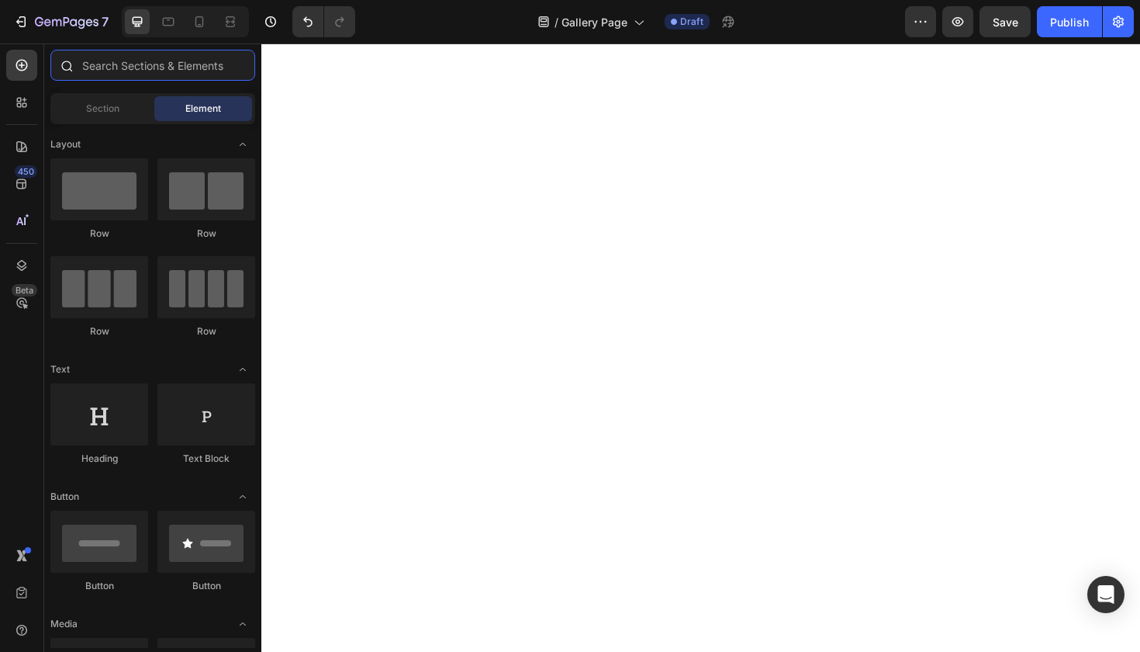
click at [167, 75] on input "text" at bounding box center [152, 65] width 205 height 31
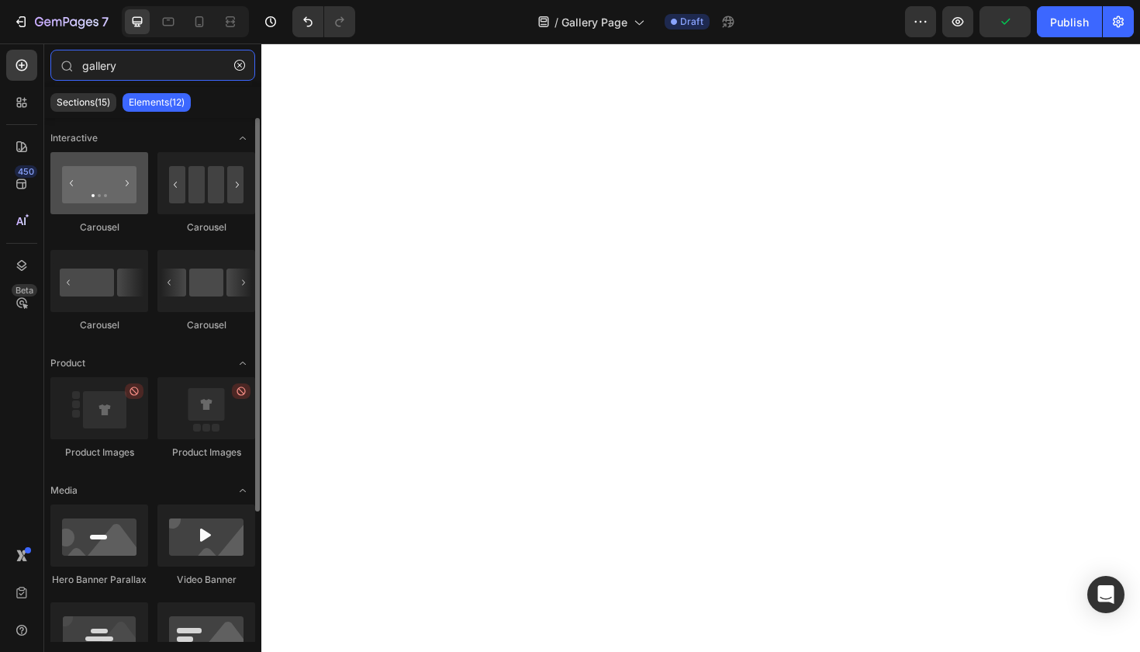
type input "gallery"
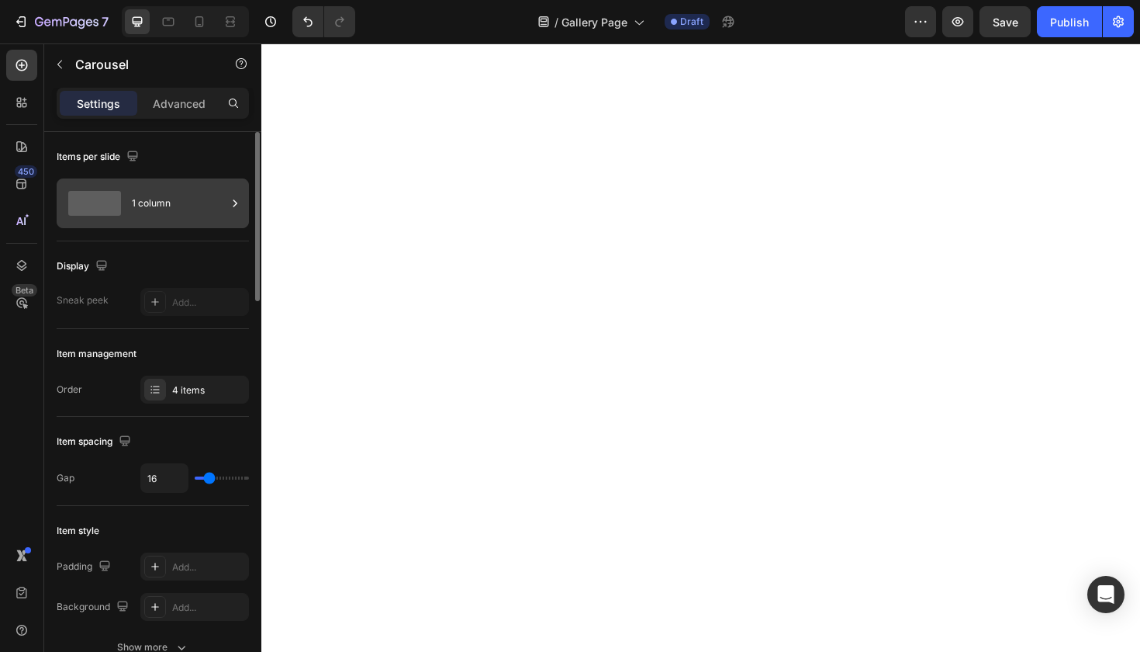
click at [191, 200] on div "1 column" at bounding box center [179, 203] width 95 height 36
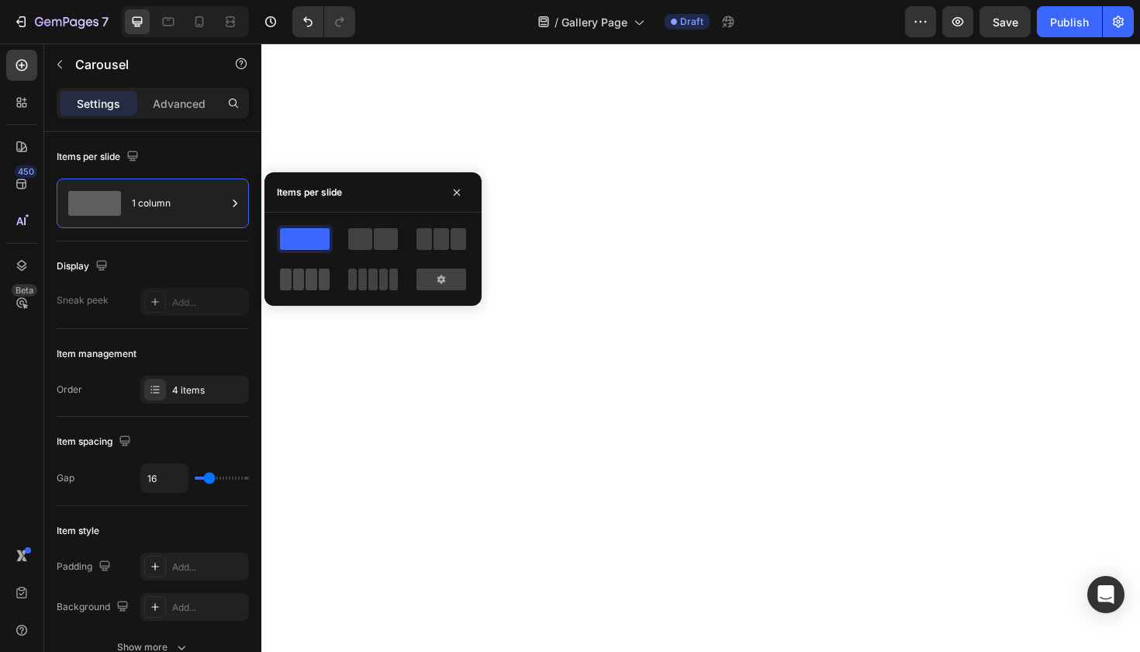
click at [311, 277] on span at bounding box center [312, 279] width 12 height 22
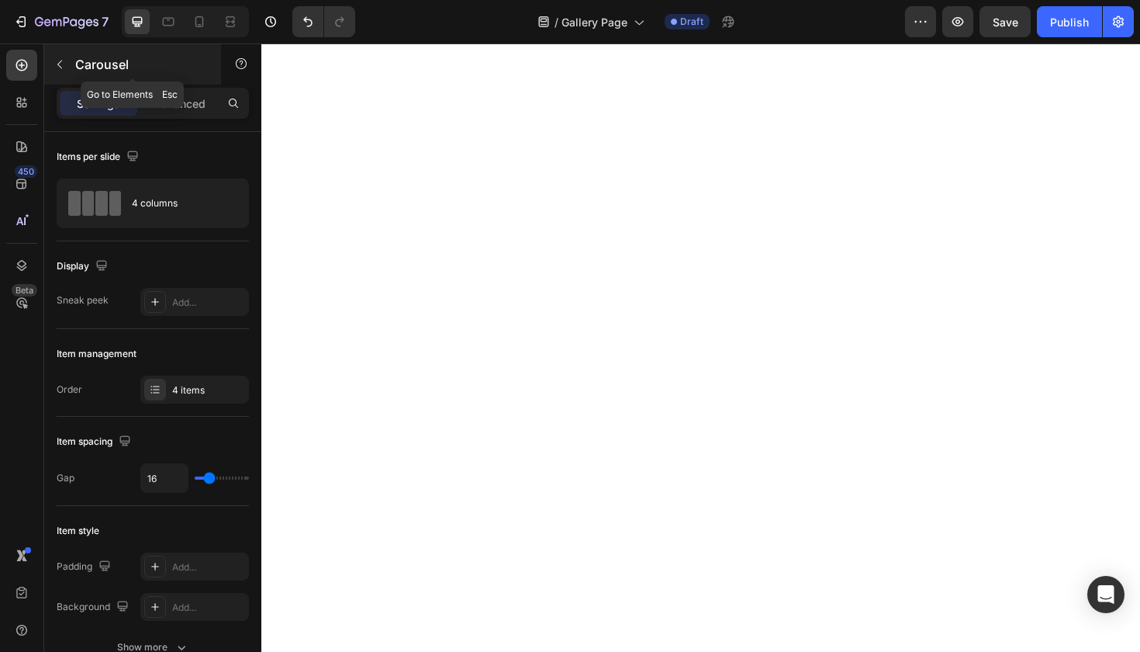
click at [65, 67] on icon "button" at bounding box center [60, 64] width 12 height 12
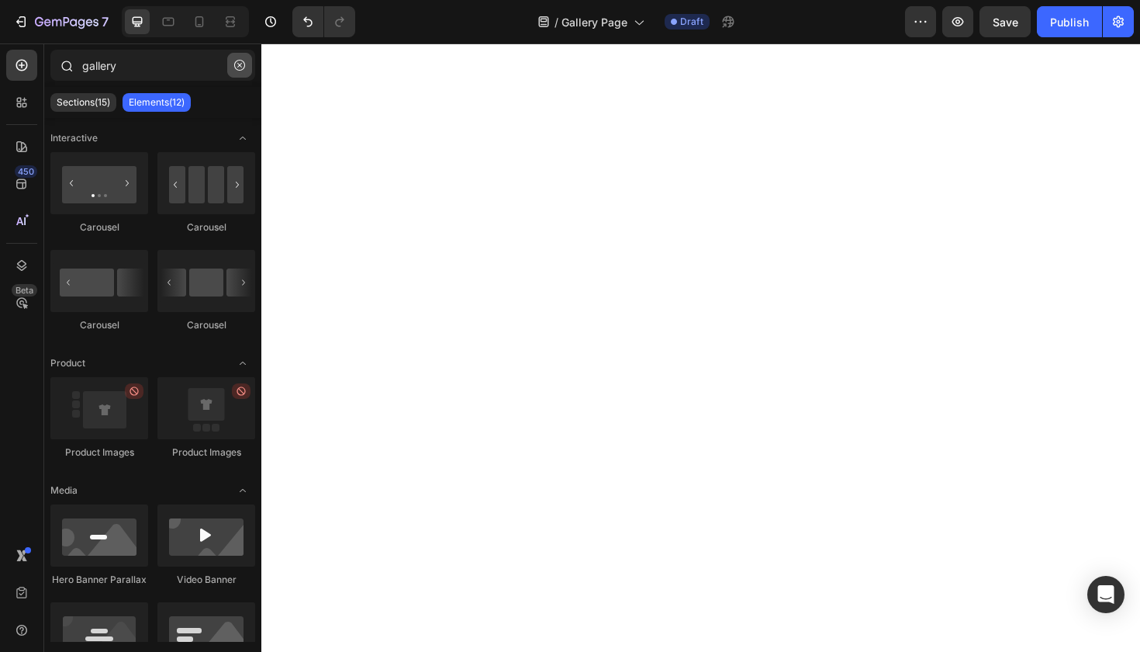
click at [238, 64] on icon "button" at bounding box center [239, 65] width 11 height 11
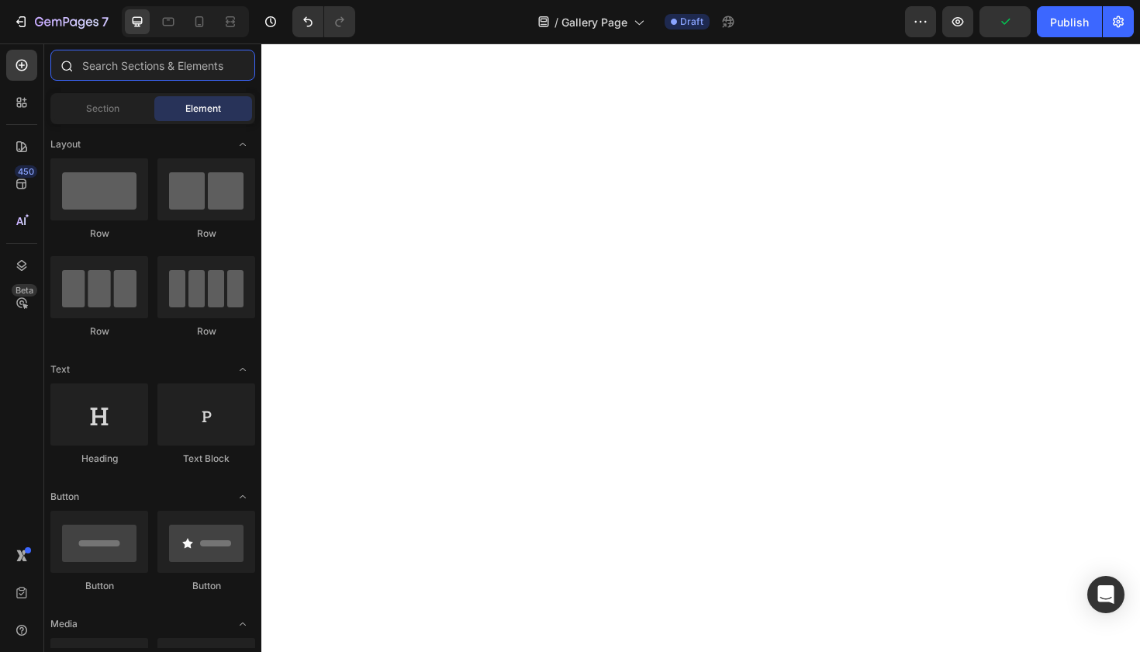
click at [203, 68] on input "text" at bounding box center [152, 65] width 205 height 31
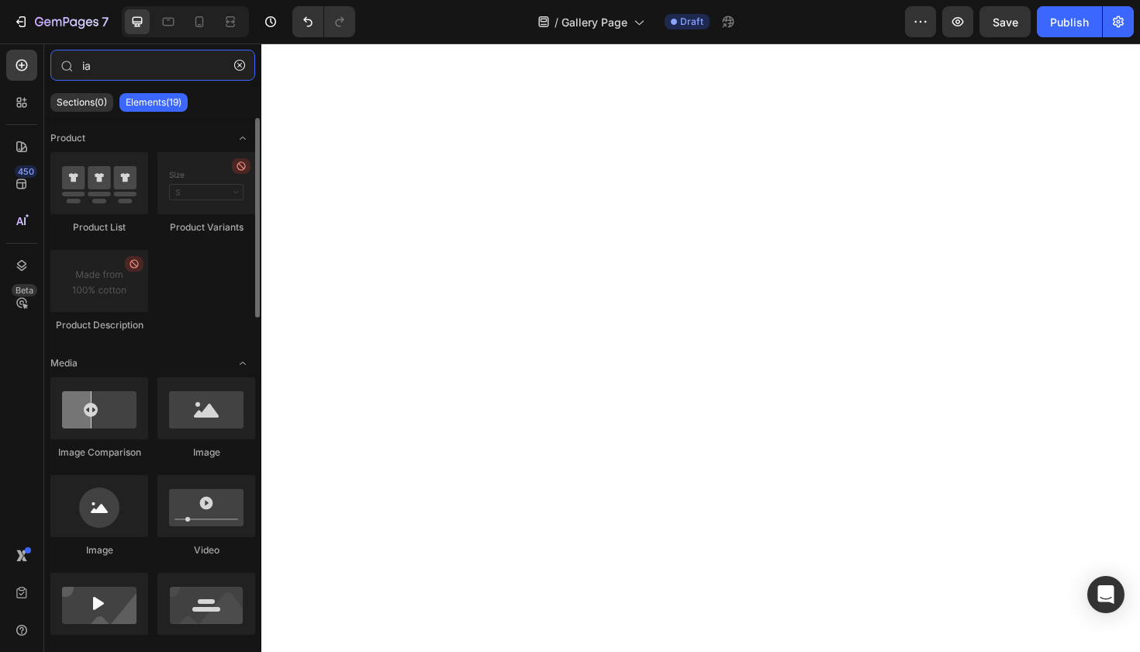
type input "i"
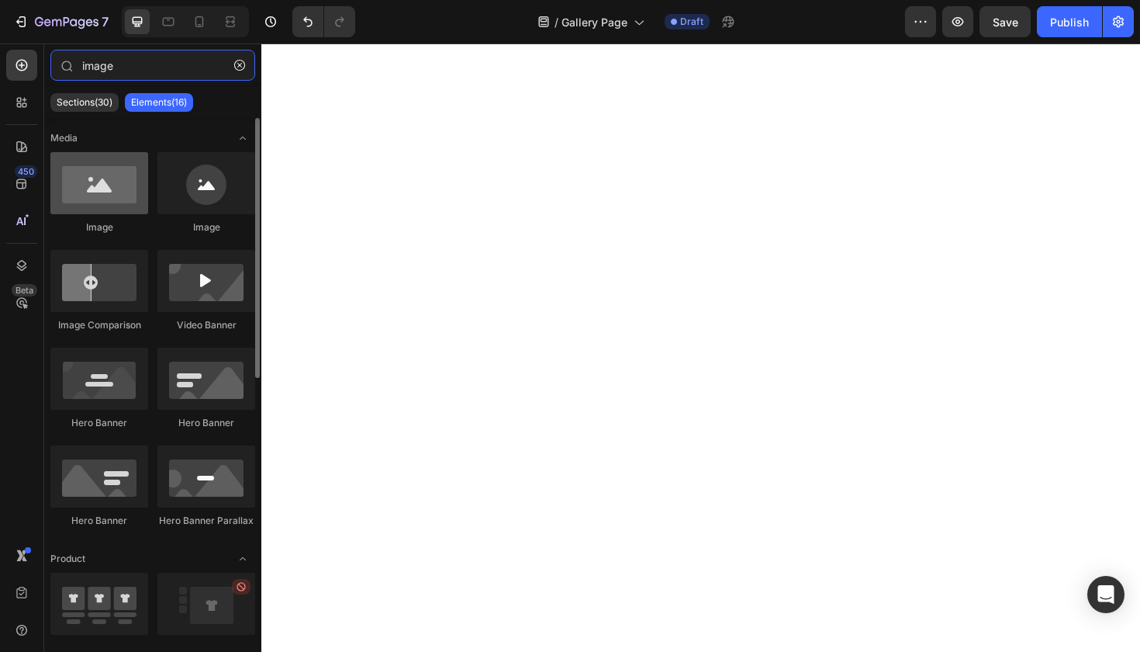
type input "image"
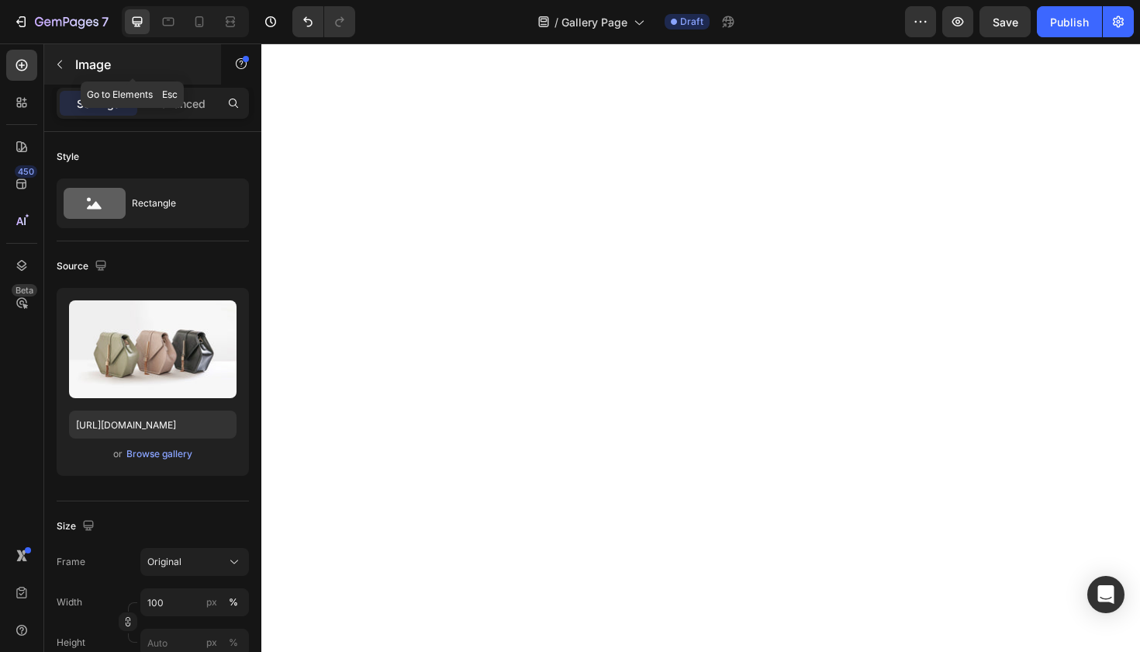
click at [90, 71] on p "Image" at bounding box center [141, 64] width 132 height 19
click at [81, 63] on p "Image" at bounding box center [141, 64] width 132 height 19
click at [68, 57] on button "button" at bounding box center [59, 64] width 25 height 25
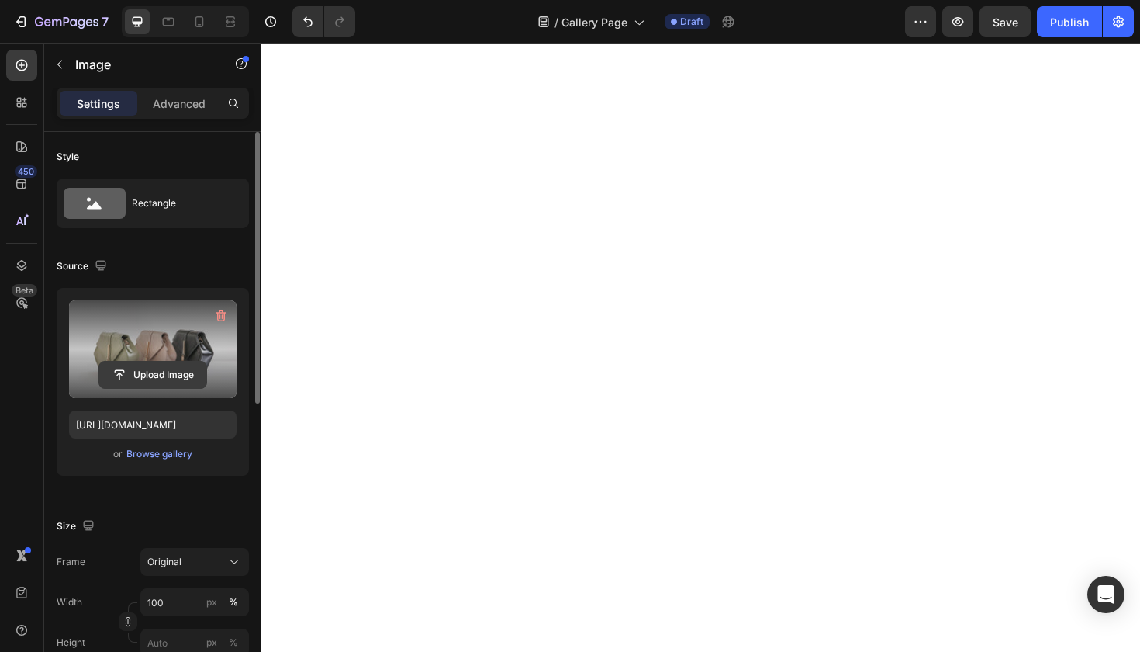
click at [168, 375] on input "file" at bounding box center [152, 374] width 107 height 26
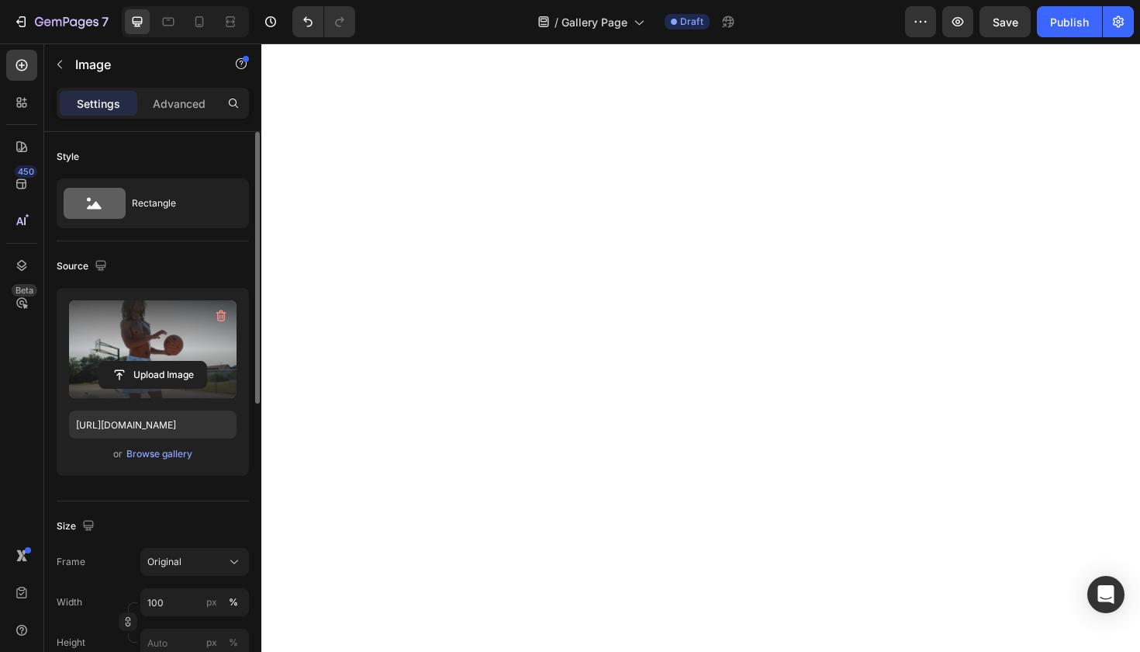
type input "[URL][DOMAIN_NAME]"
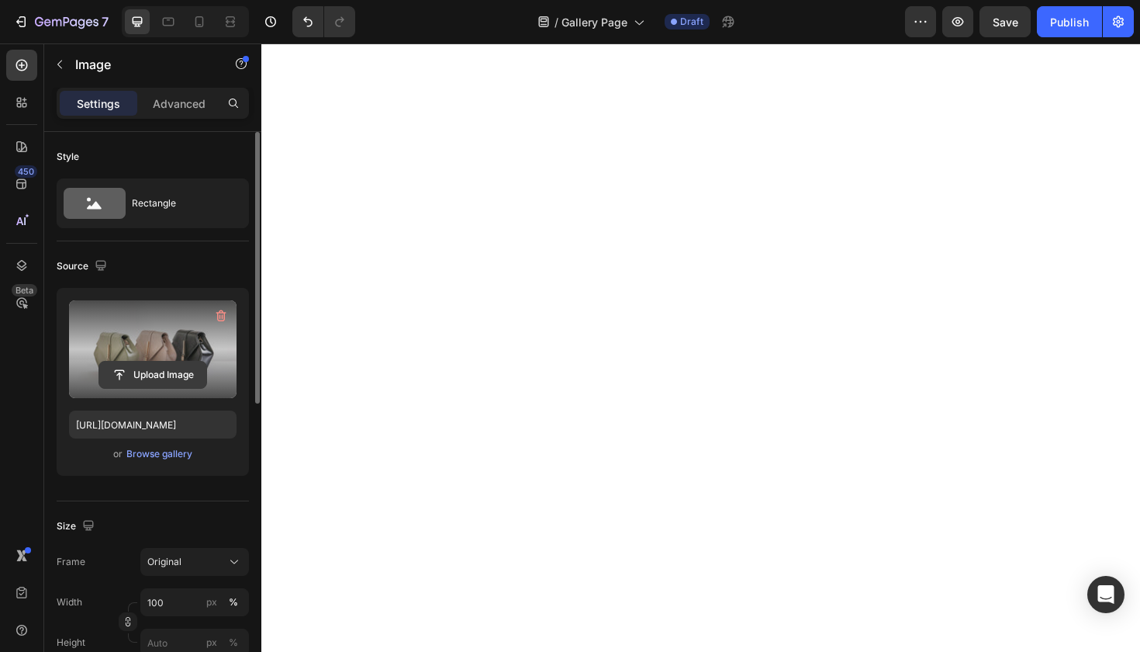
click at [150, 375] on input "file" at bounding box center [152, 374] width 107 height 26
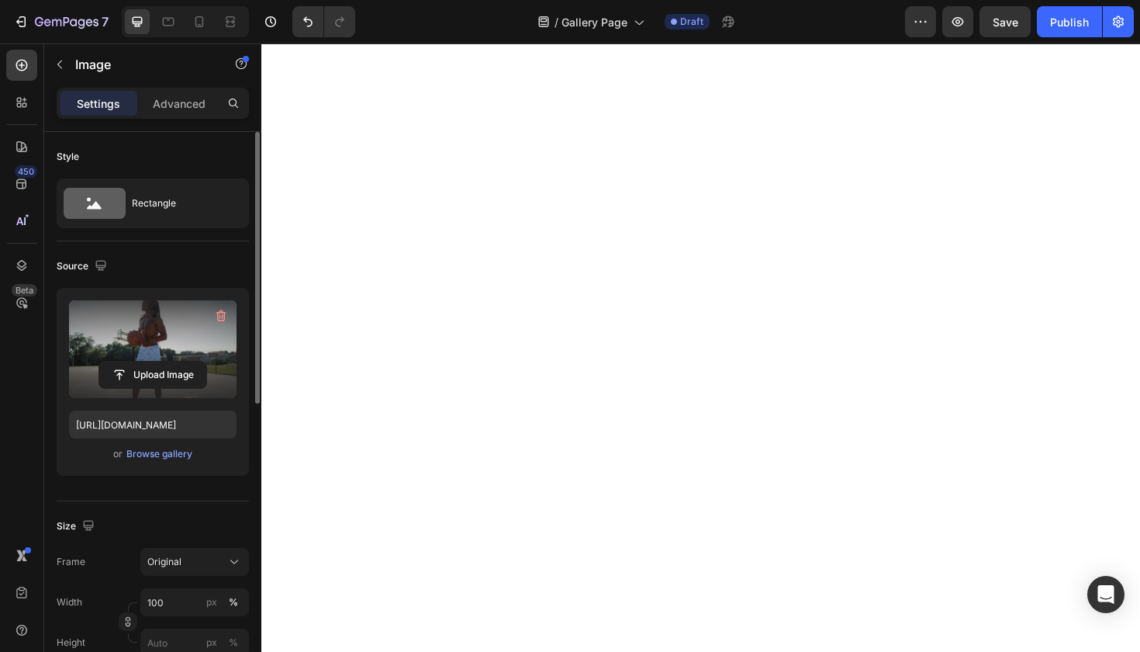
type input "[URL][DOMAIN_NAME]"
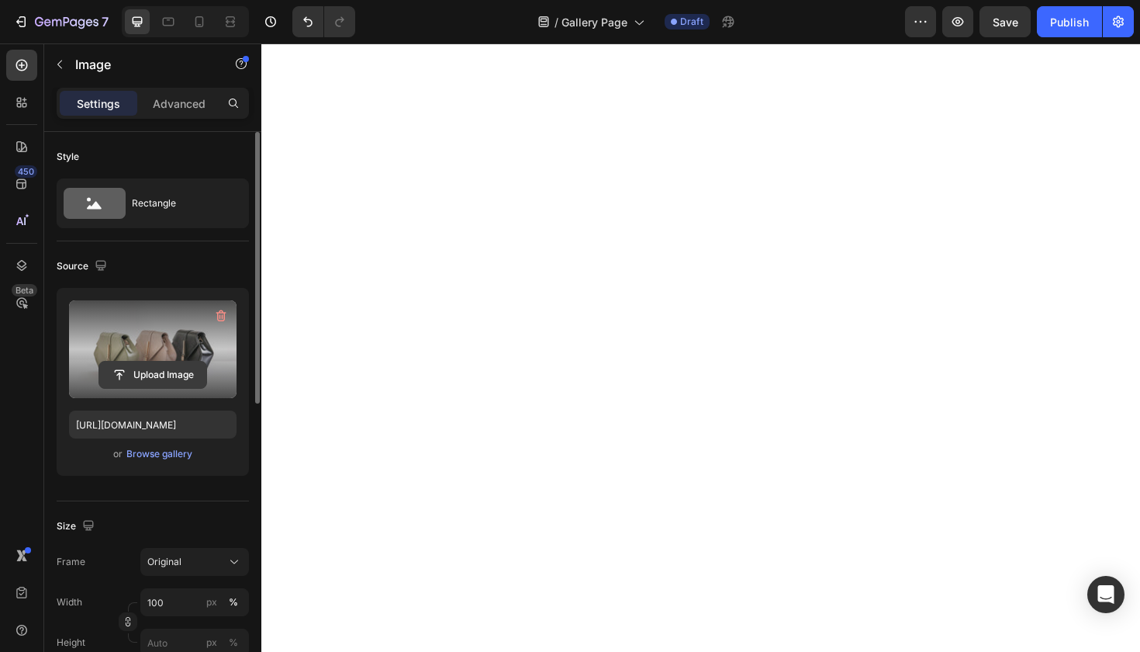
click at [174, 367] on input "file" at bounding box center [152, 374] width 107 height 26
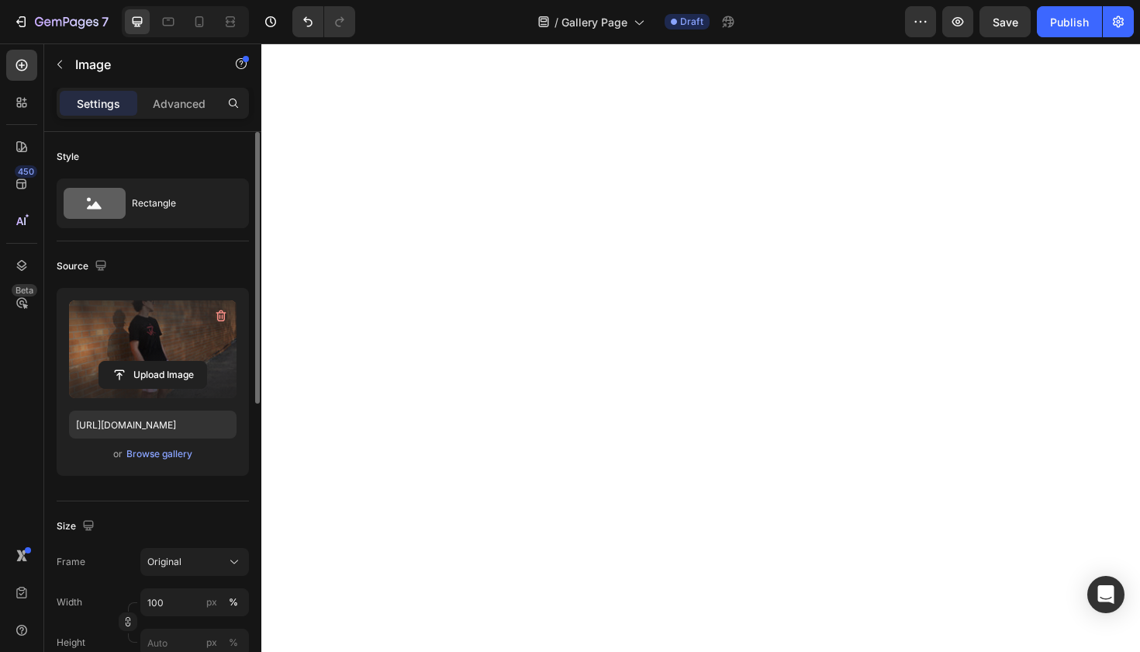
type input "[URL][DOMAIN_NAME]"
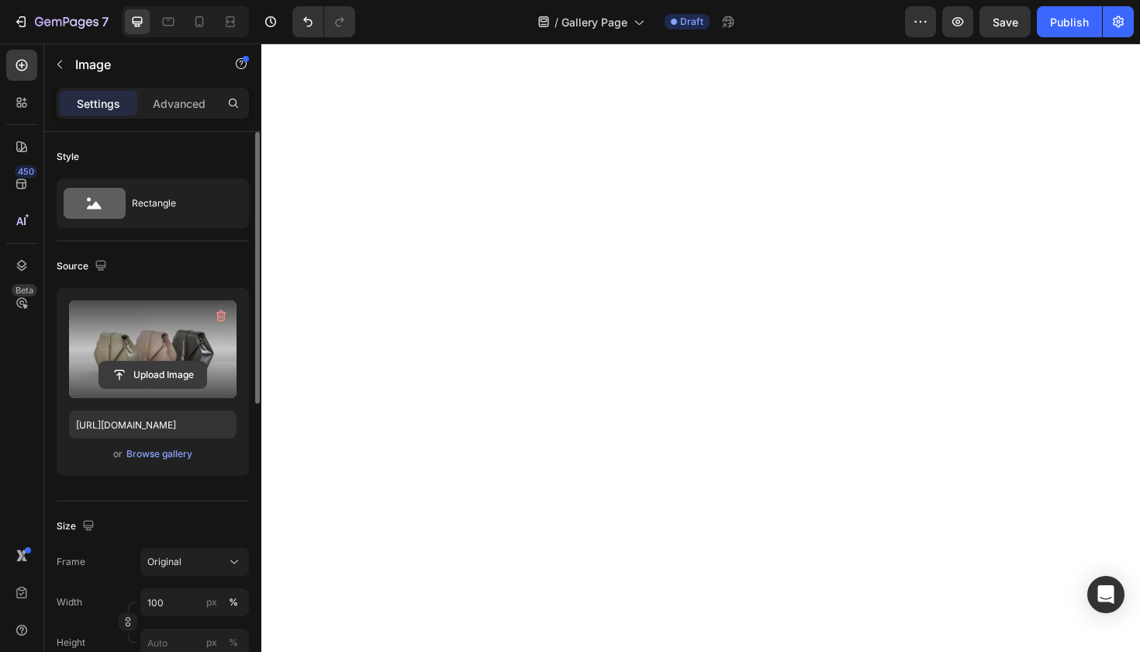
click at [170, 362] on input "file" at bounding box center [152, 374] width 107 height 26
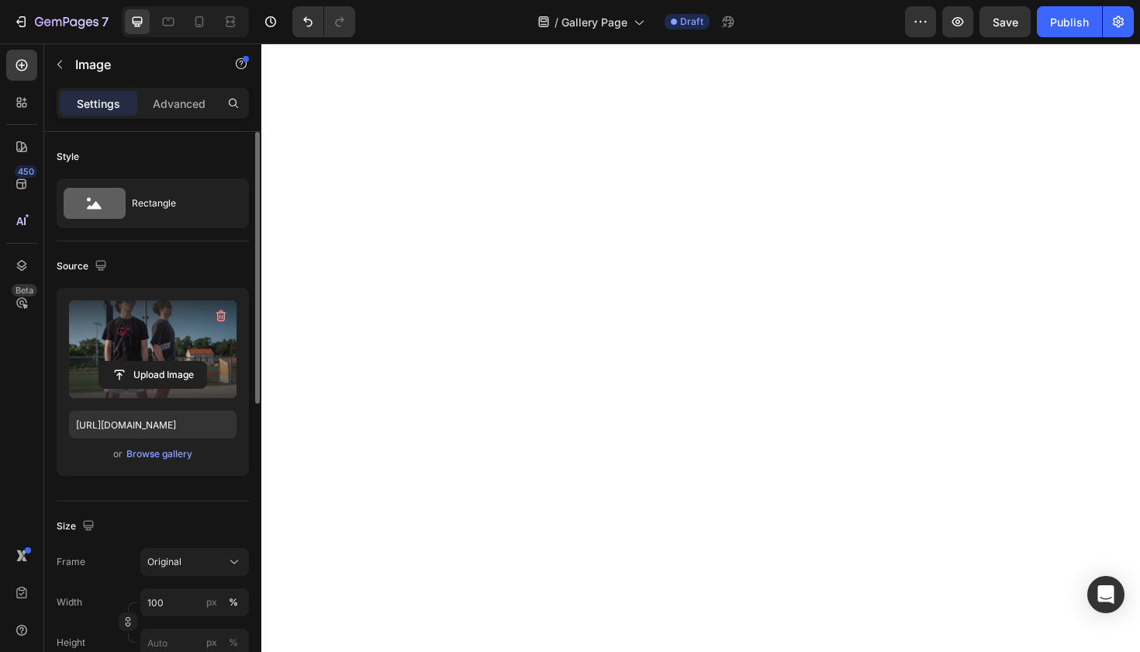
type input "[URL][DOMAIN_NAME]"
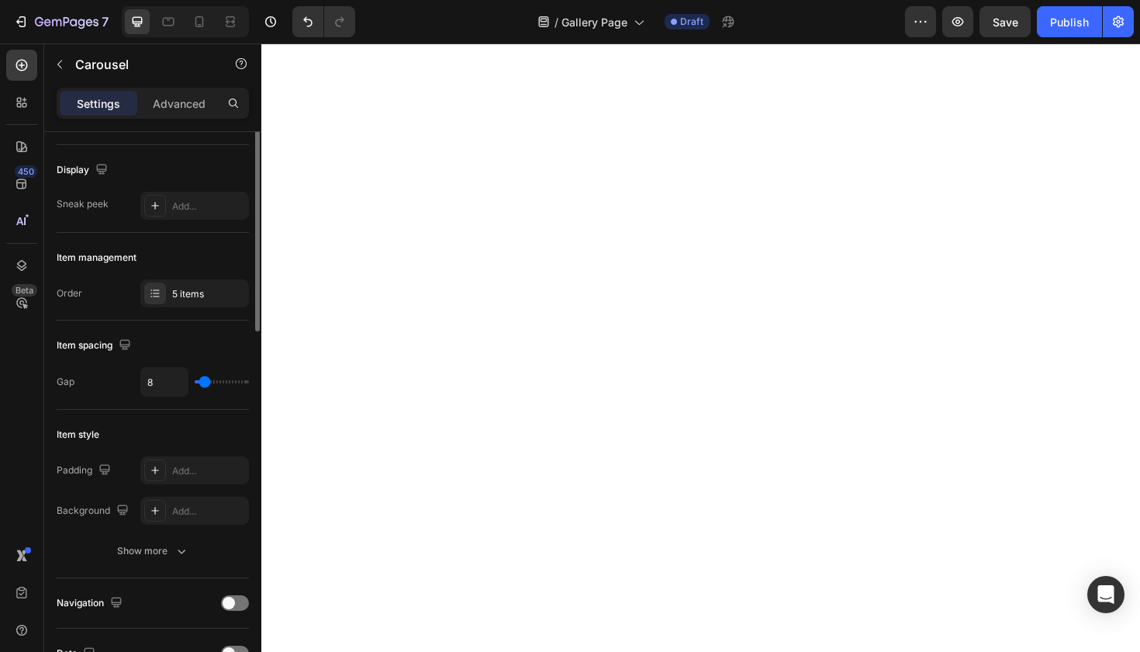
scroll to position [107, 0]
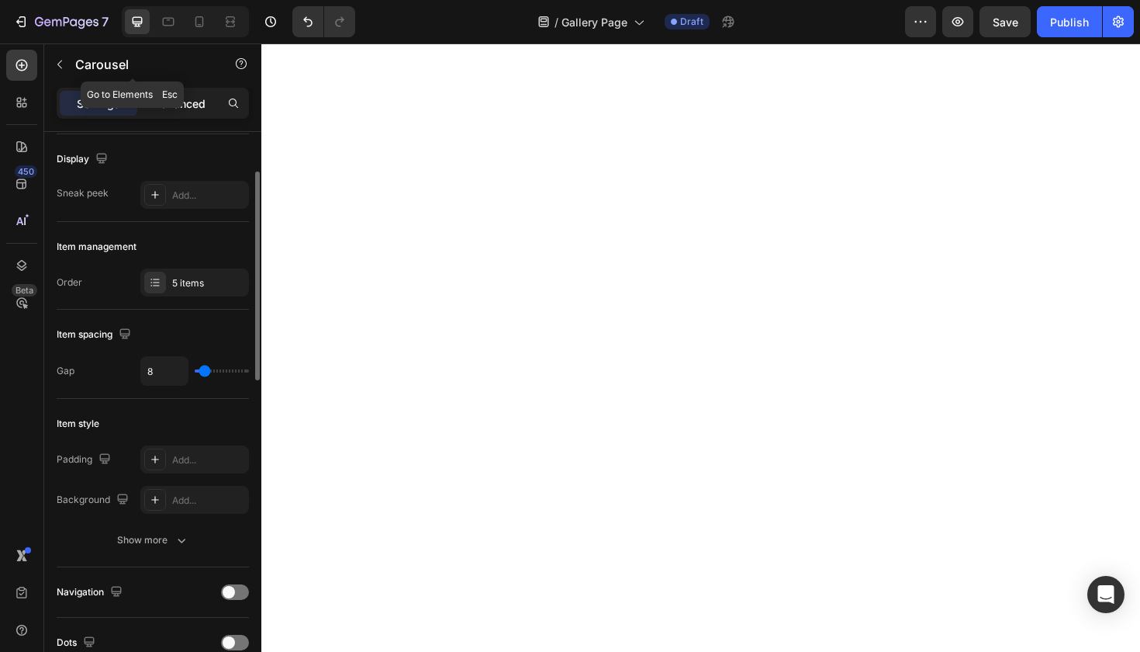
click at [176, 93] on div "Advanced" at bounding box center [179, 103] width 78 height 25
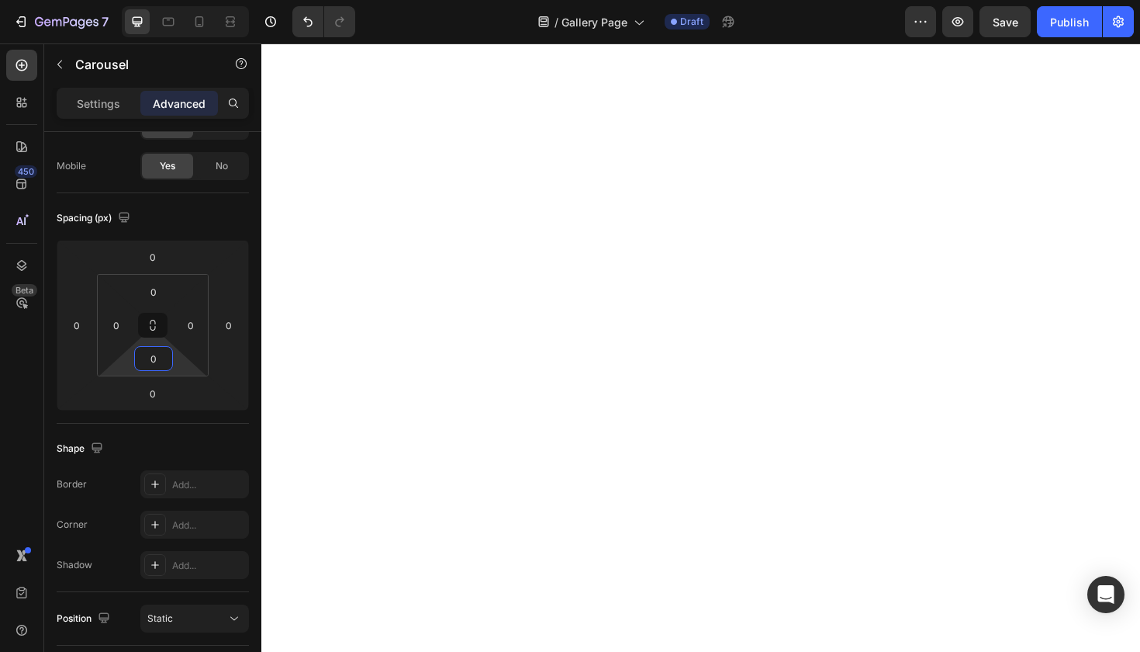
click at [156, 368] on input "0" at bounding box center [153, 358] width 31 height 23
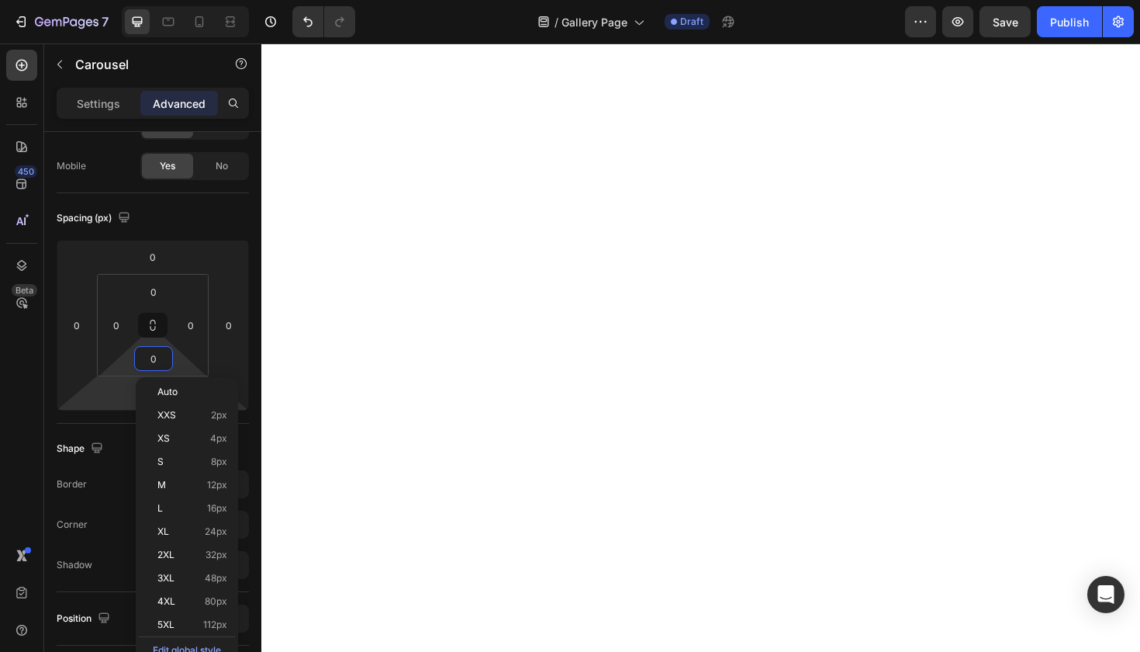
click at [126, 0] on html "7 Version history / Gallery Page Draft Preview Save Publish 450 Beta image Sect…" at bounding box center [570, 0] width 1140 height 0
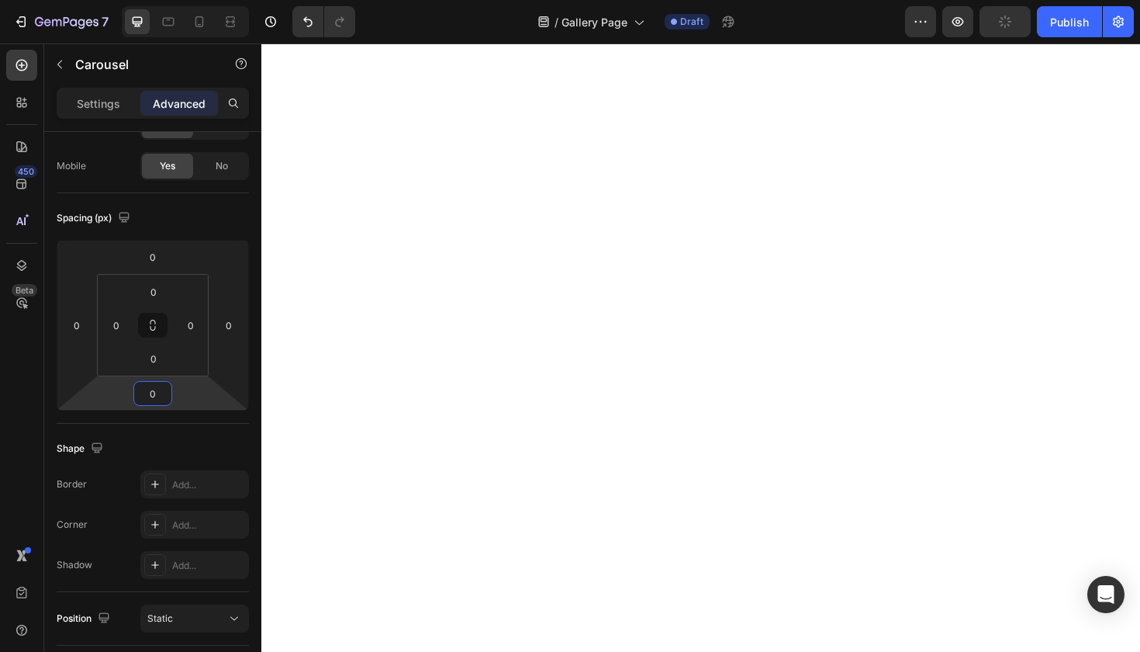
click at [157, 396] on input "0" at bounding box center [152, 393] width 31 height 23
click at [154, 396] on input "0" at bounding box center [152, 393] width 31 height 23
type input "100"
click at [205, 459] on div "Shape" at bounding box center [153, 448] width 192 height 25
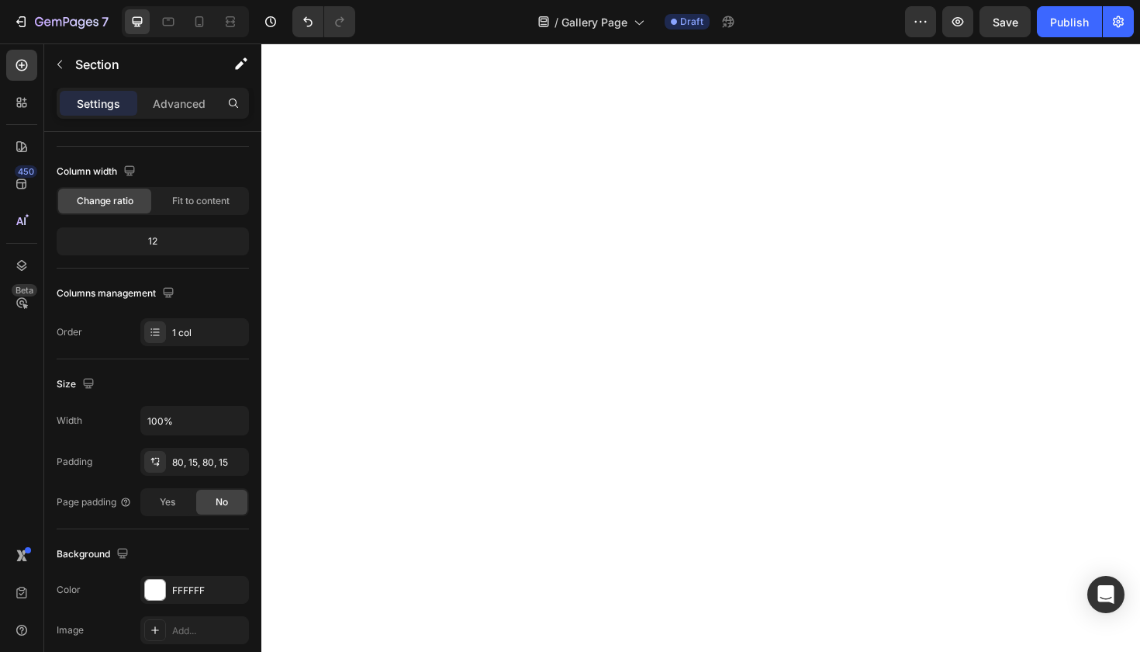
scroll to position [0, 0]
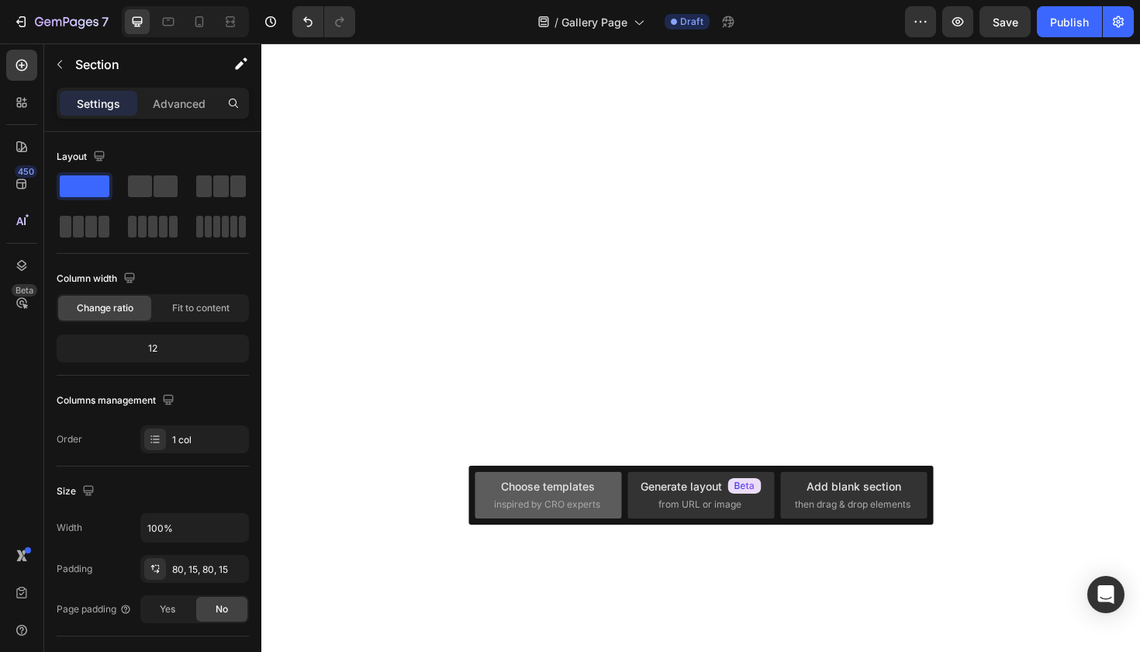
click at [530, 493] on div "Choose templates" at bounding box center [548, 486] width 94 height 16
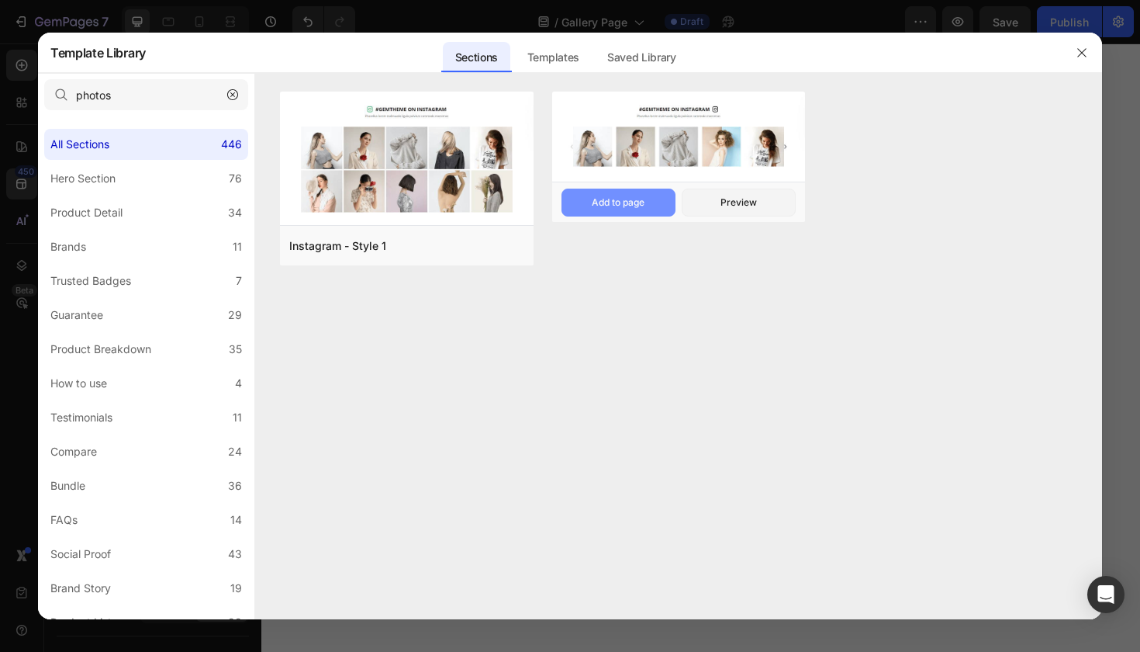
click at [622, 207] on div "Add to page" at bounding box center [618, 202] width 53 height 14
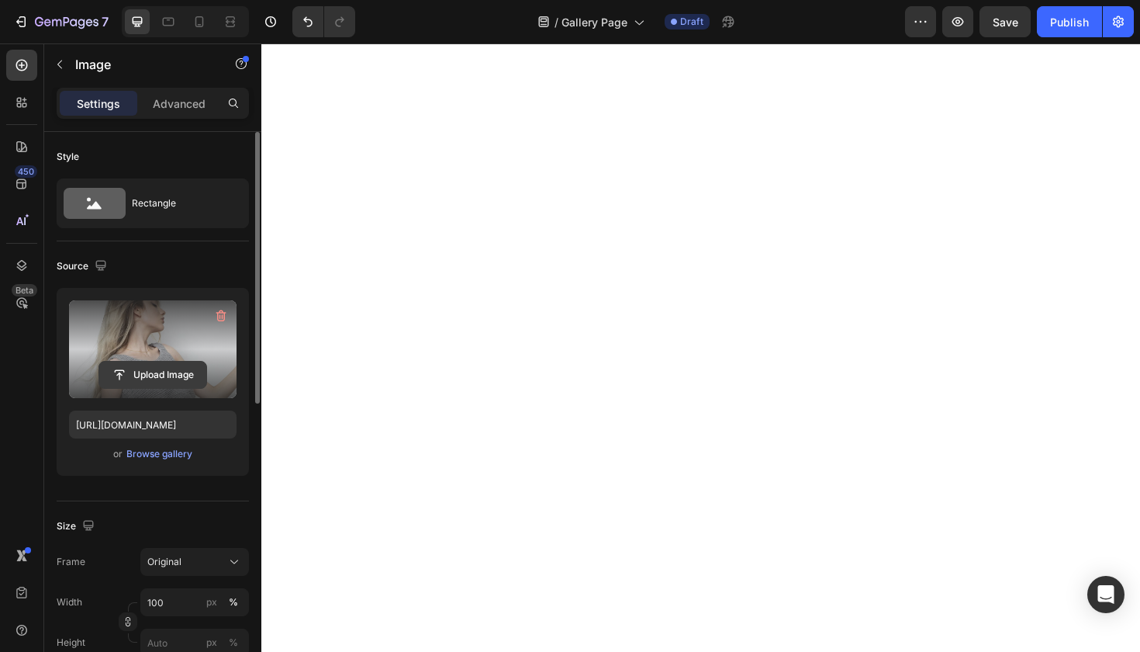
click at [150, 380] on input "file" at bounding box center [152, 374] width 107 height 26
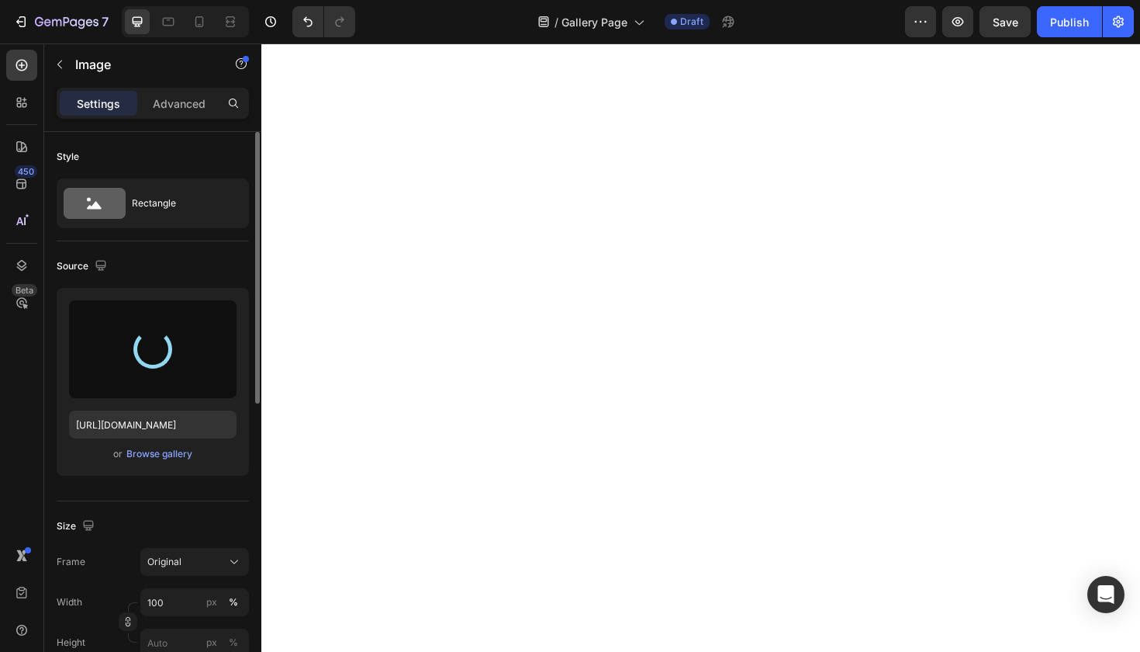
type input "[URL][DOMAIN_NAME]"
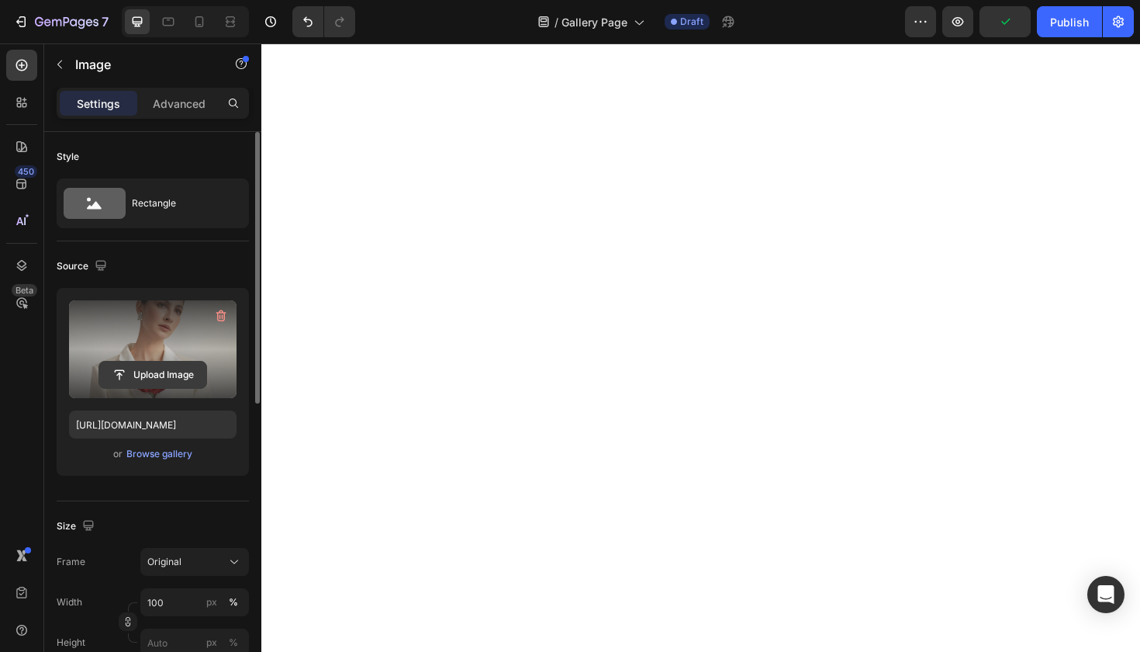
click at [152, 380] on input "file" at bounding box center [152, 374] width 107 height 26
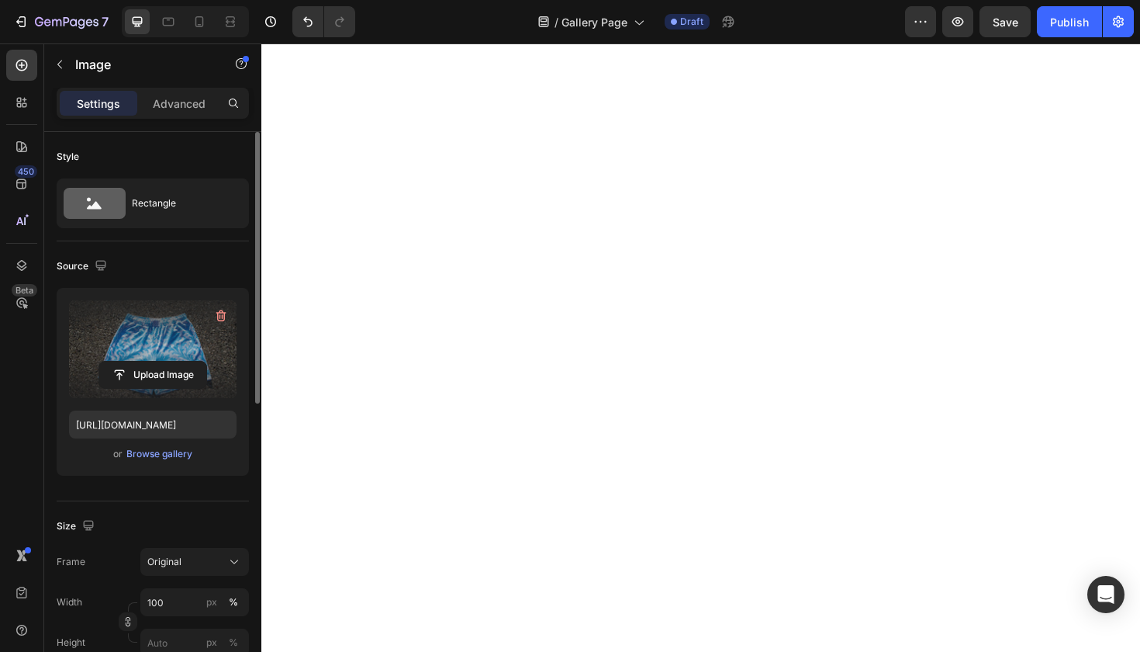
type input "[URL][DOMAIN_NAME]"
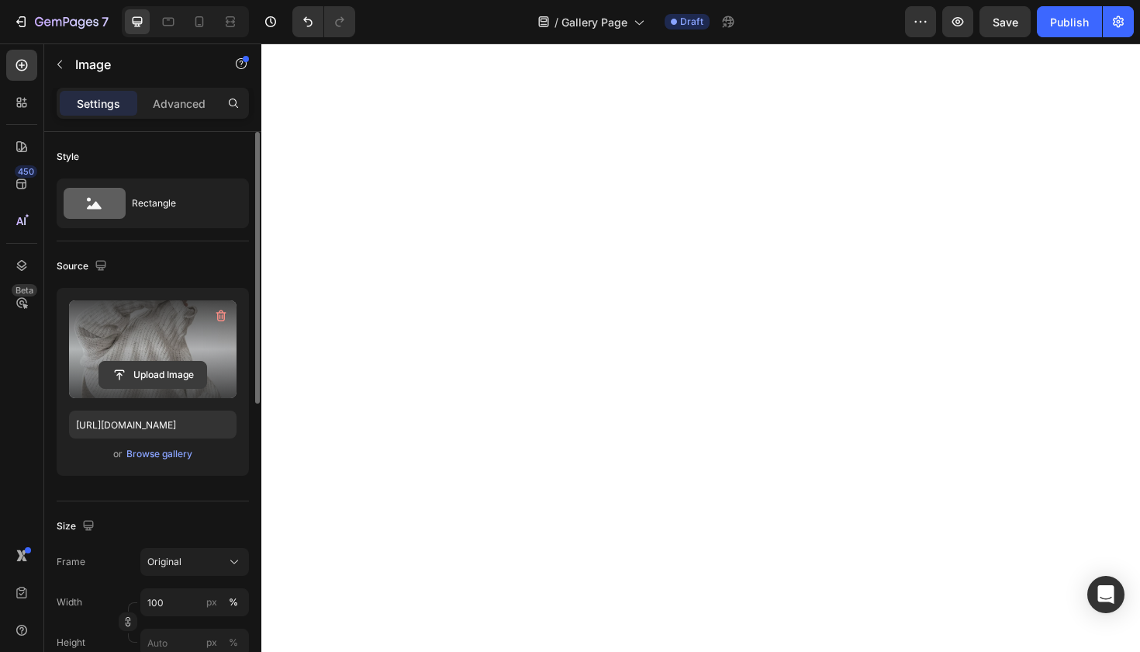
click at [170, 369] on input "file" at bounding box center [152, 374] width 107 height 26
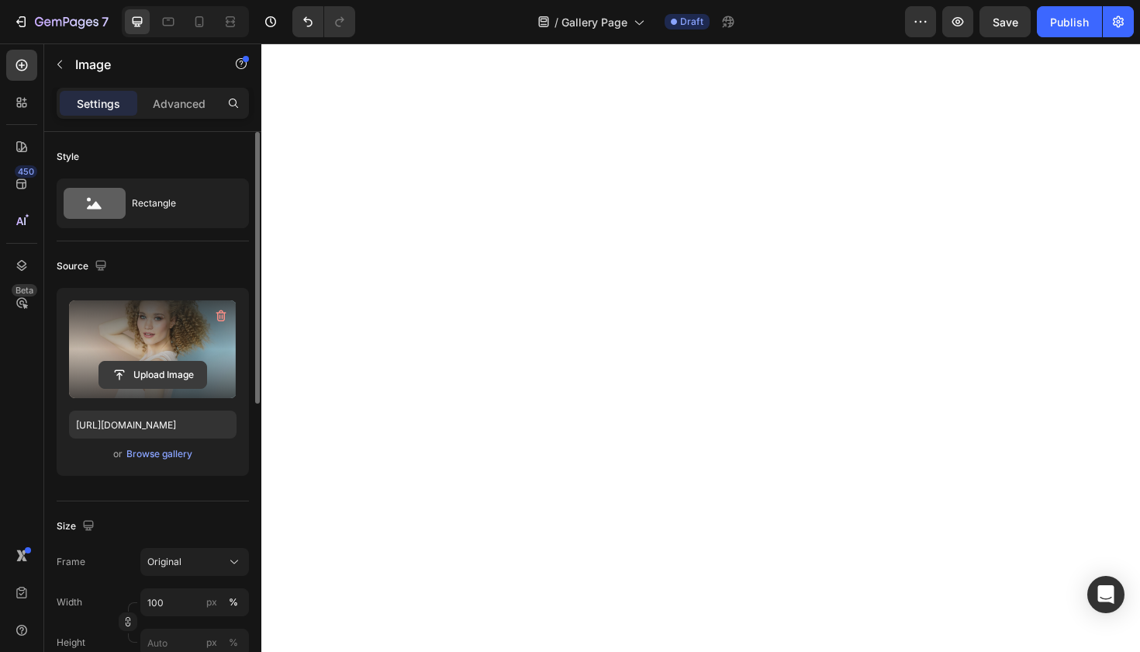
click at [125, 386] on input "file" at bounding box center [152, 374] width 107 height 26
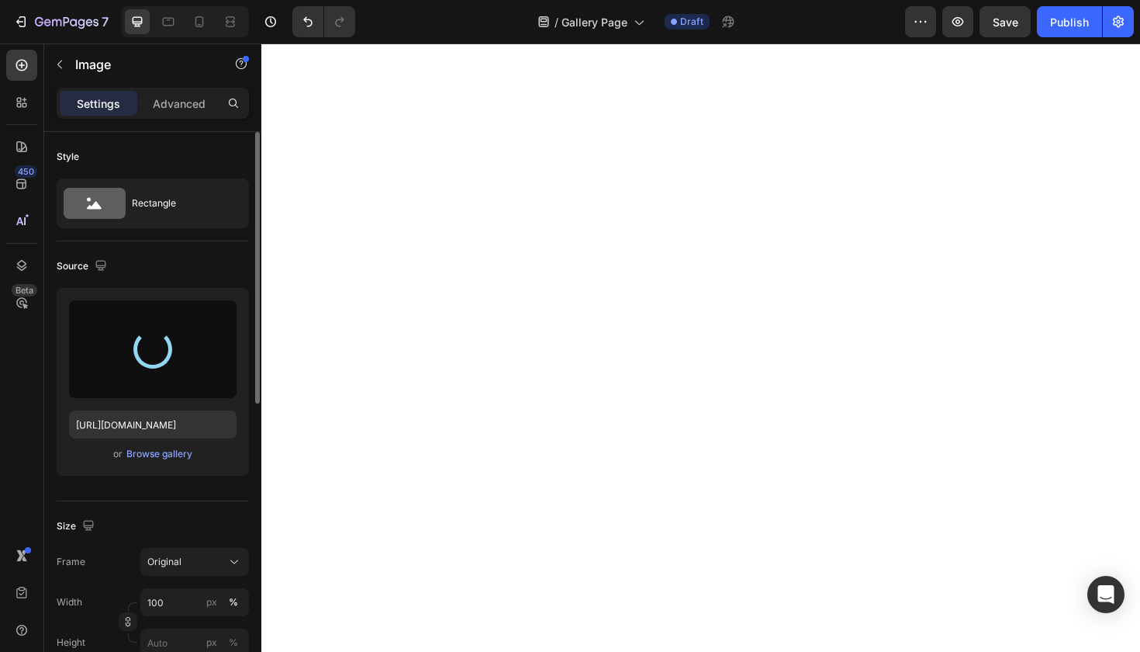
type input "[URL][DOMAIN_NAME]"
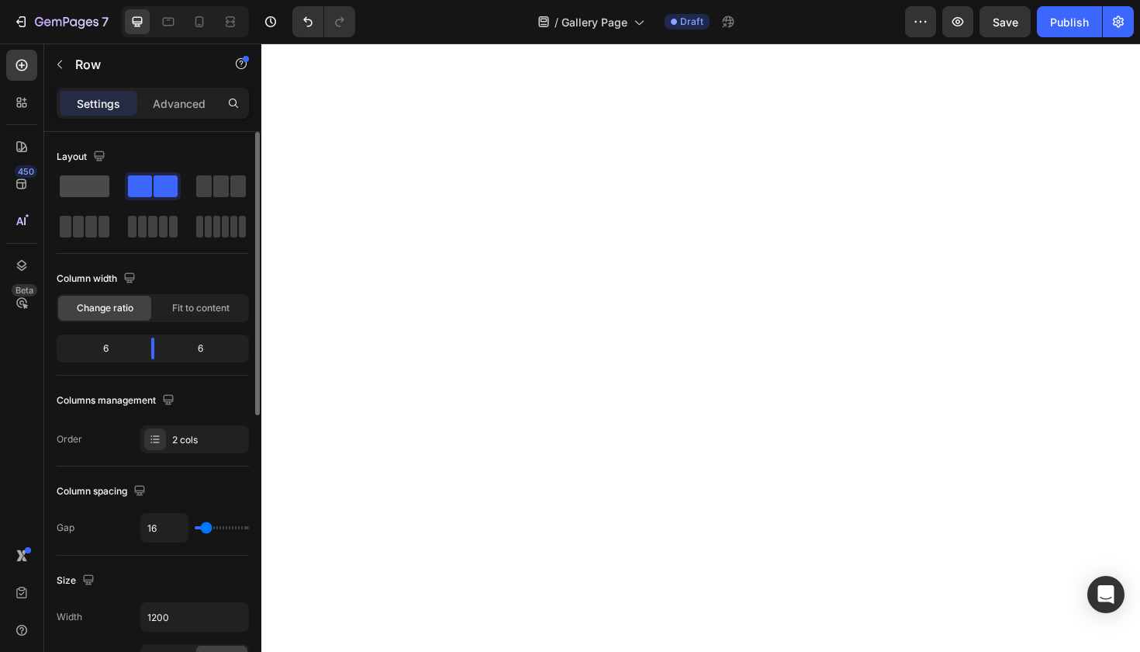
click at [69, 191] on span at bounding box center [85, 186] width 50 height 22
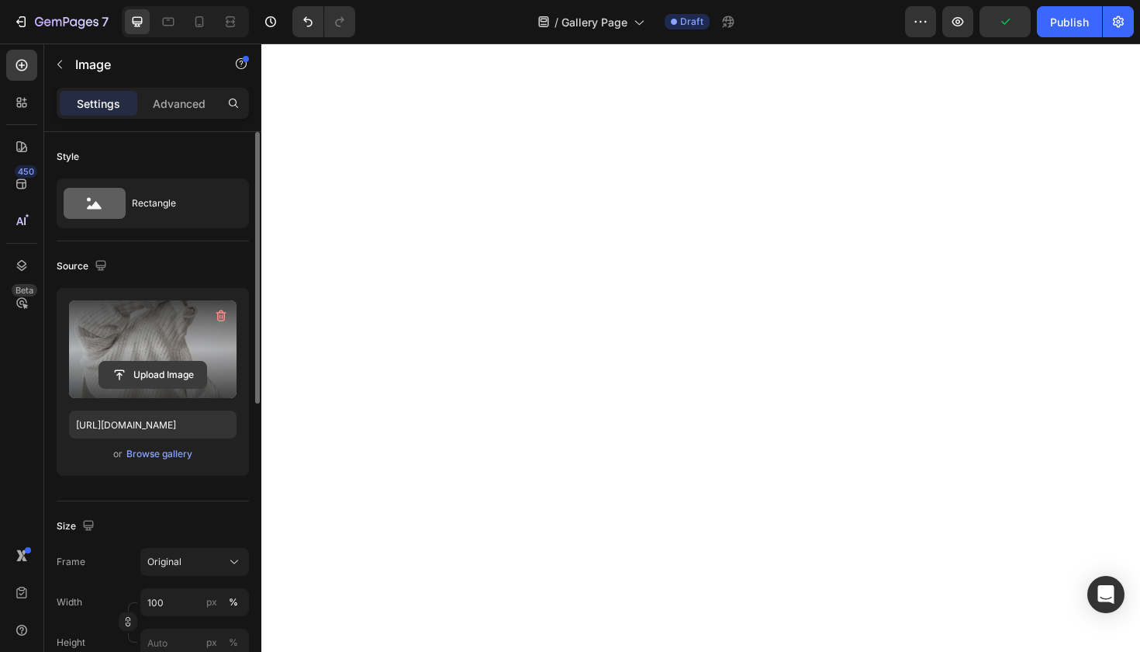
click at [167, 375] on input "file" at bounding box center [152, 374] width 107 height 26
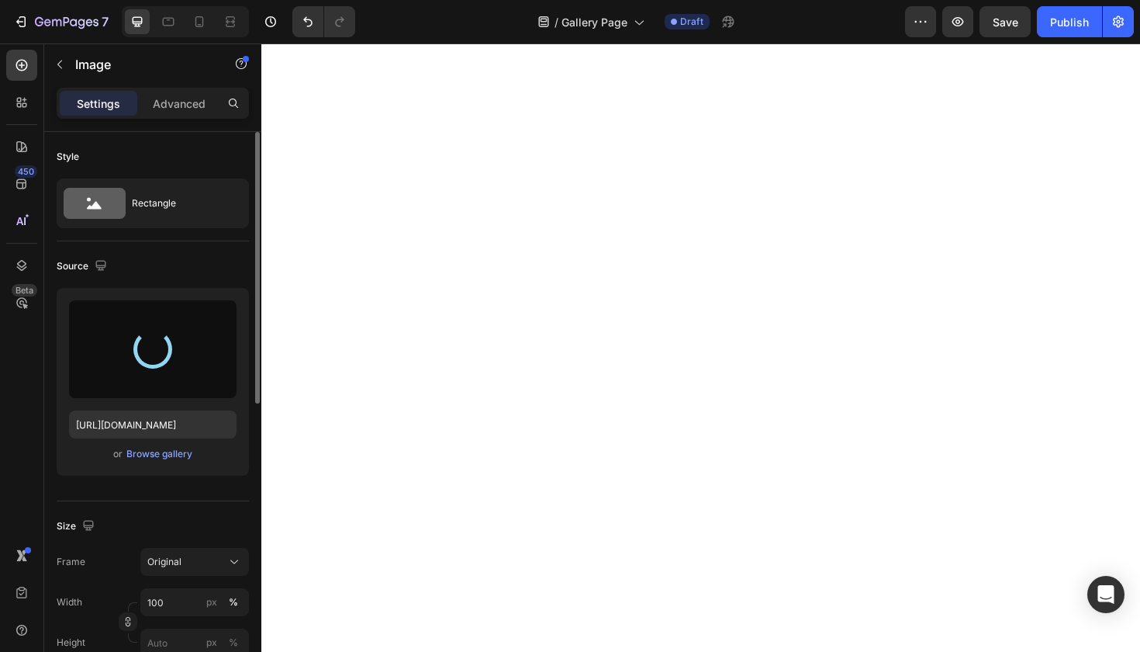
type input "[URL][DOMAIN_NAME]"
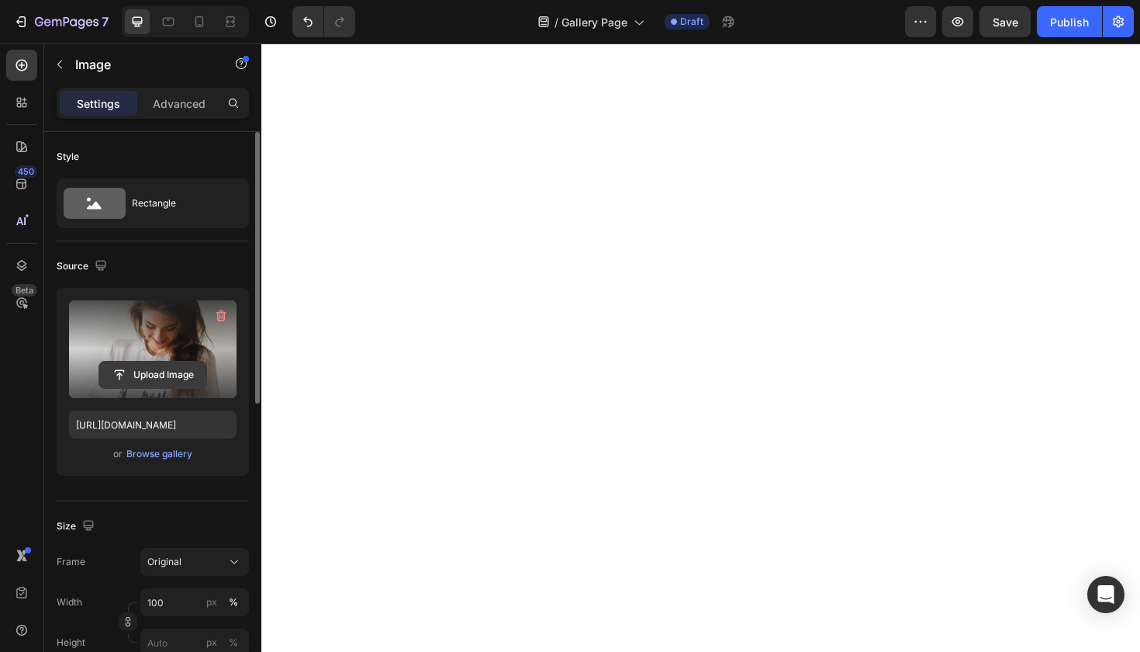
click at [182, 374] on input "file" at bounding box center [152, 374] width 107 height 26
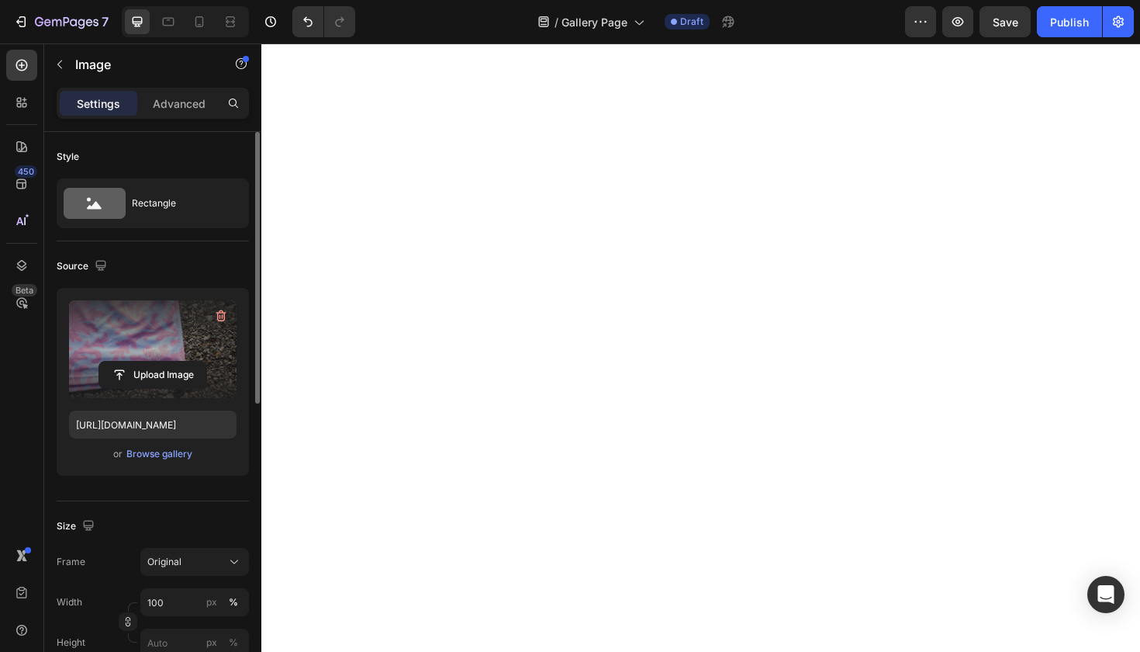
type input "[URL][DOMAIN_NAME]"
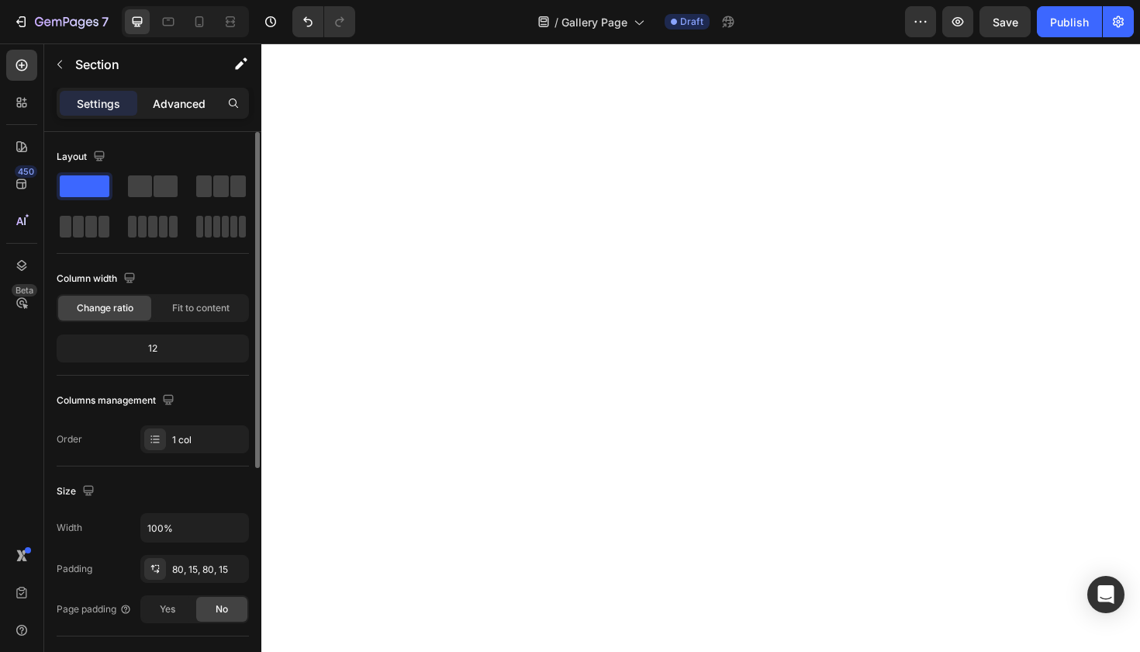
click at [173, 97] on p "Advanced" at bounding box center [179, 103] width 53 height 16
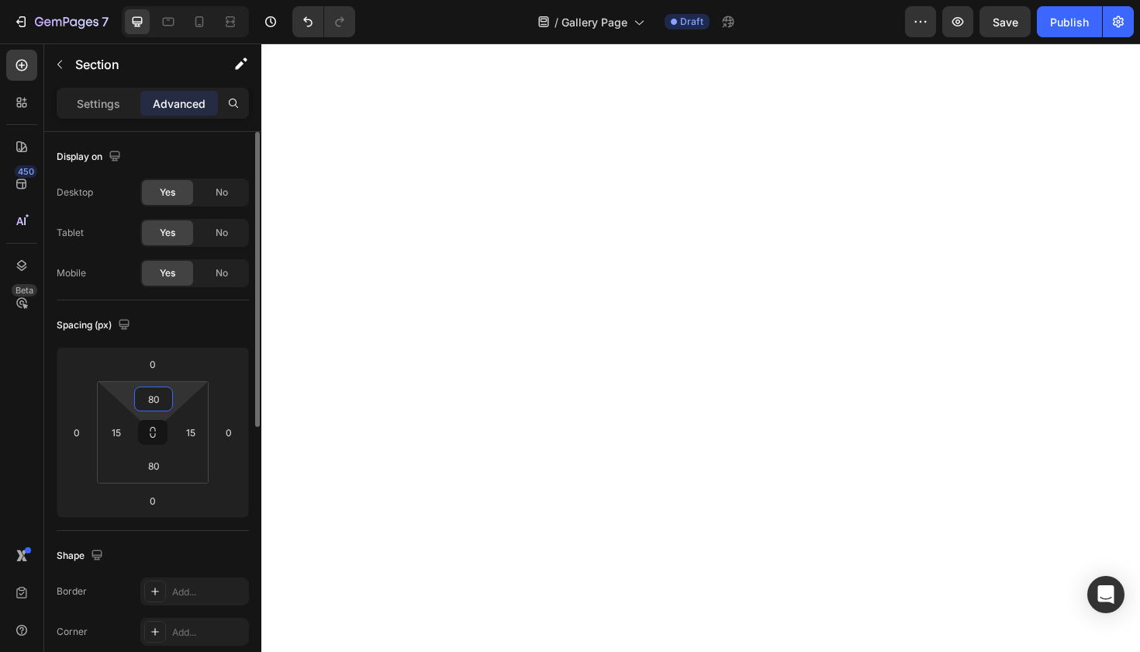
click at [156, 399] on input "80" at bounding box center [153, 398] width 31 height 23
type input "0"
click at [187, 431] on input "15" at bounding box center [190, 431] width 23 height 23
type input "0"
click at [119, 430] on input "15" at bounding box center [116, 431] width 23 height 23
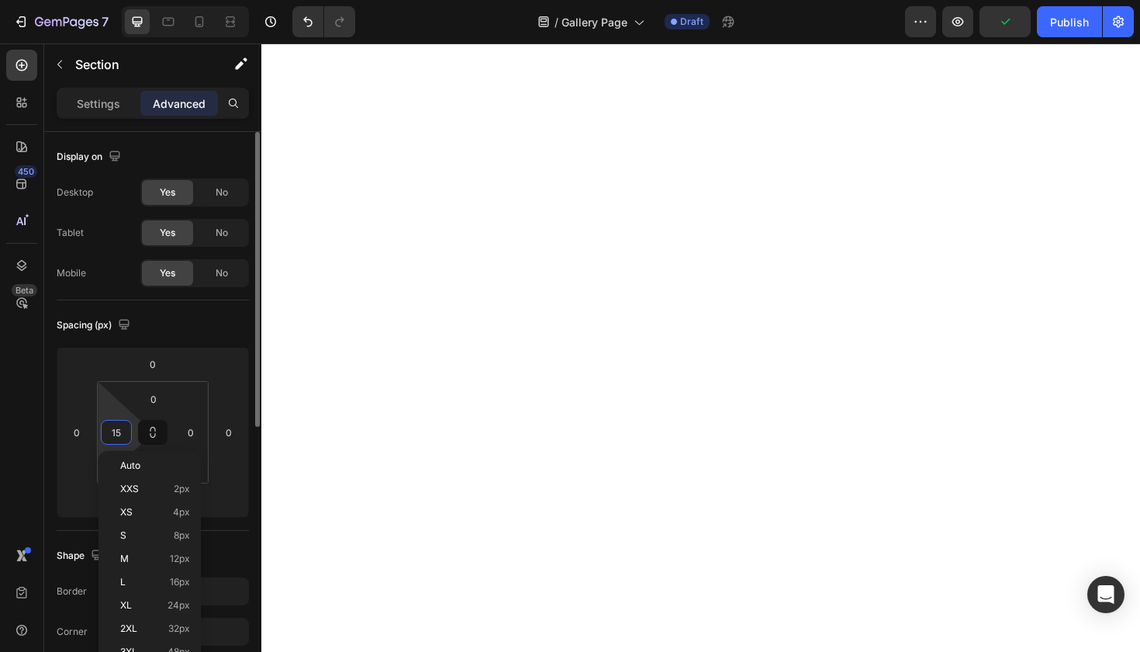
type input "0"
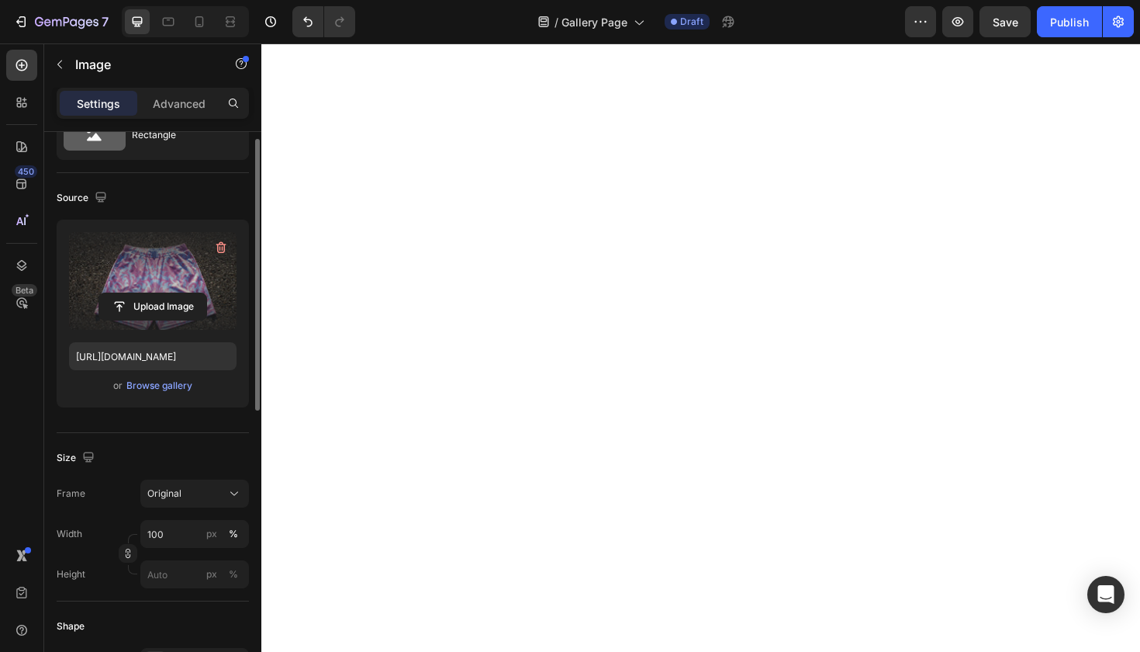
scroll to position [157, 0]
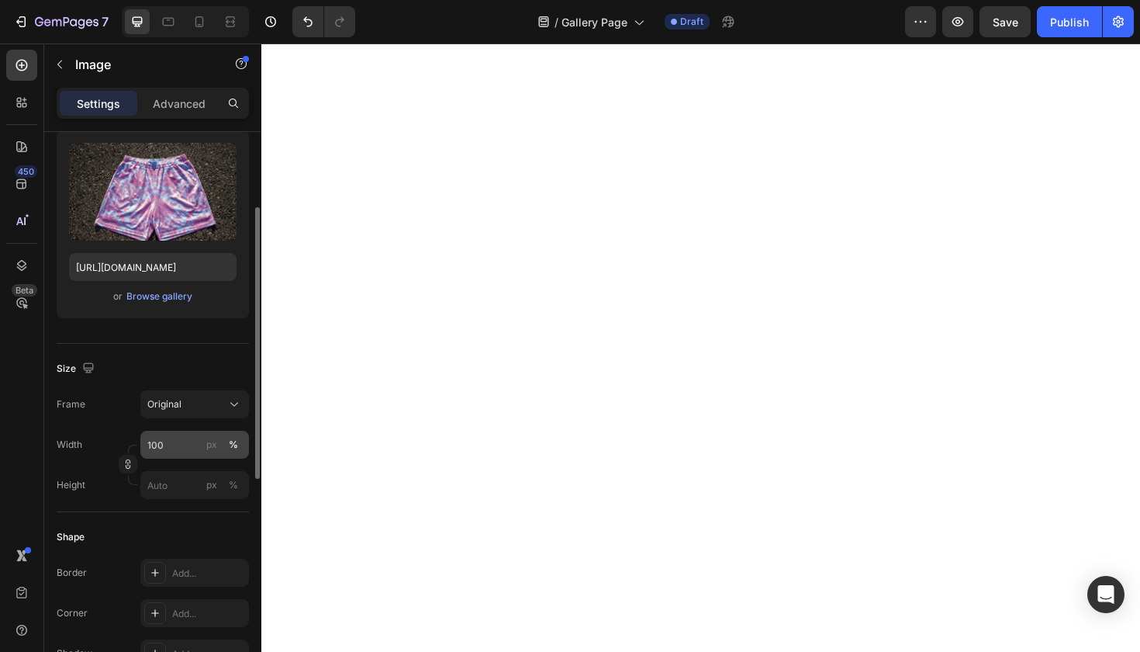
click at [230, 441] on div "%" at bounding box center [233, 445] width 9 height 14
click at [240, 441] on button "%" at bounding box center [233, 444] width 19 height 19
click at [229, 401] on icon at bounding box center [235, 404] width 16 height 16
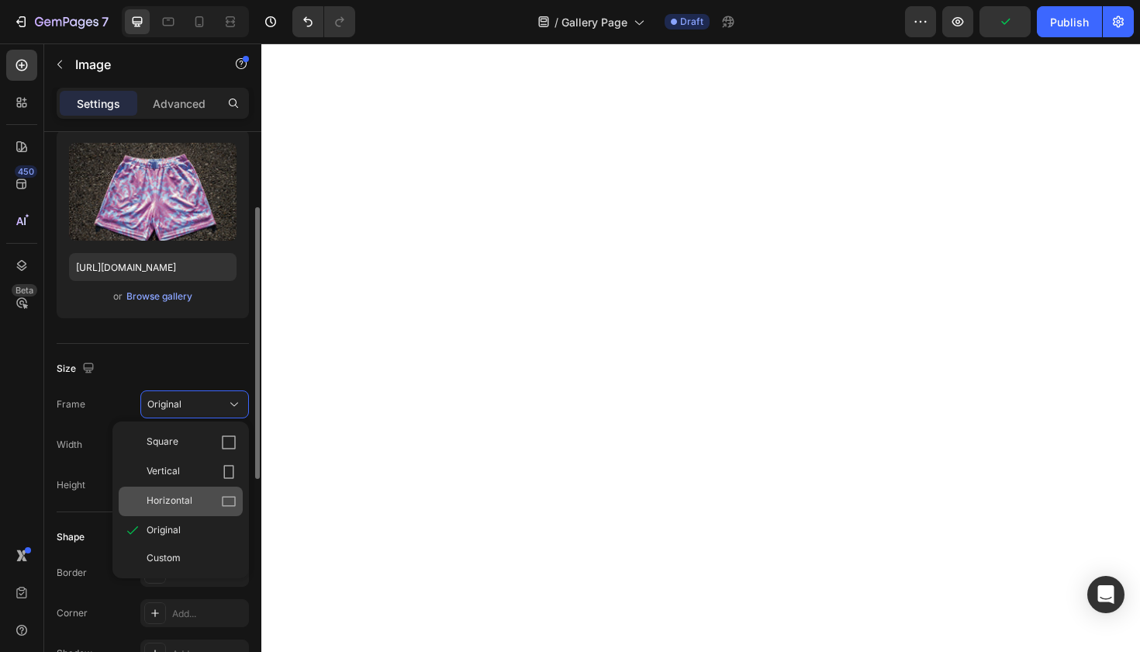
click at [220, 493] on div "Horizontal" at bounding box center [192, 501] width 90 height 16
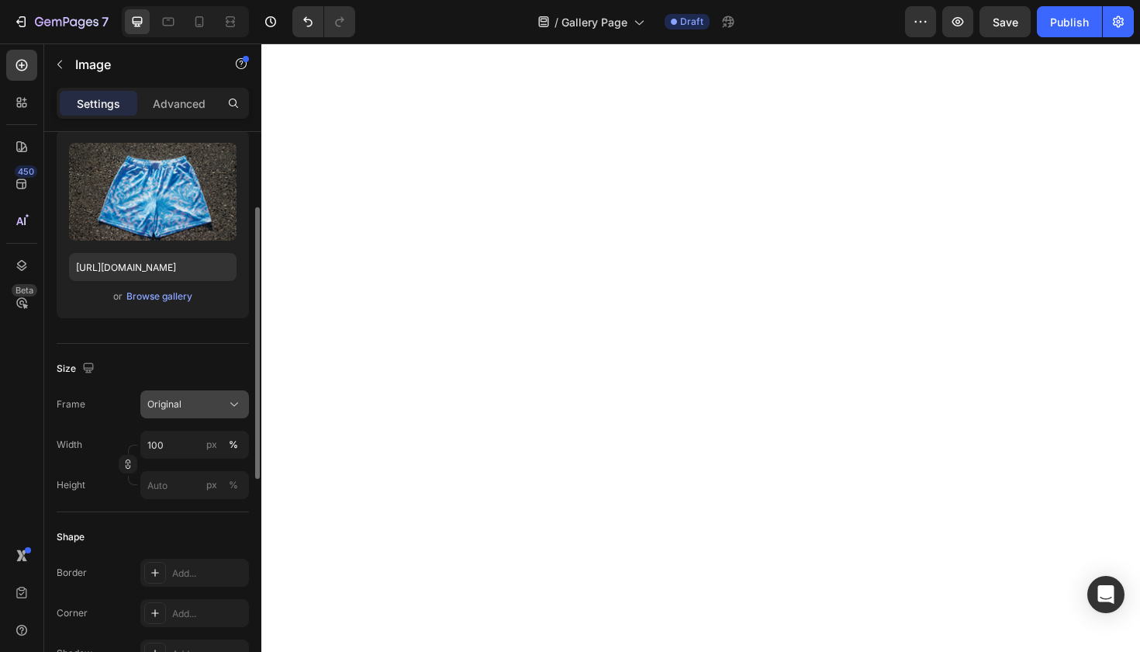
click at [214, 405] on div "Original" at bounding box center [185, 404] width 76 height 14
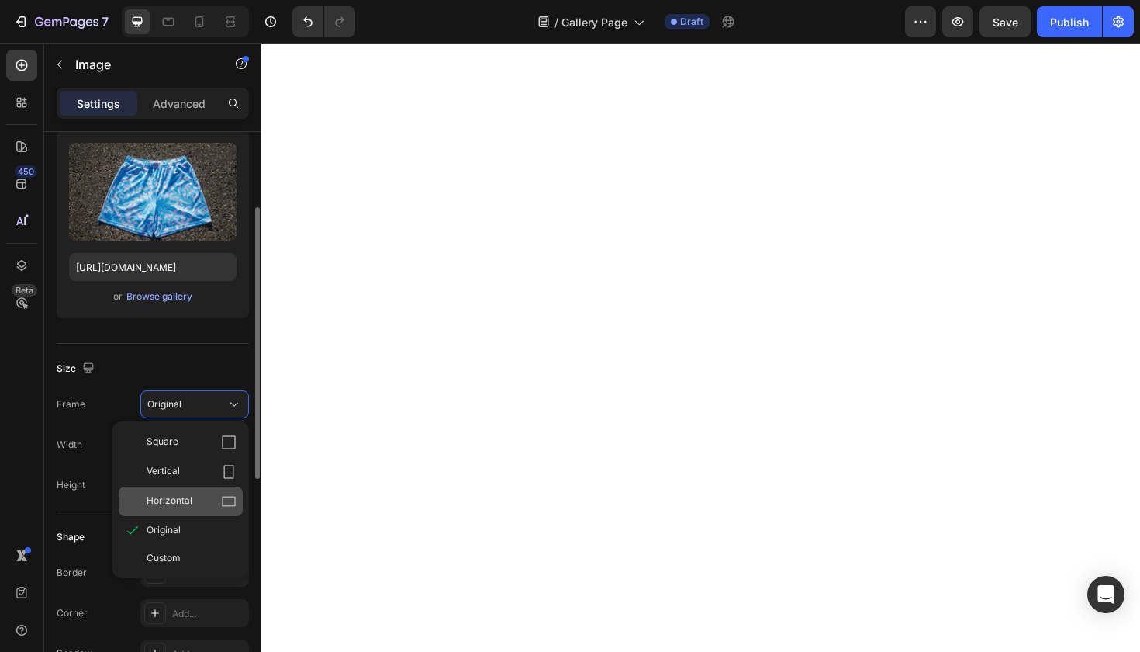
click at [224, 497] on icon at bounding box center [229, 501] width 14 height 10
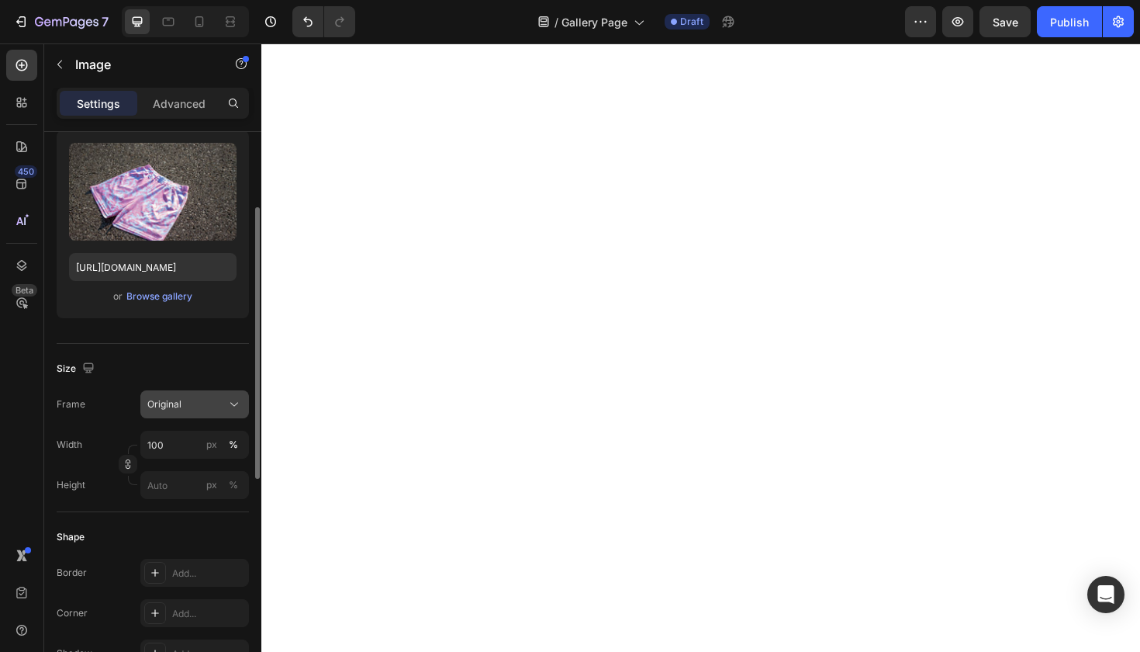
click at [206, 401] on div "Original" at bounding box center [185, 404] width 76 height 14
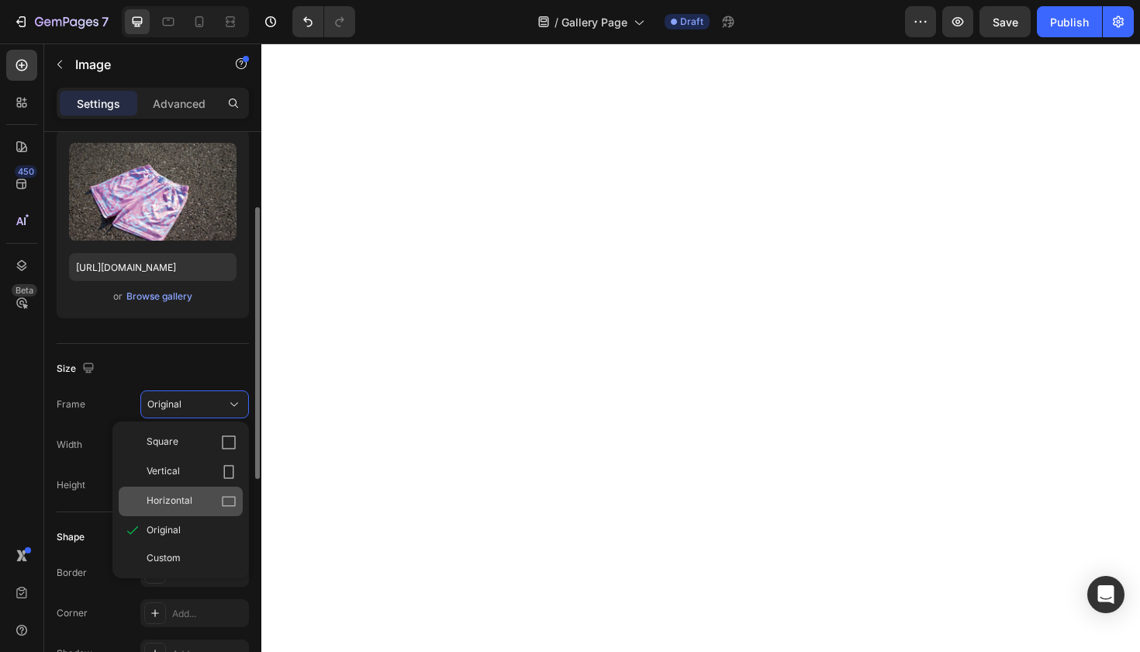
click at [214, 500] on div "Horizontal" at bounding box center [192, 501] width 90 height 16
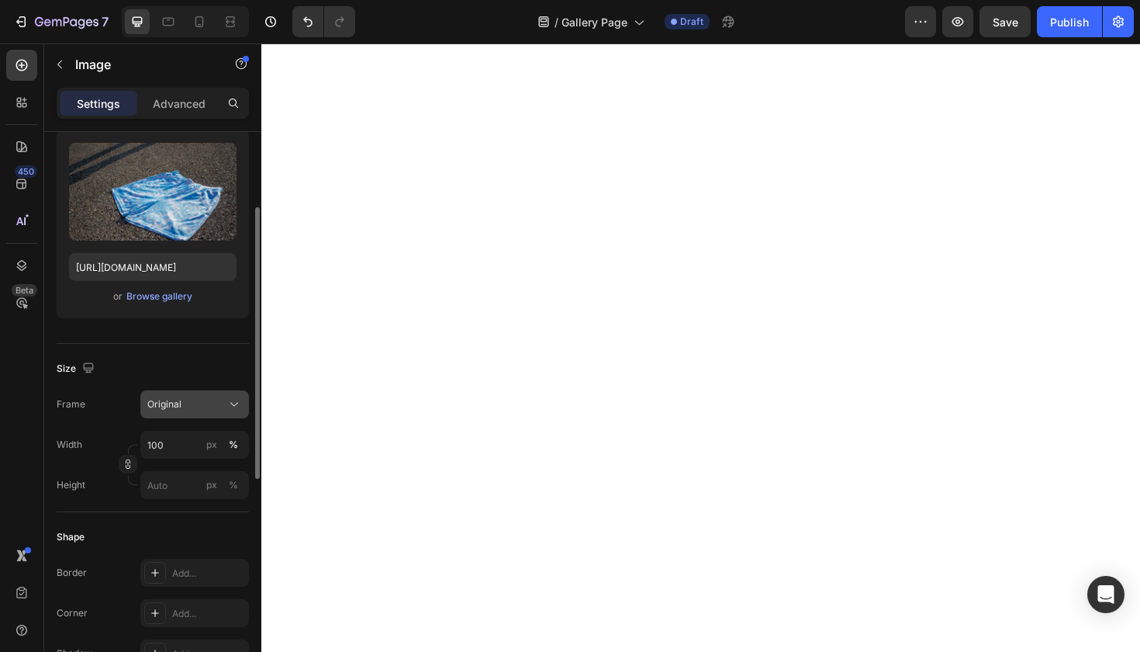
click at [197, 411] on div "Original" at bounding box center [194, 404] width 95 height 16
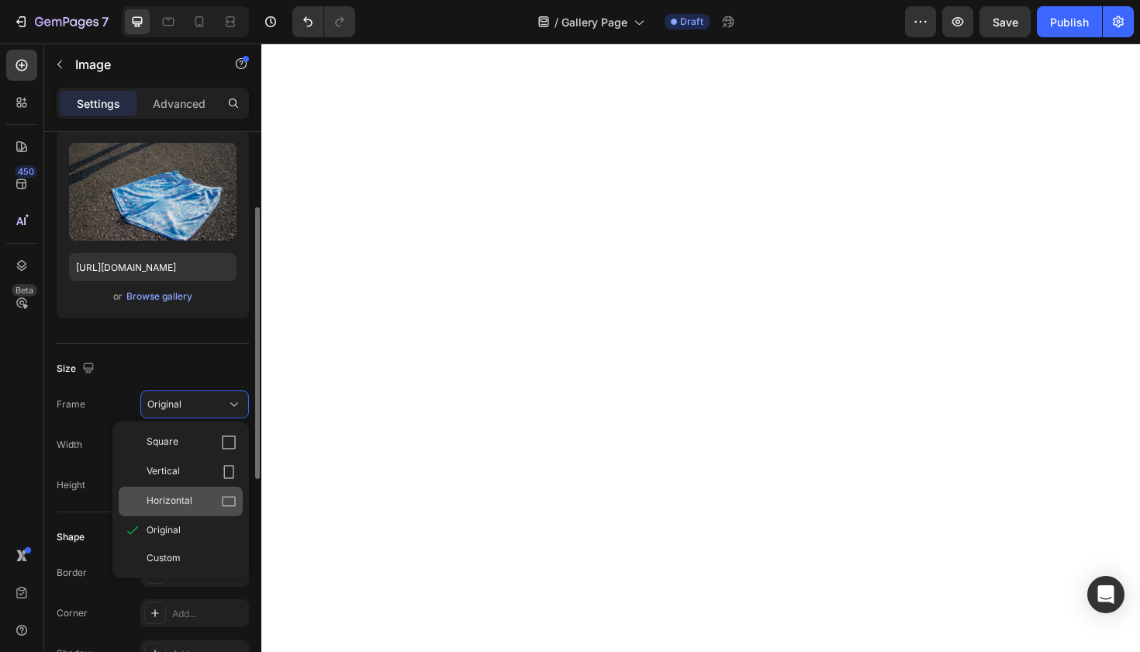
click at [210, 499] on div "Horizontal" at bounding box center [192, 501] width 90 height 16
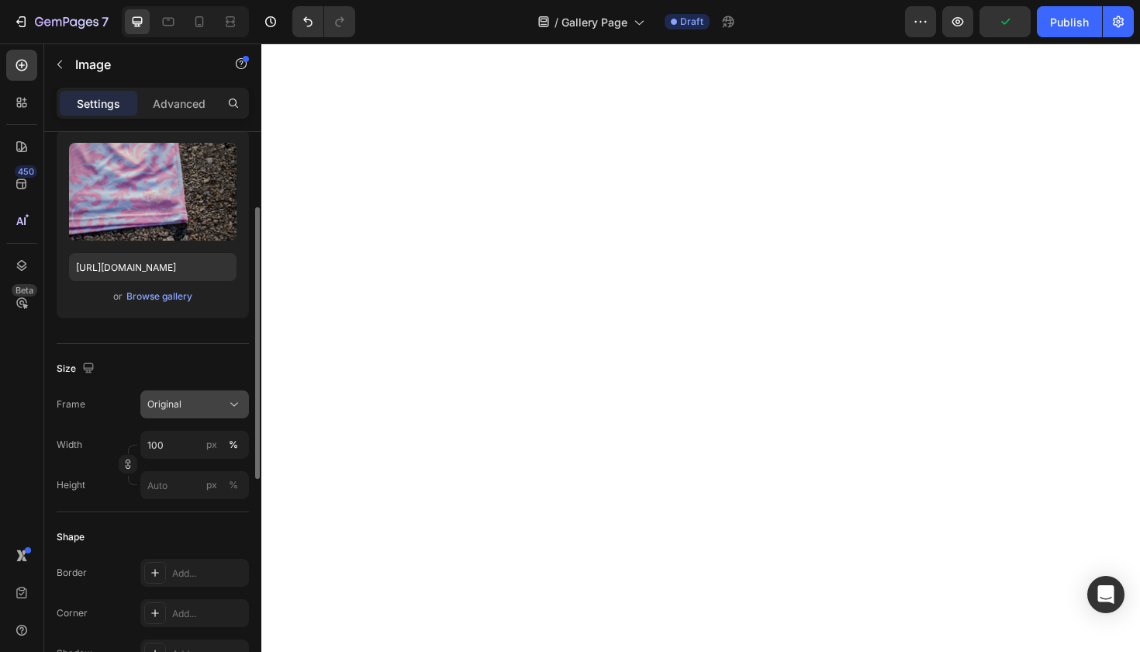
click at [213, 403] on div "Original" at bounding box center [185, 404] width 76 height 14
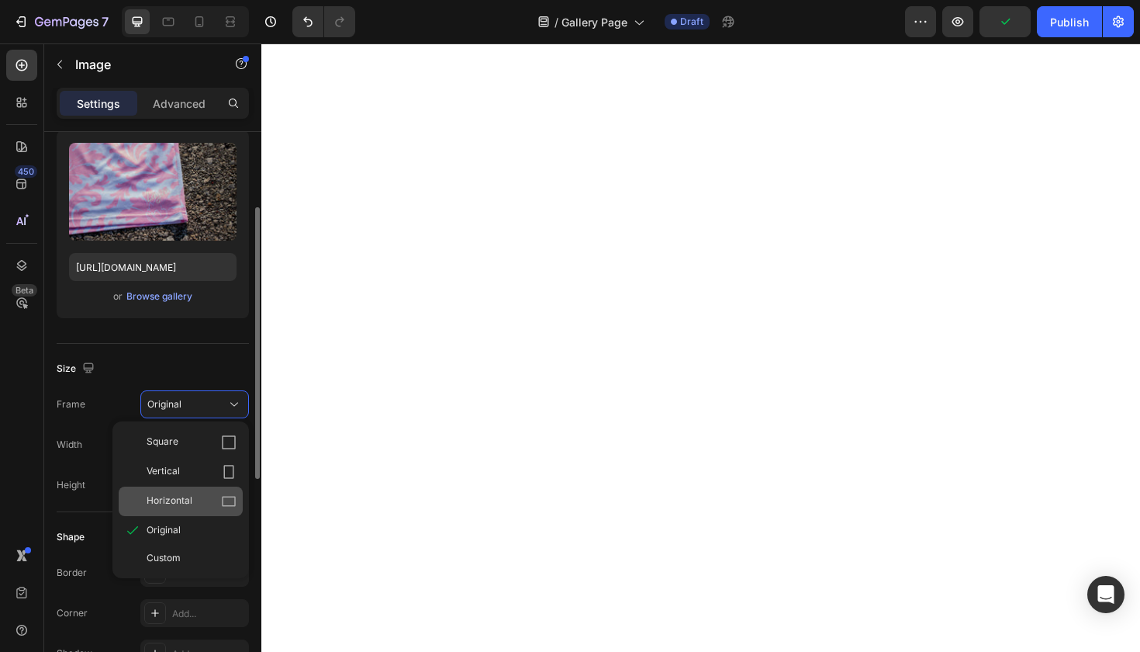
click at [227, 499] on icon at bounding box center [229, 501] width 16 height 16
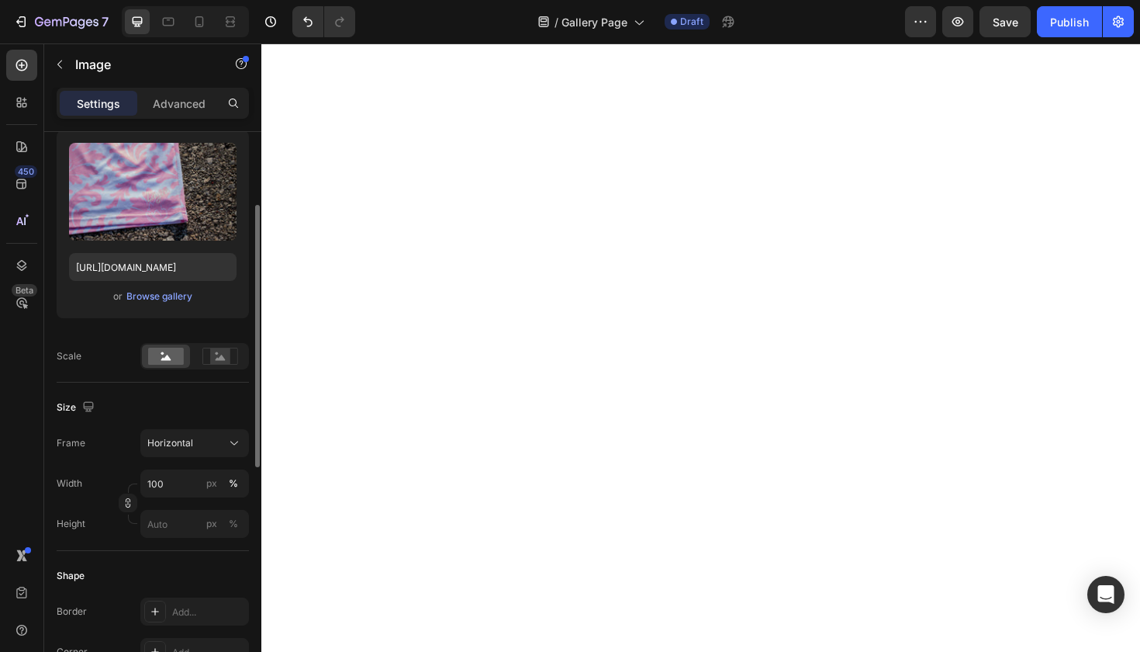
scroll to position [0, 0]
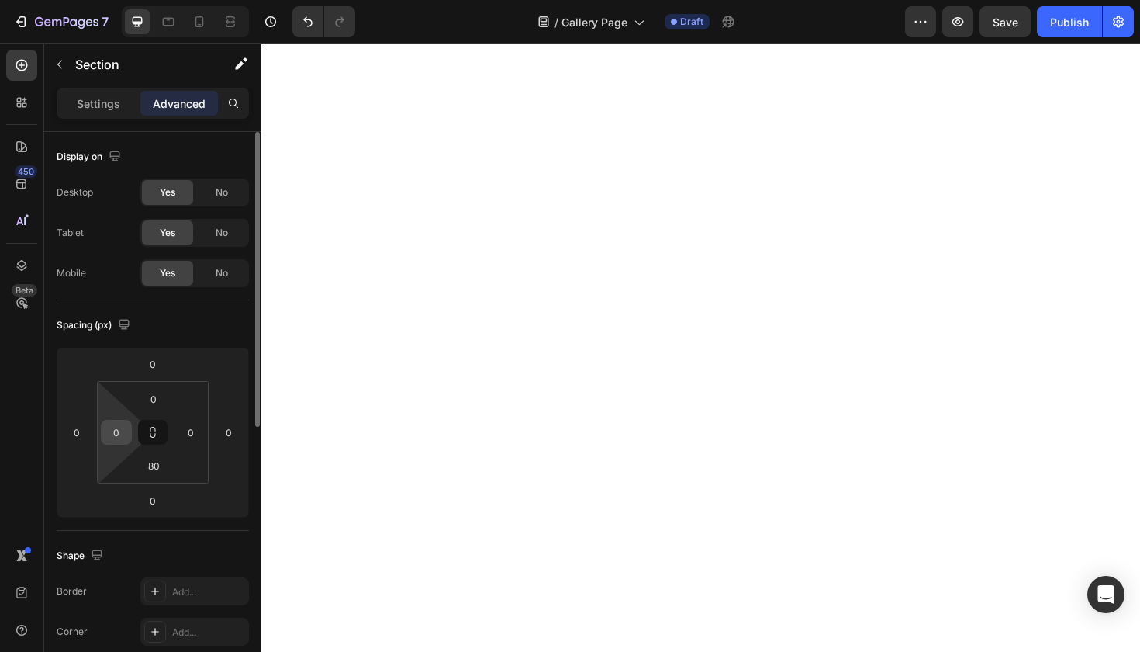
click at [121, 438] on input "0" at bounding box center [116, 431] width 23 height 23
type input "-"
type input "5"
type input "0"
click at [80, 434] on input "0" at bounding box center [76, 431] width 23 height 23
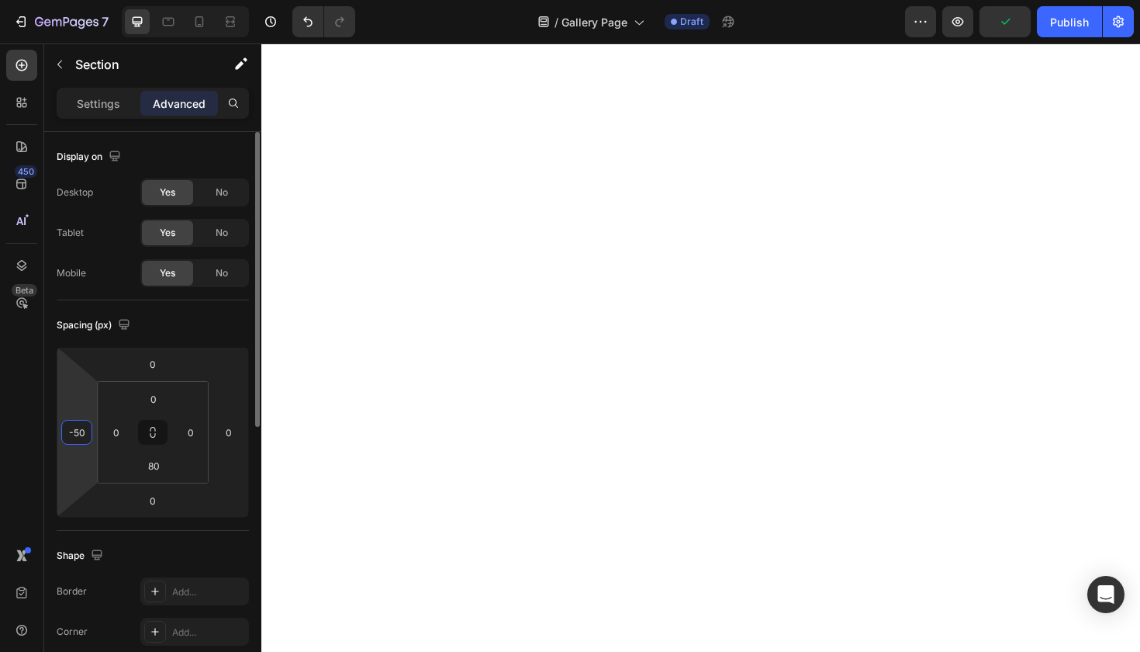
type input "-5"
type input "-30"
click at [227, 431] on input "0" at bounding box center [228, 431] width 23 height 23
type input "-30"
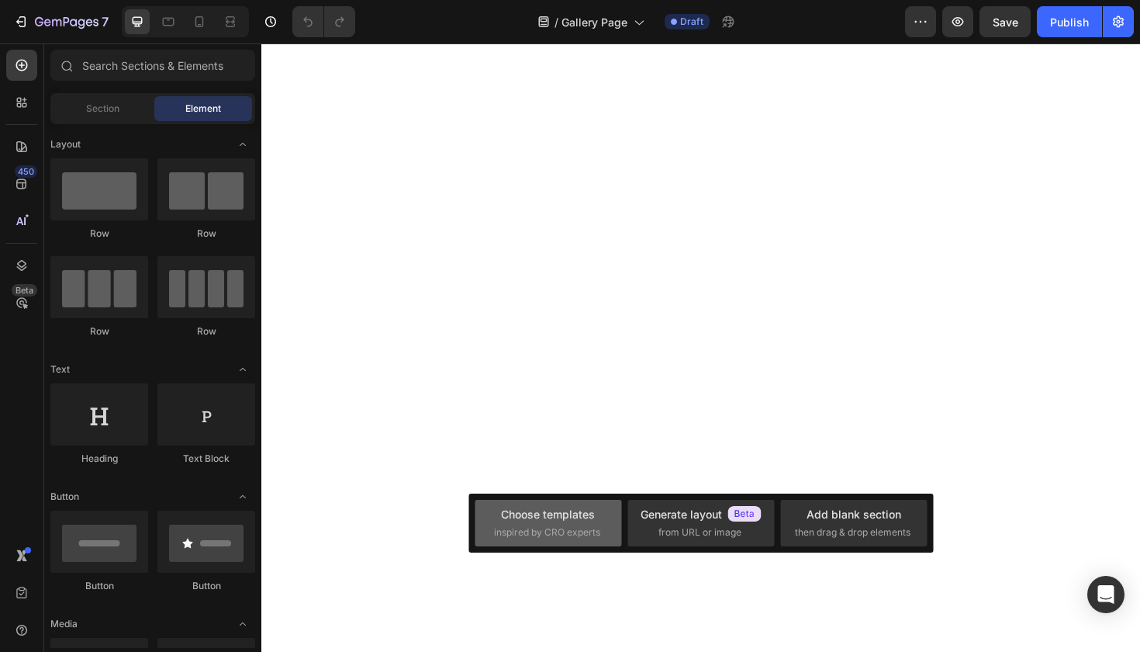
click at [600, 530] on div "inspired by CRO experts" at bounding box center [548, 532] width 109 height 14
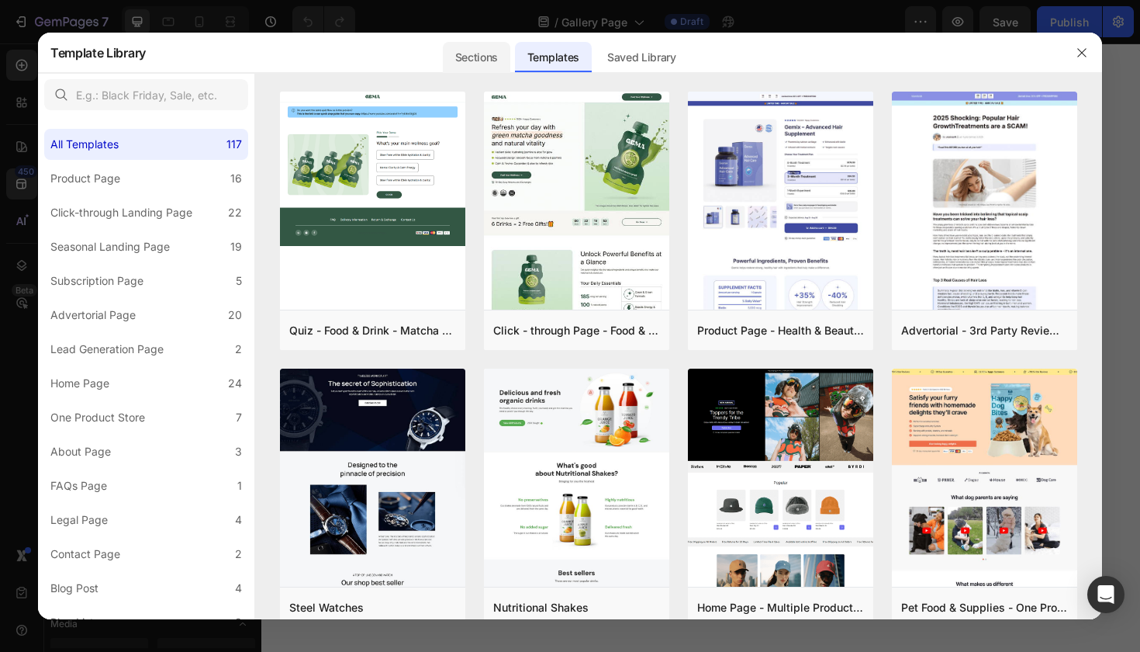
click at [490, 54] on div "Sections" at bounding box center [476, 57] width 67 height 31
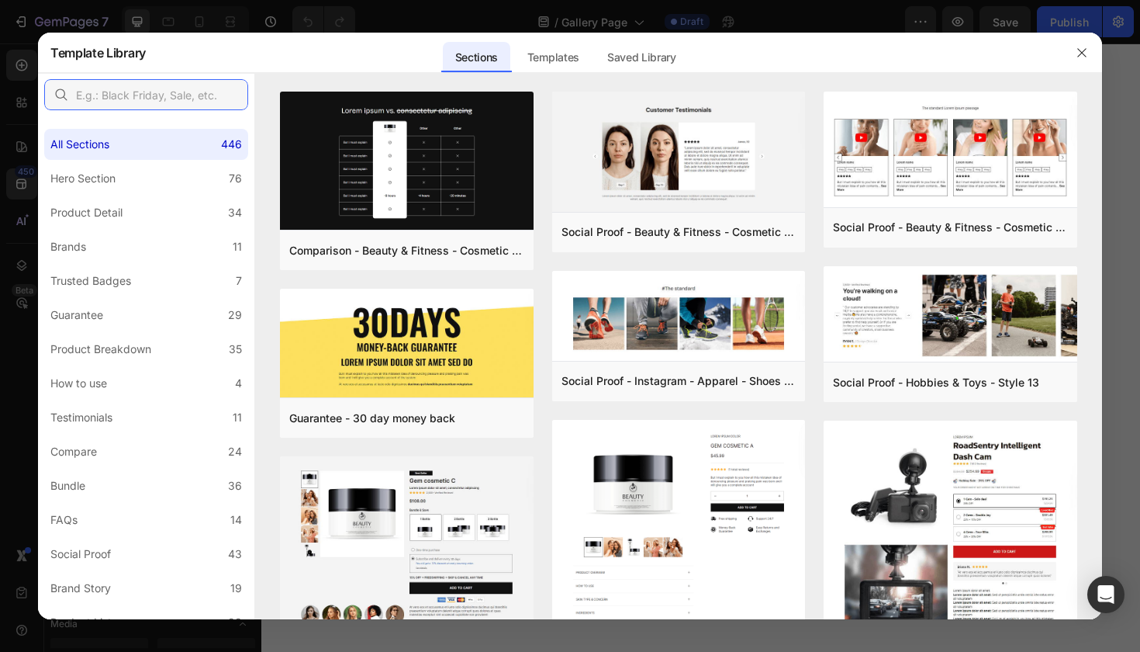
click at [100, 96] on input "text" at bounding box center [146, 94] width 204 height 31
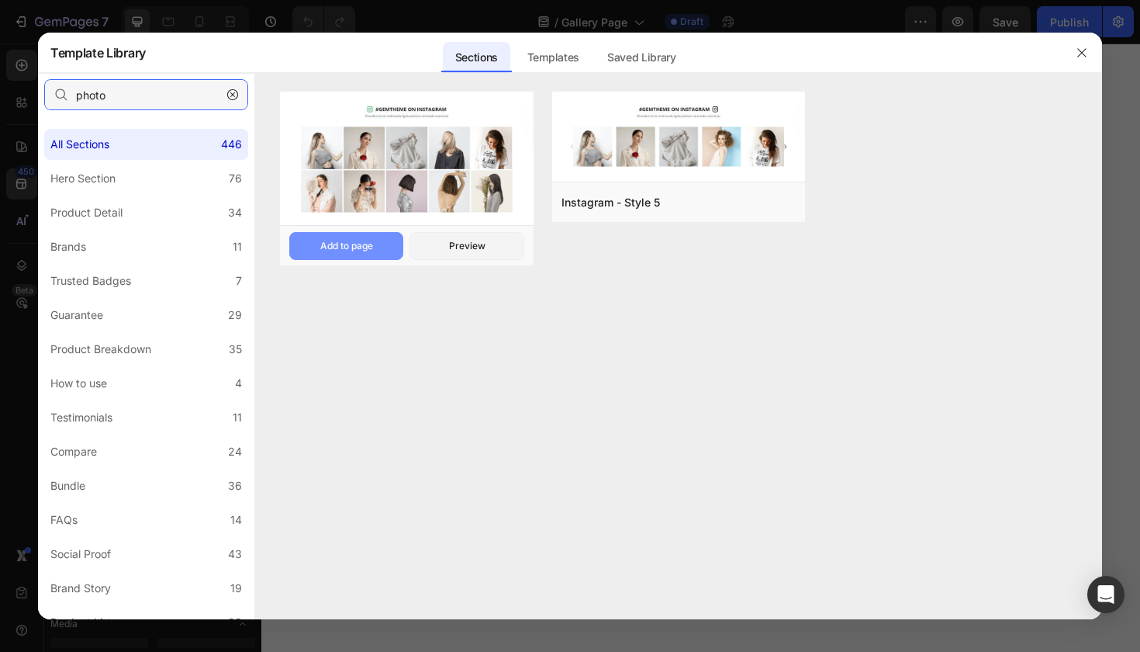
type input "photo"
click at [360, 244] on div "Add to page" at bounding box center [346, 246] width 53 height 14
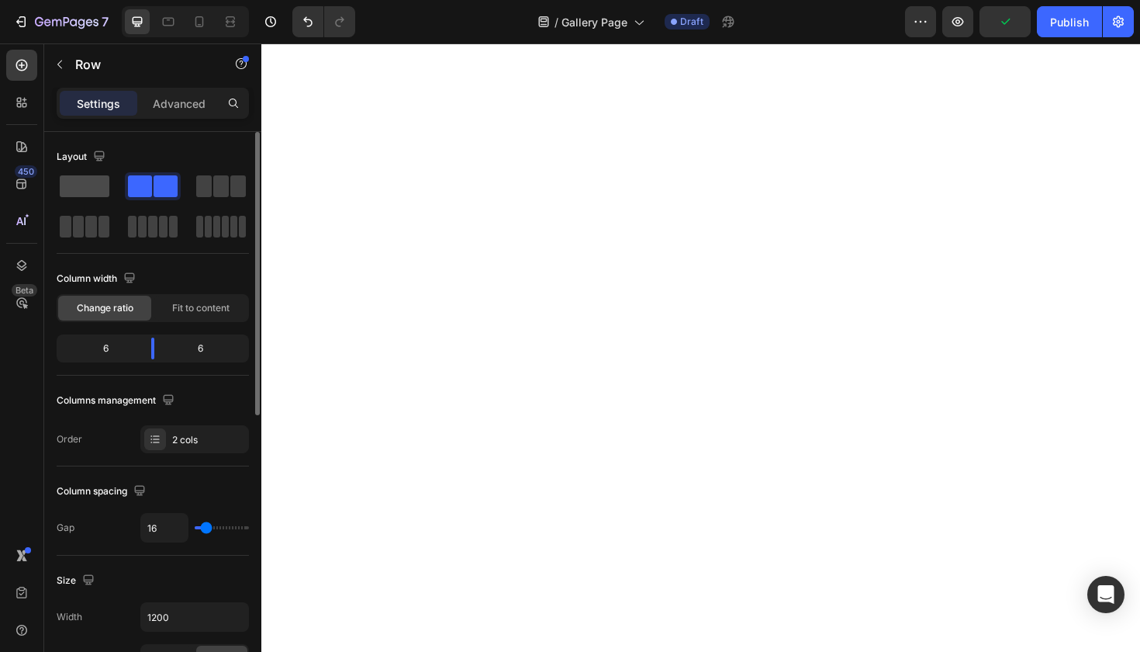
click at [84, 185] on span at bounding box center [85, 186] width 50 height 22
click at [90, 185] on span at bounding box center [85, 186] width 50 height 22
click at [95, 189] on span at bounding box center [85, 186] width 50 height 22
click at [93, 189] on span at bounding box center [85, 186] width 50 height 22
click at [85, 185] on span at bounding box center [85, 186] width 50 height 22
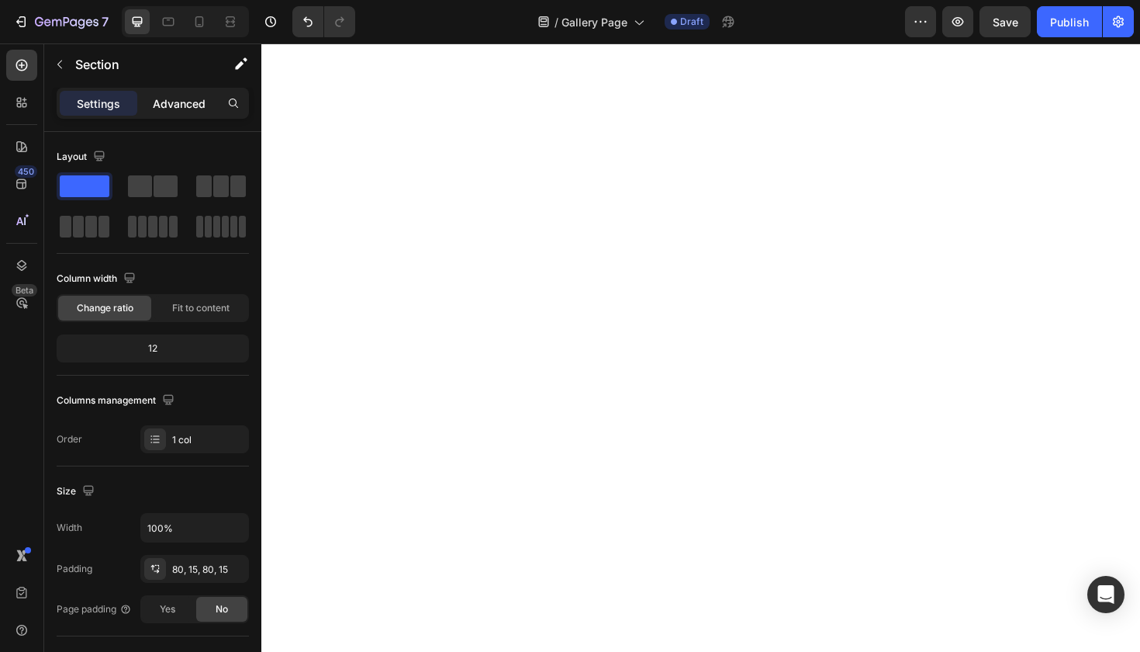
click at [175, 99] on p "Advanced" at bounding box center [179, 103] width 53 height 16
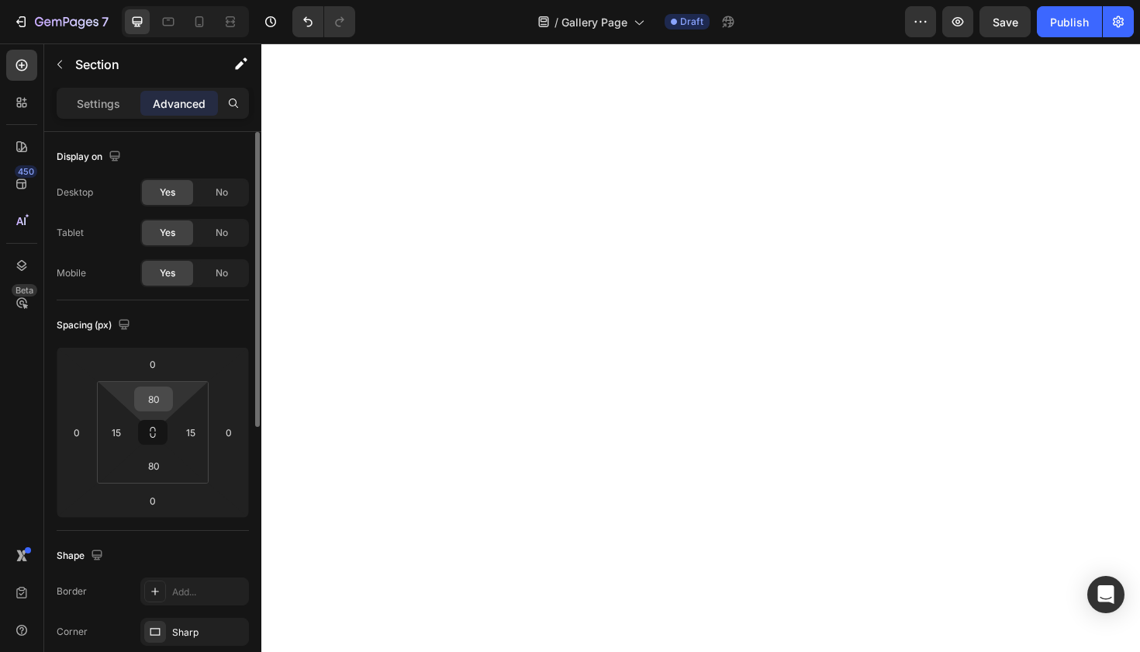
click at [157, 406] on input "80" at bounding box center [153, 398] width 31 height 23
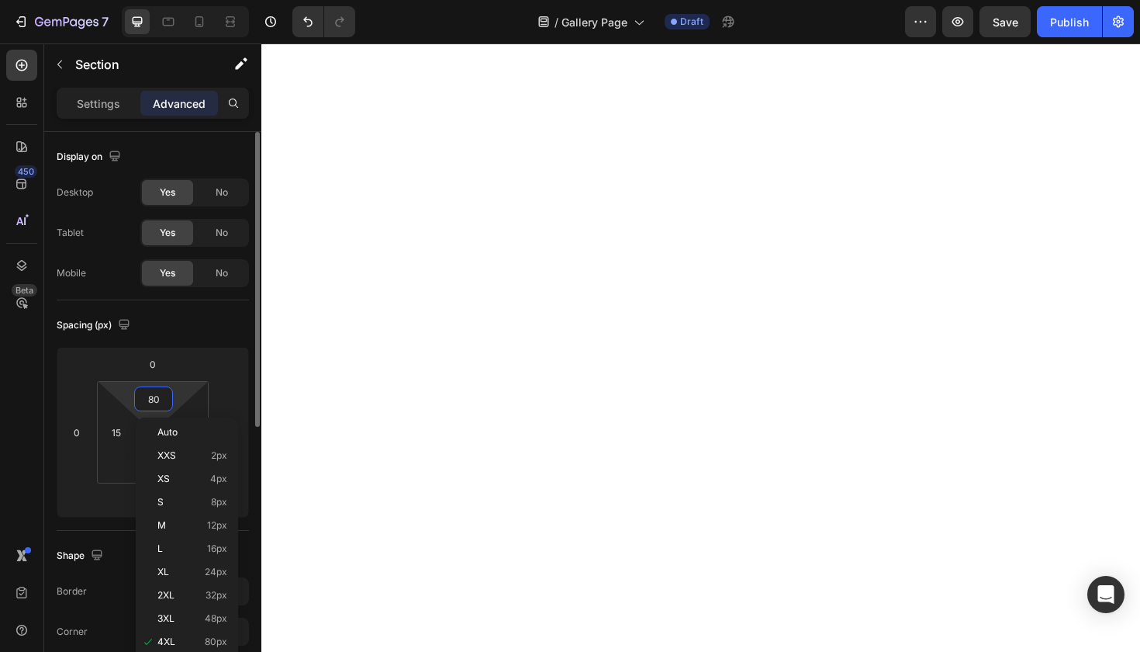
type input "0"
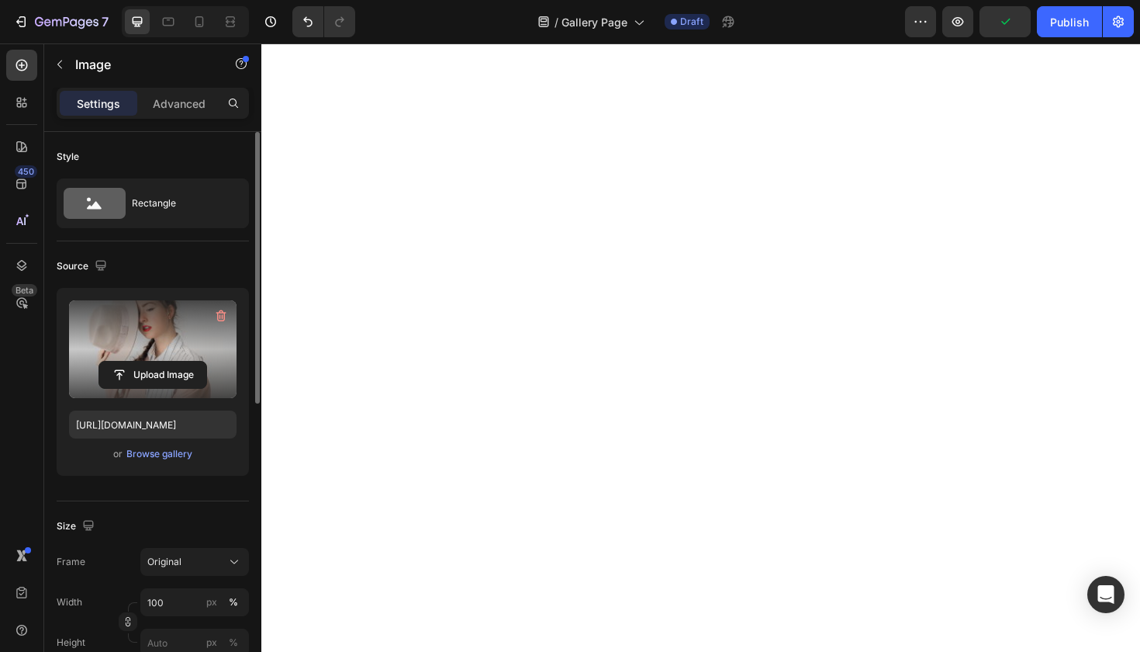
click at [181, 357] on label at bounding box center [153, 349] width 168 height 98
click at [181, 361] on input "file" at bounding box center [152, 374] width 107 height 26
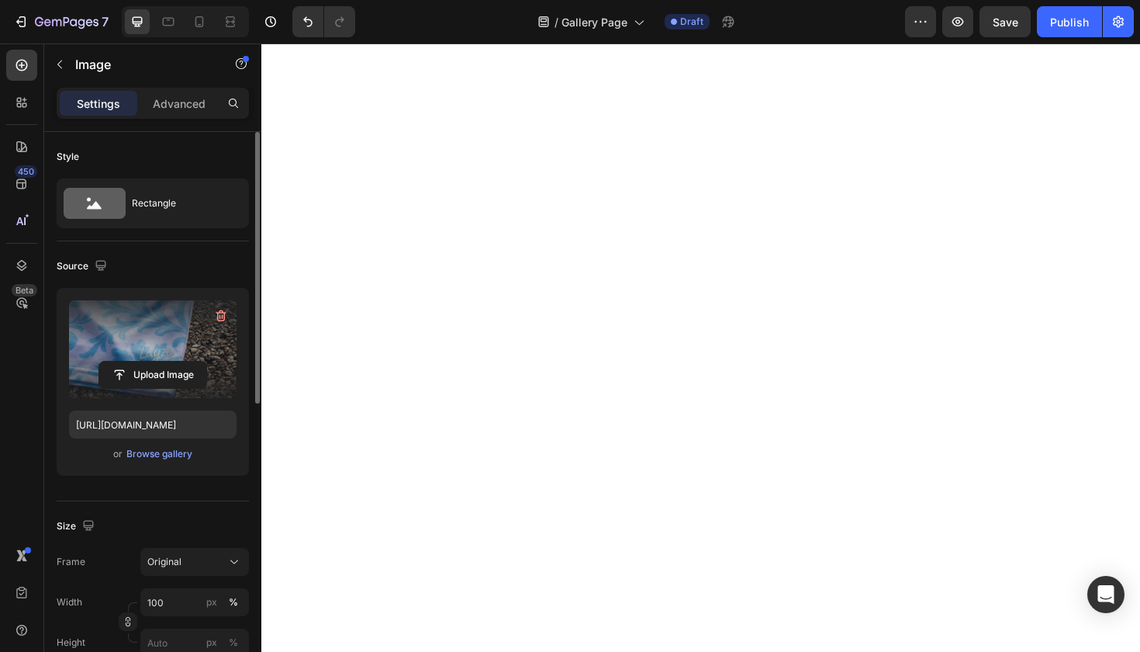
type input "https://cdn.shopify.com/s/files/1/0739/5973/5353/files/gempages_577921558341747…"
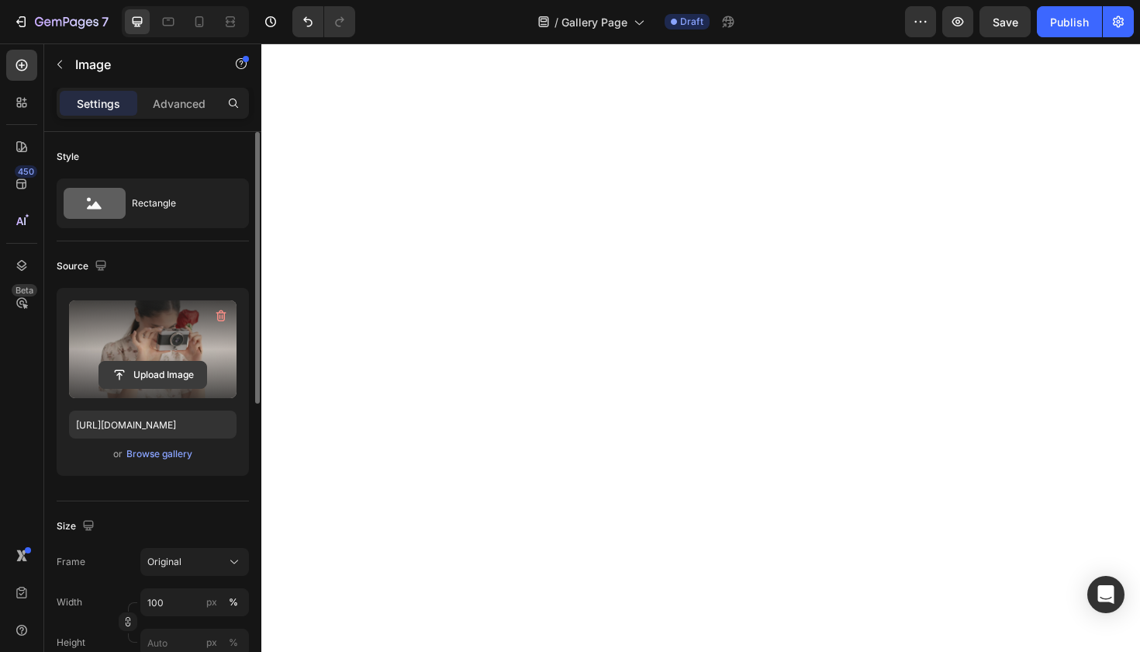
click at [152, 370] on input "file" at bounding box center [152, 374] width 107 height 26
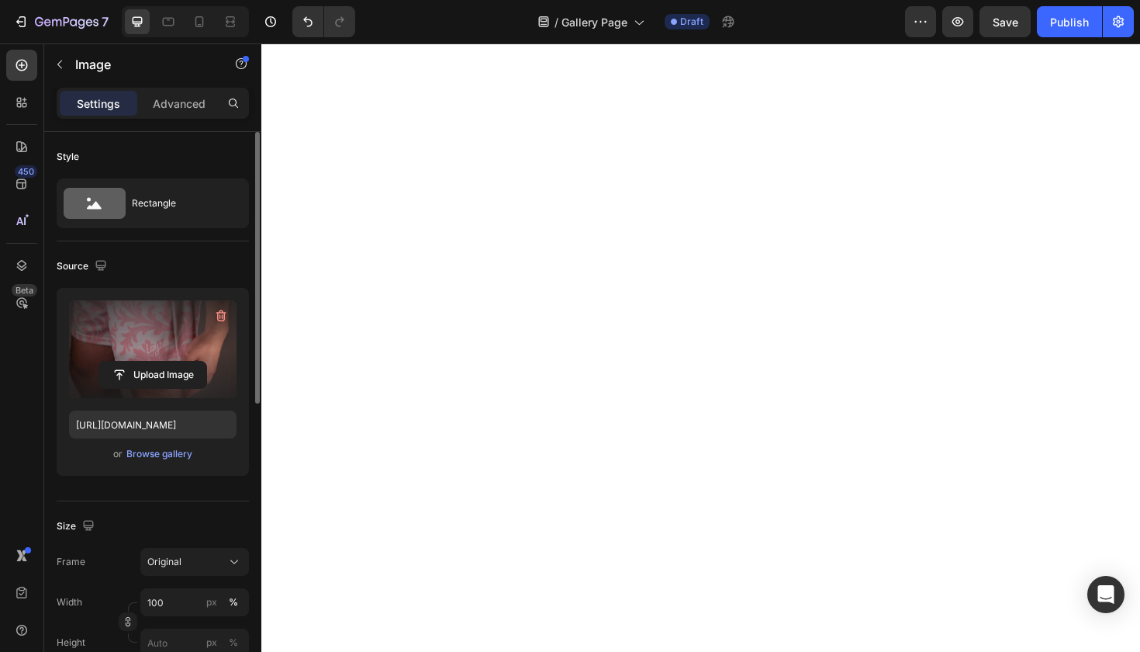
type input "https://cdn.shopify.com/s/files/1/0739/5973/5353/files/gempages_577921558341747…"
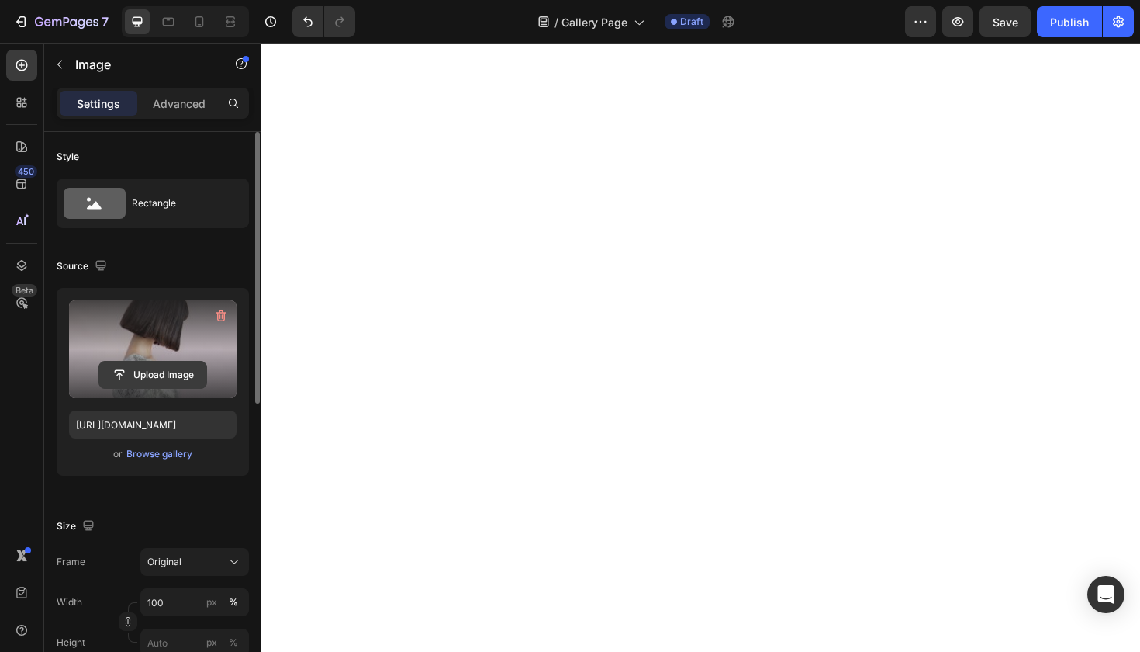
click at [162, 374] on input "file" at bounding box center [152, 374] width 107 height 26
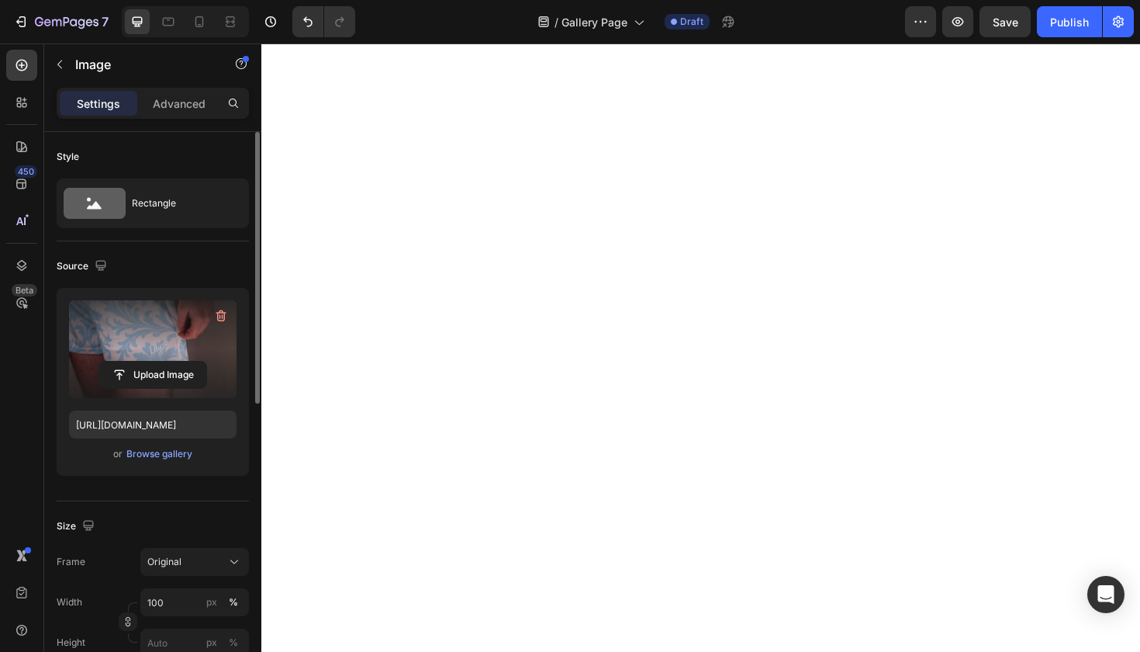
type input "https://cdn.shopify.com/s/files/1/0739/5973/5353/files/gempages_577921558341747…"
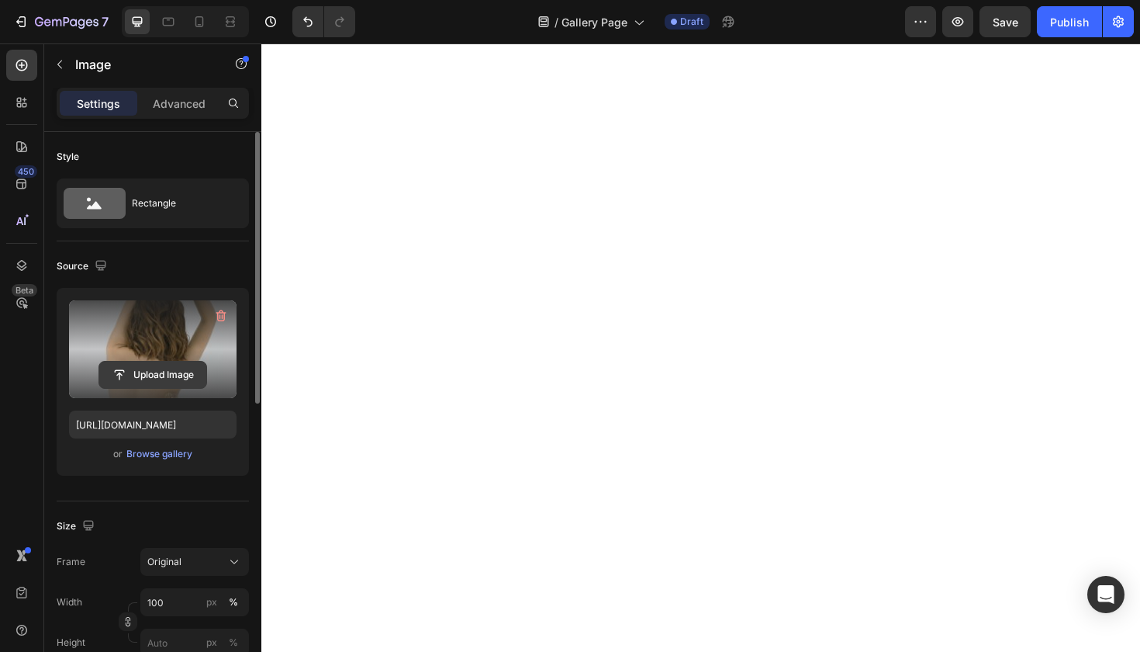
click at [157, 379] on input "file" at bounding box center [152, 374] width 107 height 26
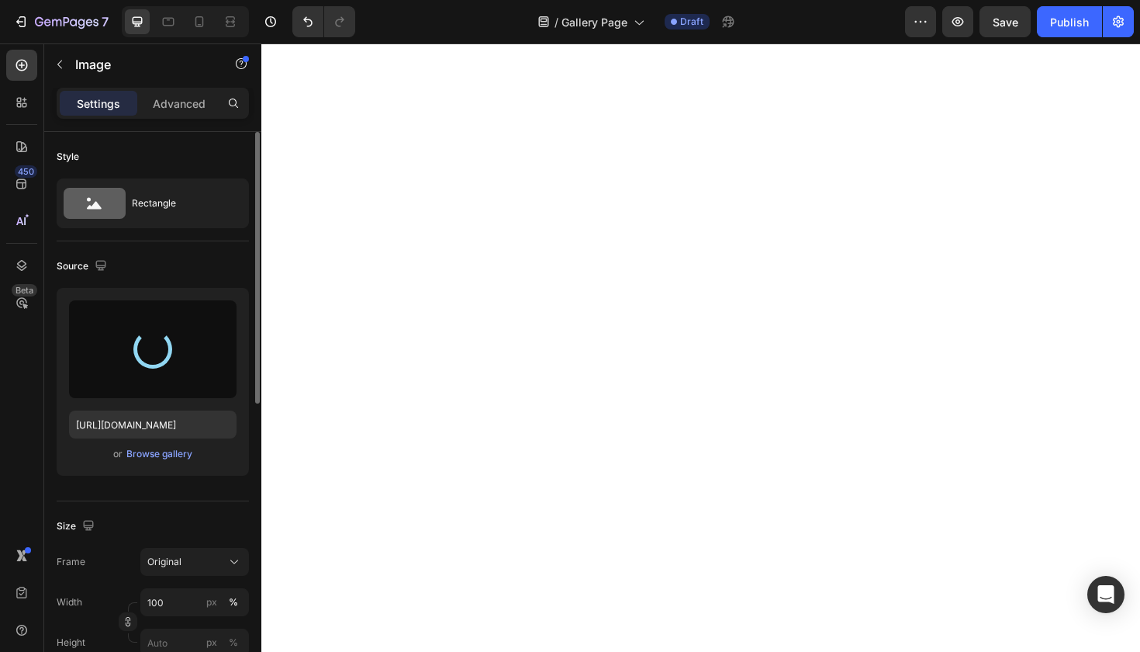
type input "https://cdn.shopify.com/s/files/1/0739/5973/5353/files/gempages_577921558341747…"
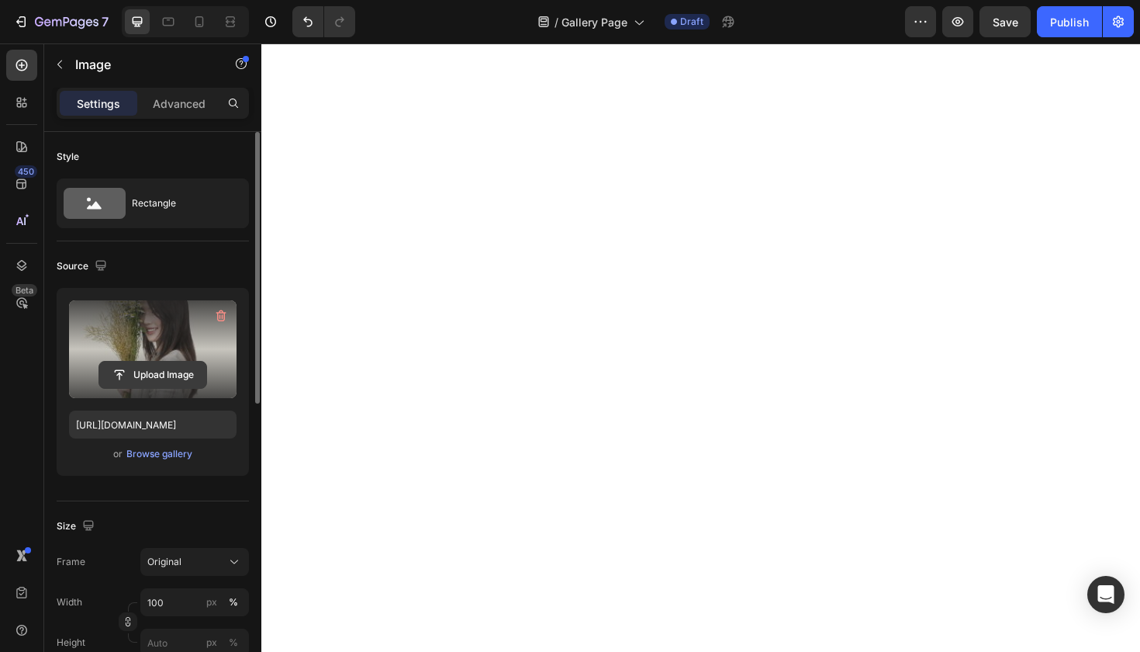
click at [171, 368] on input "file" at bounding box center [152, 374] width 107 height 26
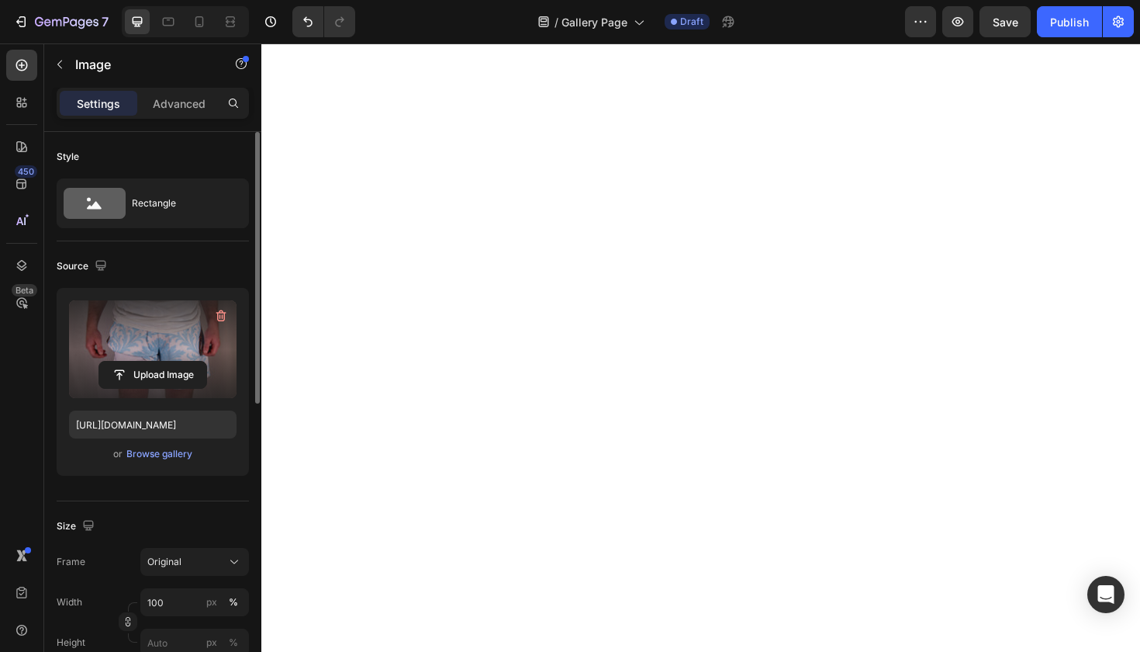
type input "https://cdn.shopify.com/s/files/1/0739/5973/5353/files/gempages_577921558341747…"
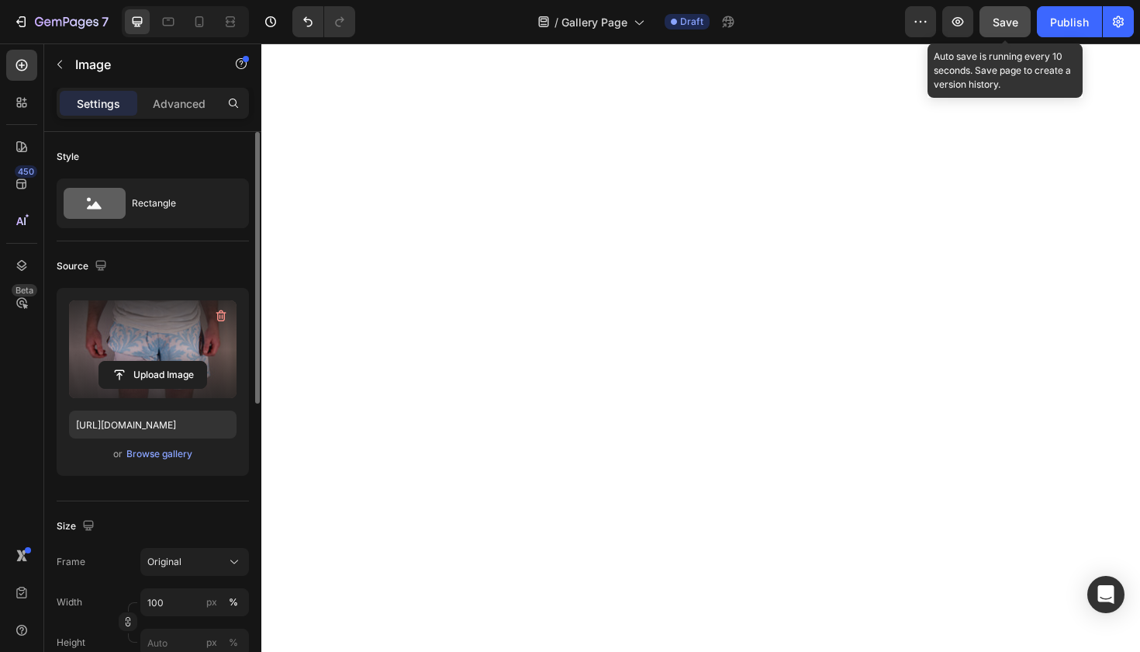
click at [1012, 24] on span "Save" at bounding box center [1006, 22] width 26 height 13
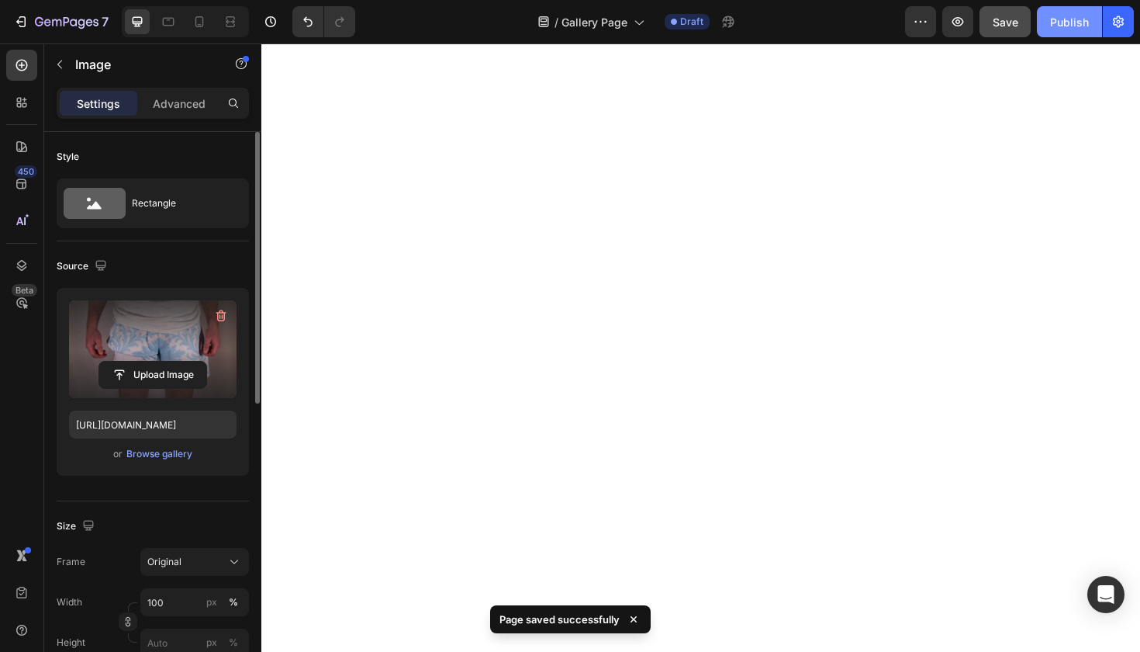
click at [1063, 25] on div "Publish" at bounding box center [1069, 22] width 39 height 16
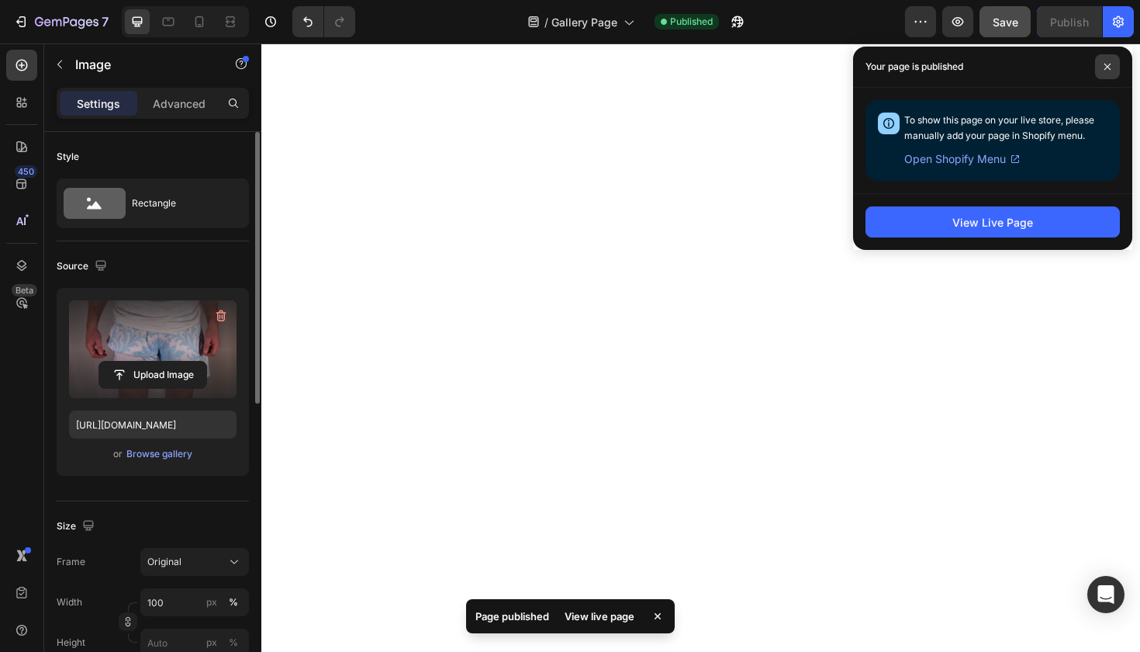
click at [1105, 71] on span at bounding box center [1107, 66] width 25 height 25
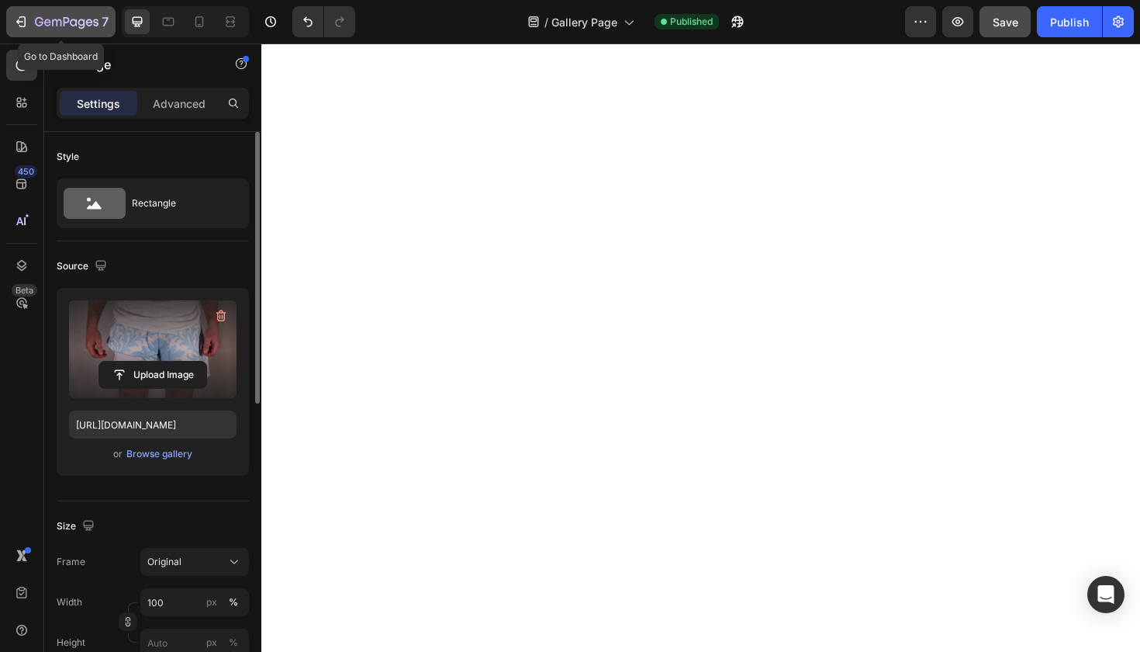
click at [58, 31] on button "7" at bounding box center [60, 21] width 109 height 31
